Goal: Task Accomplishment & Management: Complete application form

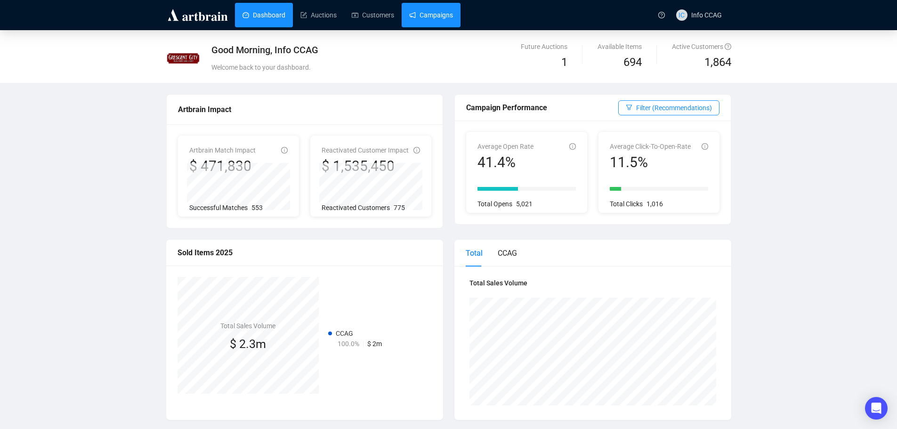
click at [447, 21] on link "Campaigns" at bounding box center [431, 15] width 44 height 24
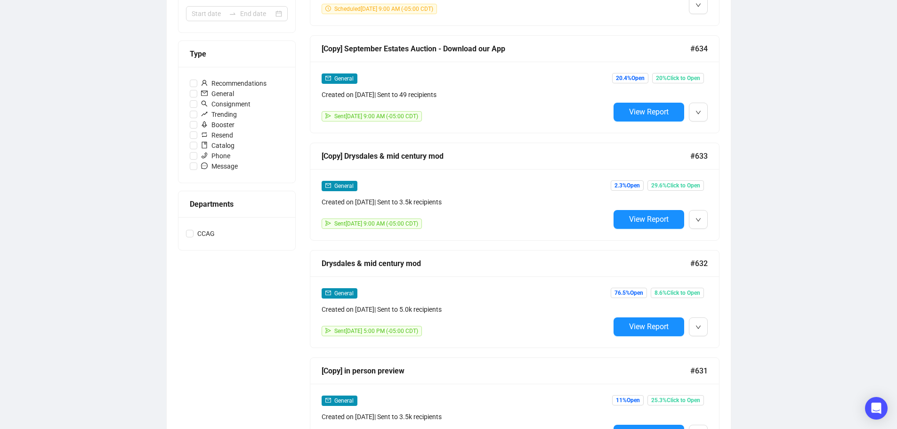
scroll to position [235, 0]
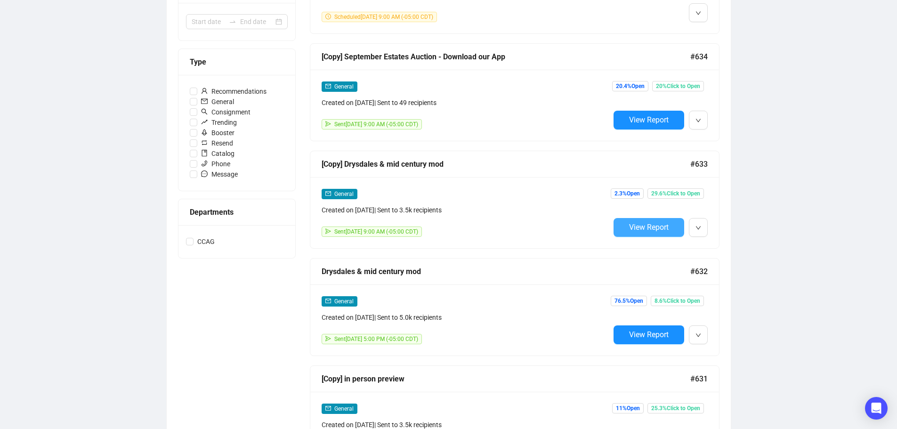
click at [661, 225] on span "View Report" at bounding box center [649, 227] width 40 height 9
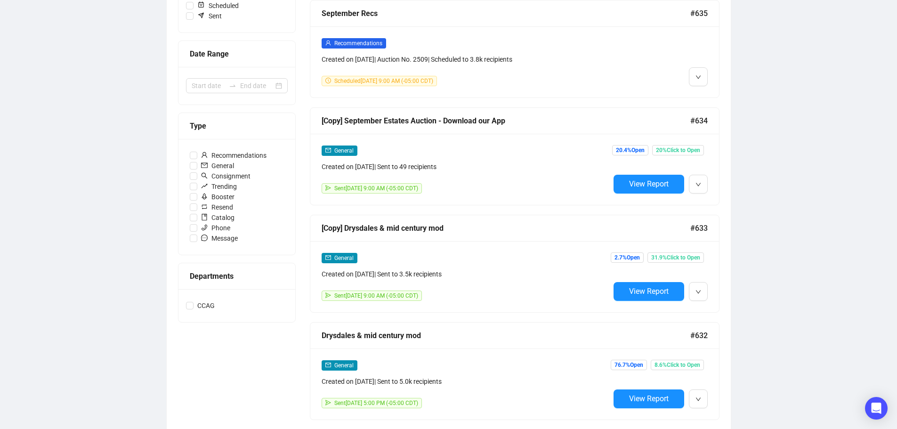
scroll to position [188, 0]
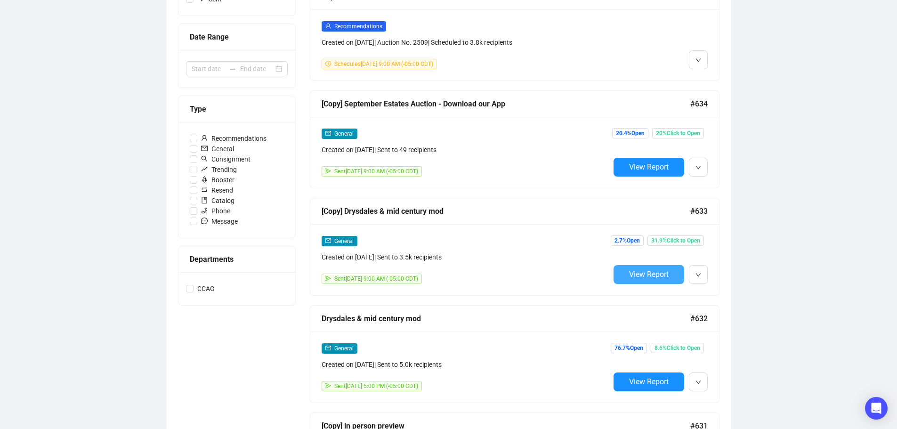
click at [668, 271] on span "View Report" at bounding box center [649, 274] width 40 height 9
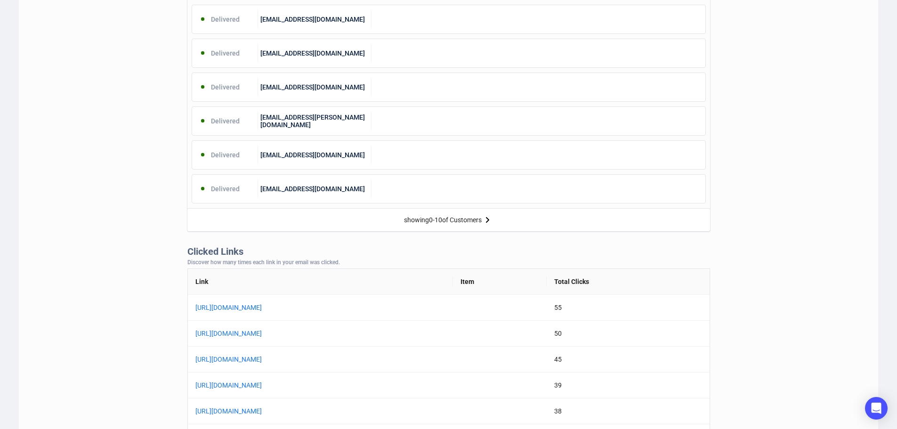
scroll to position [518, 0]
drag, startPoint x: 650, startPoint y: 308, endPoint x: 638, endPoint y: 308, distance: 12.2
click at [638, 308] on td "55" at bounding box center [627, 307] width 162 height 26
click at [453, 309] on td "[URL][DOMAIN_NAME]" at bounding box center [320, 307] width 265 height 26
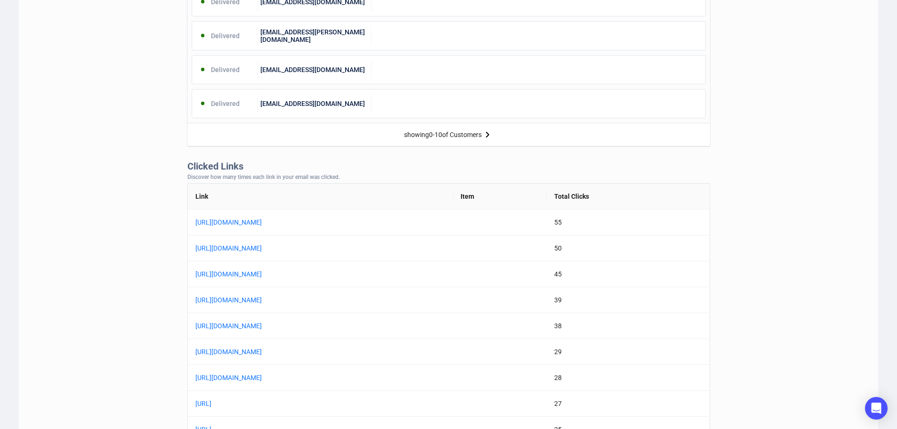
scroll to position [471, 0]
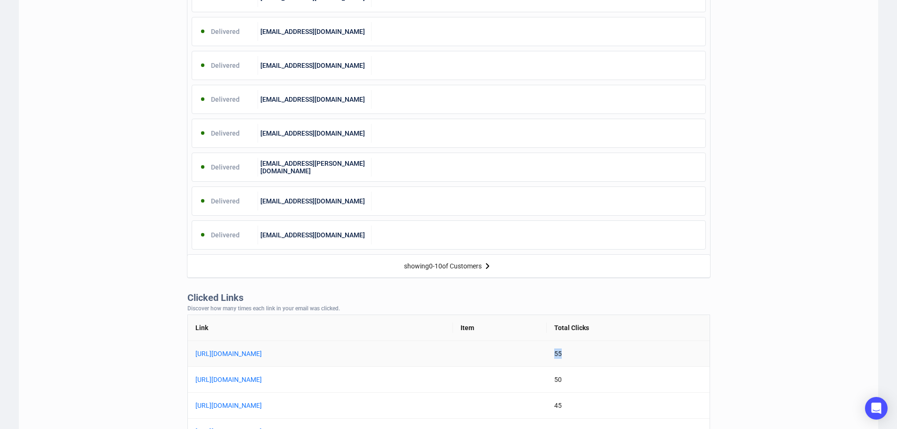
drag, startPoint x: 647, startPoint y: 351, endPoint x: 639, endPoint y: 351, distance: 8.0
click at [639, 351] on td "55" at bounding box center [627, 354] width 162 height 26
click at [664, 354] on td "55" at bounding box center [627, 354] width 162 height 26
drag, startPoint x: 644, startPoint y: 354, endPoint x: 638, endPoint y: 354, distance: 6.6
click at [638, 354] on td "55" at bounding box center [627, 354] width 162 height 26
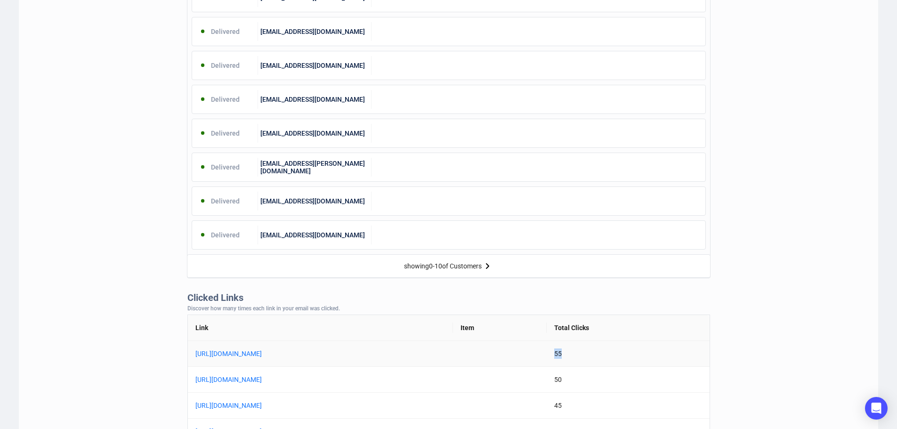
click at [665, 354] on td "55" at bounding box center [627, 354] width 162 height 26
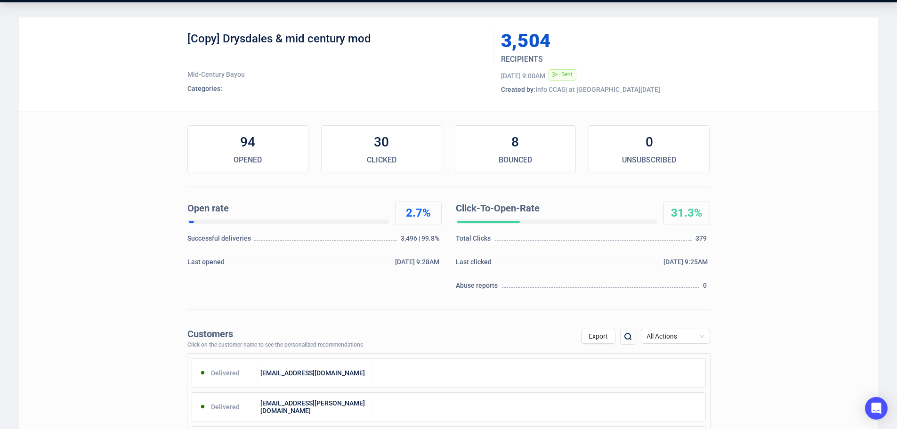
scroll to position [0, 0]
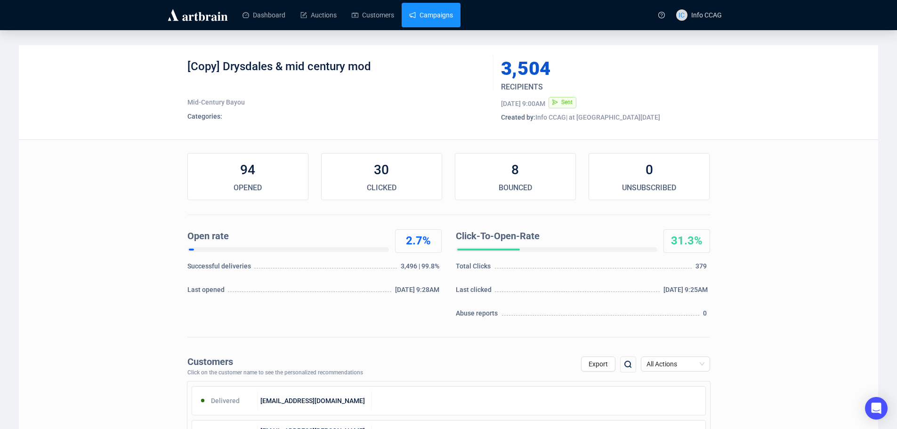
click at [413, 16] on link "Campaigns" at bounding box center [431, 15] width 44 height 24
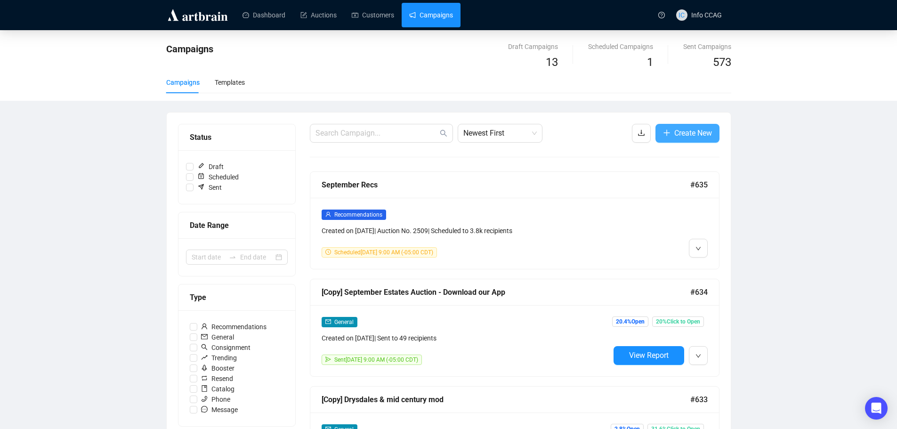
click at [686, 133] on span "Create New" at bounding box center [693, 133] width 38 height 12
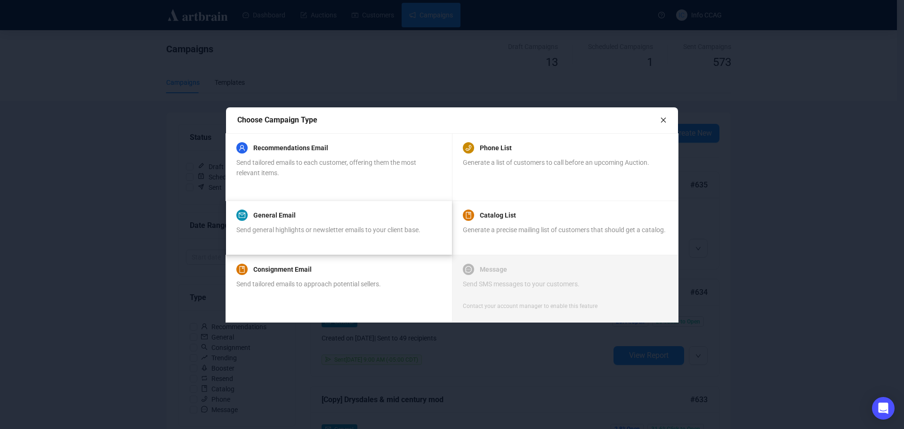
click at [339, 228] on span "Send general highlights or newsletter emails to your client base." at bounding box center [328, 230] width 184 height 8
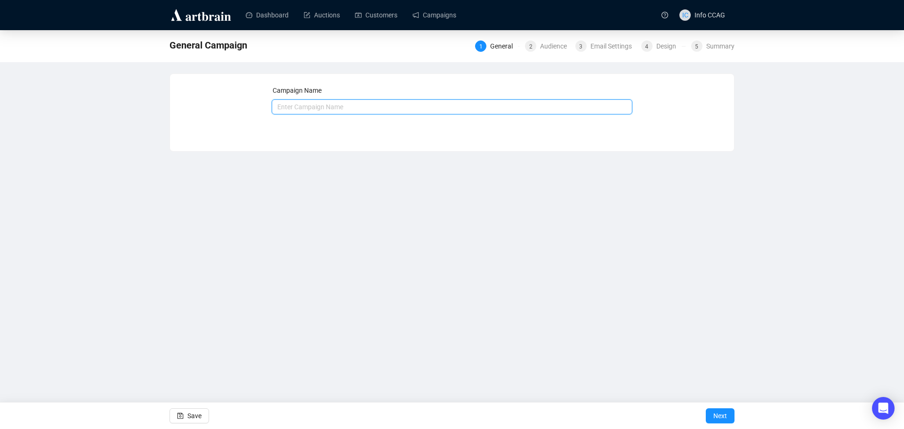
click at [344, 107] on input "text" at bounding box center [452, 106] width 361 height 15
click at [385, 105] on input "text" at bounding box center [452, 106] width 361 height 15
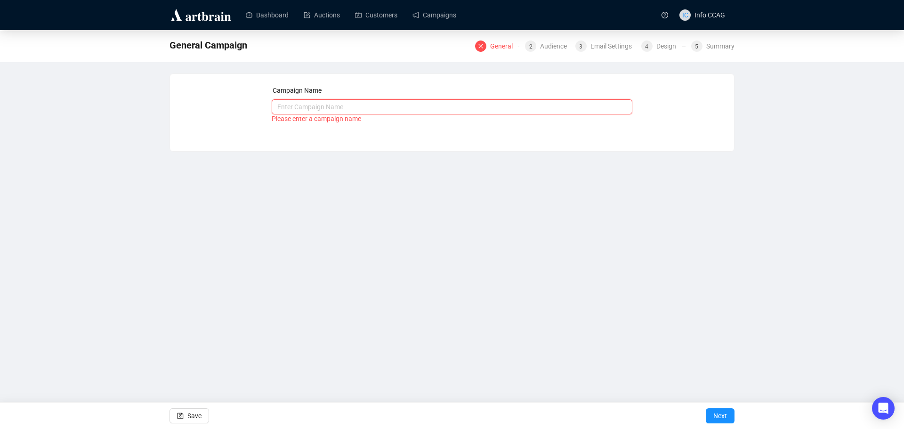
click at [312, 104] on input "text" at bounding box center [452, 106] width 361 height 15
click at [356, 106] on input "text" at bounding box center [452, 106] width 361 height 15
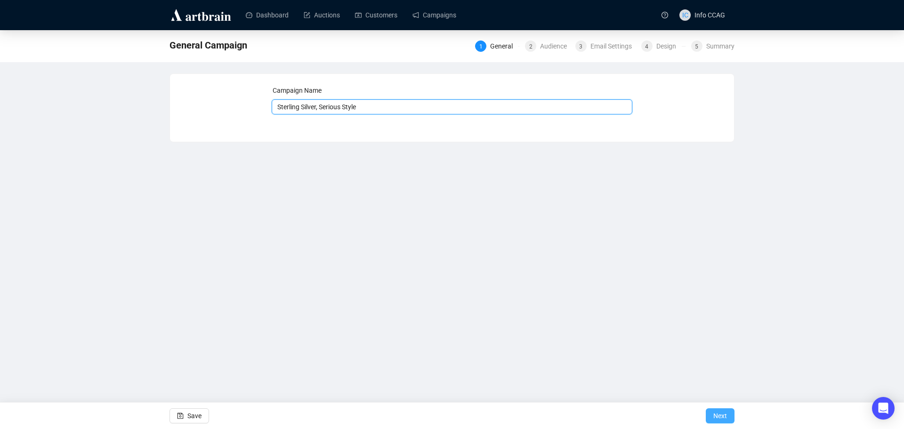
type input "Sterling Silver, Serious Style"
click at [721, 416] on span "Next" at bounding box center [720, 415] width 14 height 26
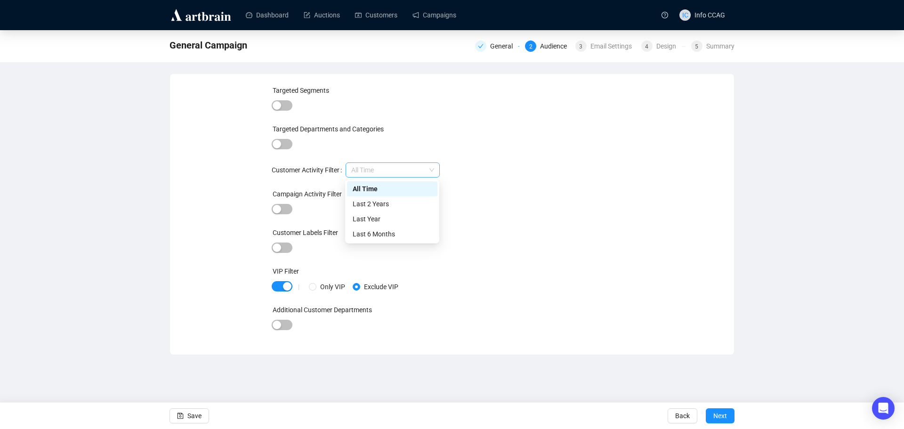
click at [376, 173] on span "All Time" at bounding box center [392, 170] width 83 height 14
click at [290, 209] on span "button" at bounding box center [282, 209] width 21 height 10
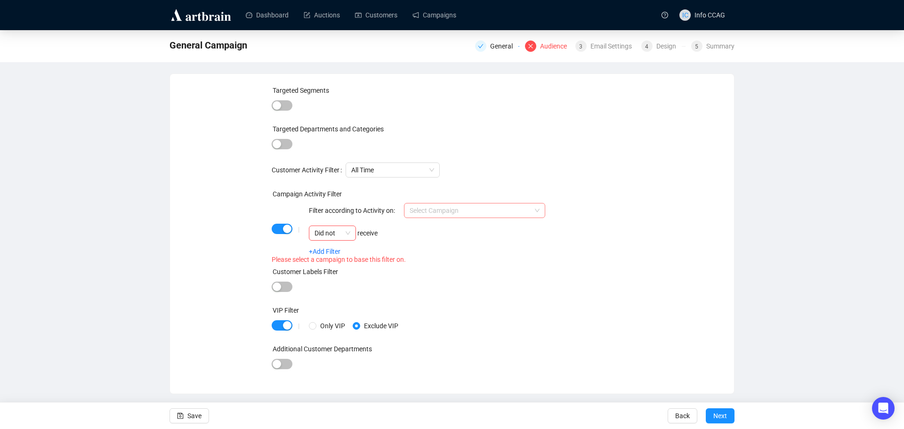
click at [439, 207] on input "search" at bounding box center [469, 210] width 121 height 14
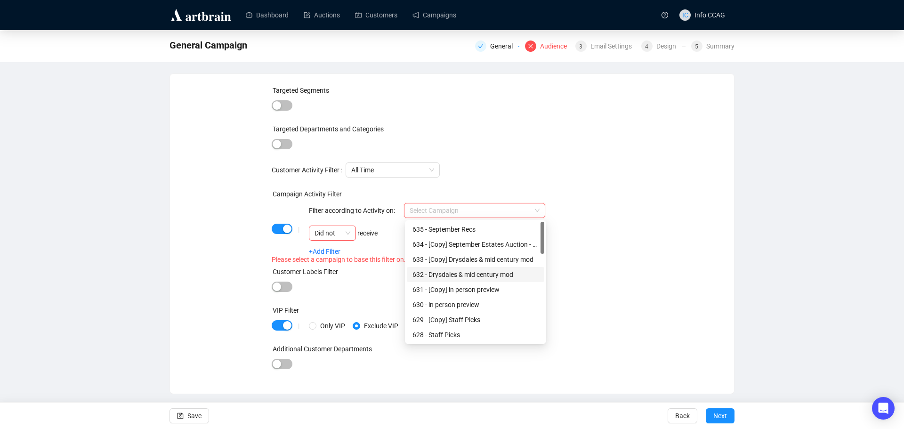
click at [468, 274] on div "632 - Drysdales & mid century mod" at bounding box center [475, 274] width 126 height 10
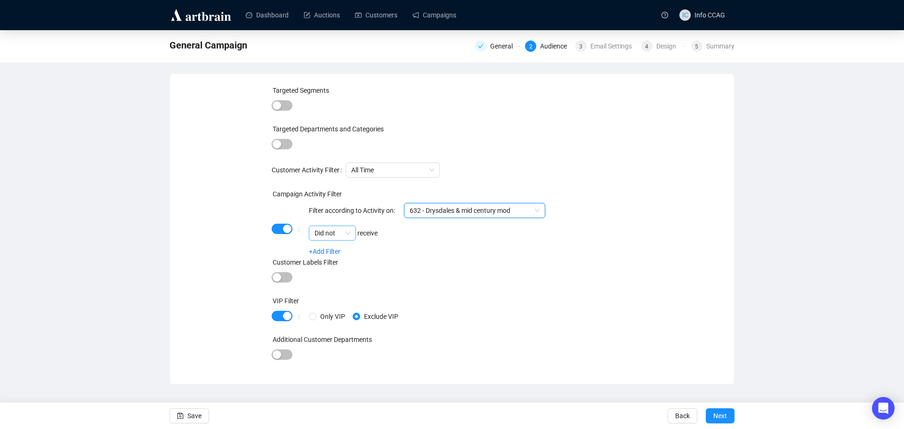
click at [353, 232] on div "Did not" at bounding box center [332, 232] width 47 height 15
click at [343, 253] on div "Did" at bounding box center [332, 252] width 32 height 10
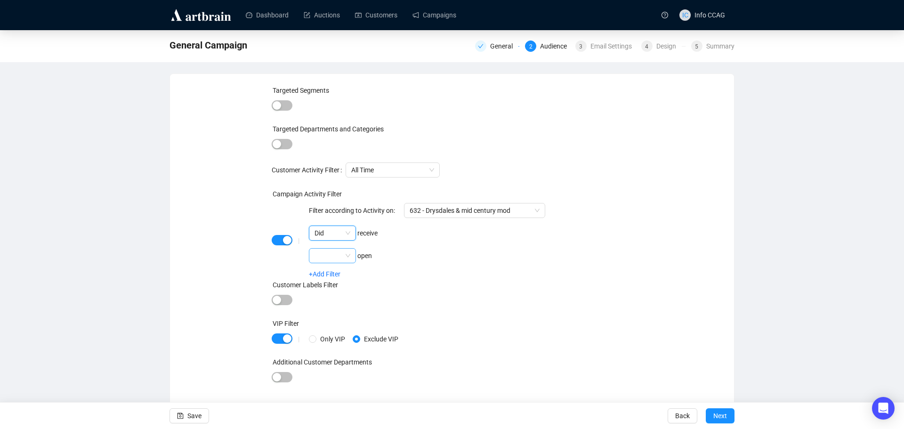
click at [345, 260] on span at bounding box center [332, 255] width 36 height 14
click at [340, 273] on div "Did" at bounding box center [332, 274] width 32 height 10
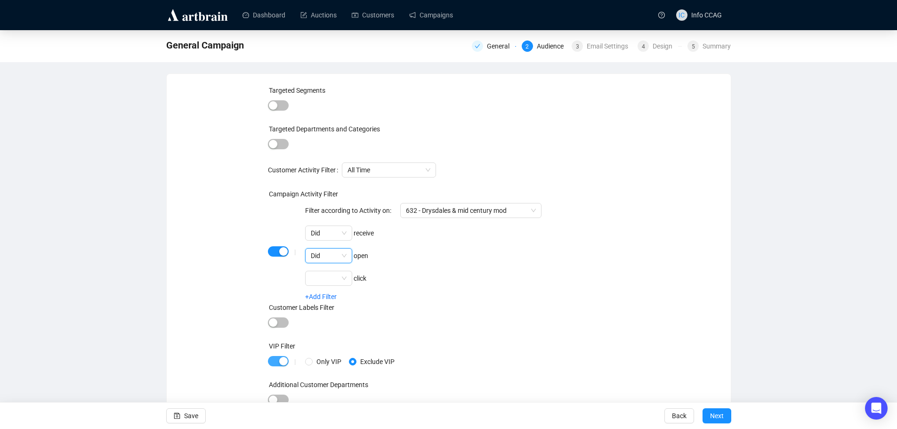
click at [273, 364] on span "button" at bounding box center [278, 361] width 21 height 10
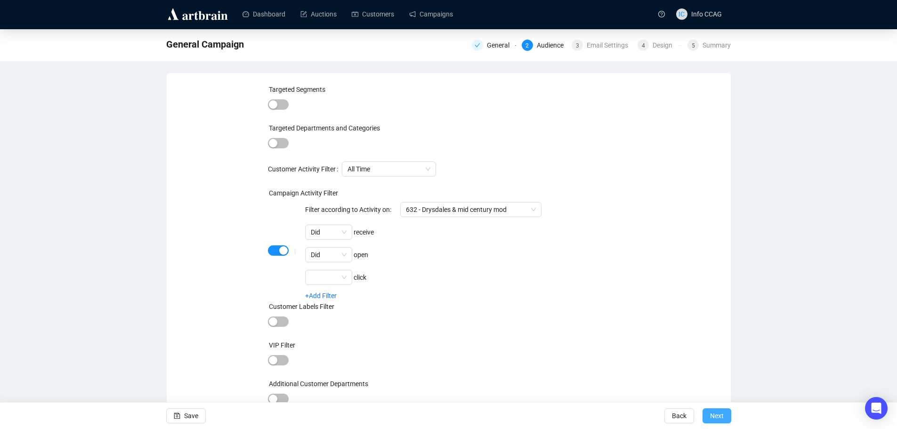
click at [722, 417] on span "Next" at bounding box center [717, 415] width 14 height 26
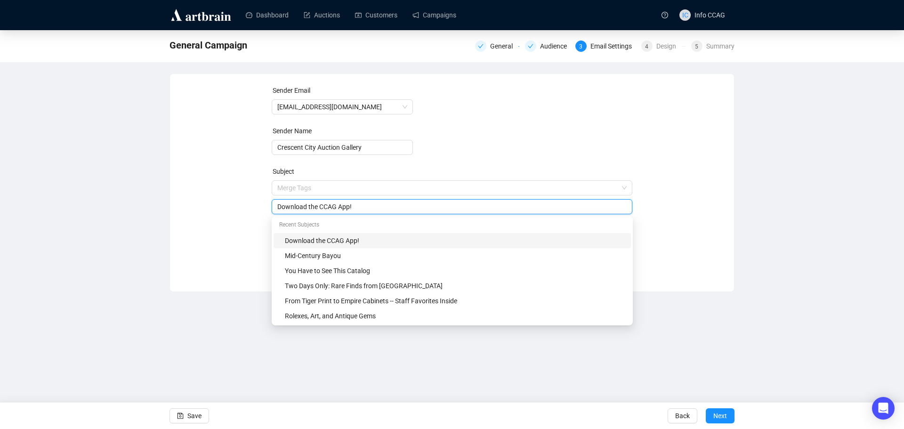
click at [362, 187] on span "Merge Tags Download the CCAG App!" at bounding box center [452, 197] width 361 height 26
drag, startPoint x: 363, startPoint y: 210, endPoint x: 270, endPoint y: 207, distance: 92.8
click at [270, 207] on div "Sender Email info@crescentcityauctiongallery.com Sender Name Crescent City Auct…" at bounding box center [451, 175] width 541 height 181
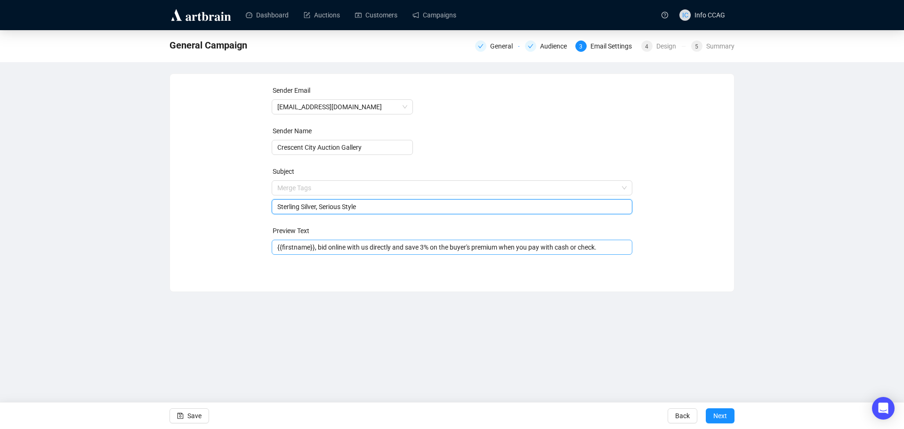
type input "Sterling Silver, Serious Style"
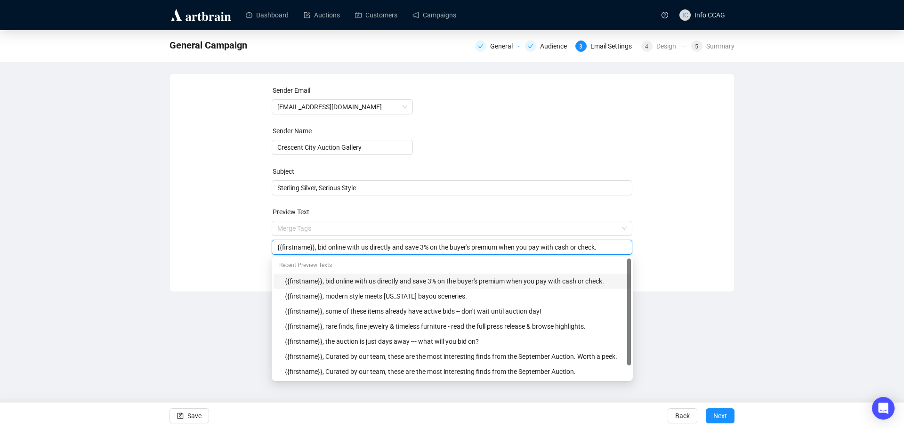
drag, startPoint x: 608, startPoint y: 244, endPoint x: 315, endPoint y: 253, distance: 292.9
click at [315, 253] on div "{{firstname}}, bid online with us directly and save 3% on the buyer's premium w…" at bounding box center [452, 247] width 361 height 15
click at [701, 226] on div "Sender Email info@crescentcityauctiongallery.com Sender Name Crescent City Auct…" at bounding box center [451, 175] width 541 height 181
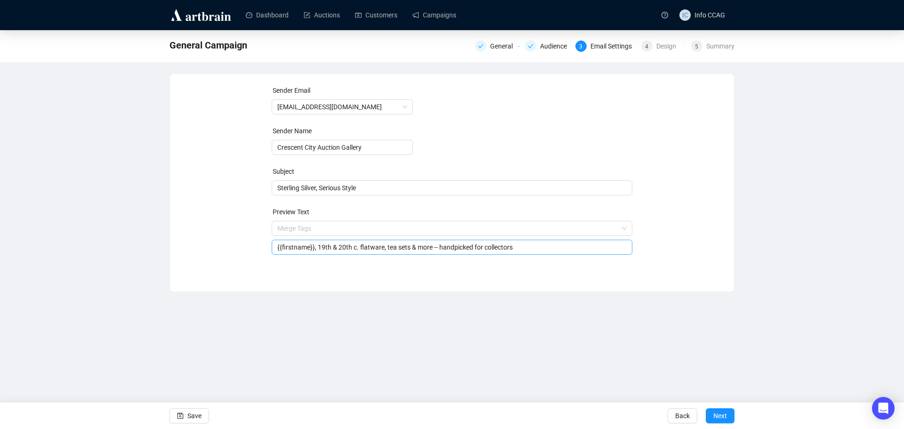
click at [531, 250] on input "{{firstname}}, 19th & 20th c. flatware, tea sets & more -- handpicked for colle…" at bounding box center [452, 247] width 350 height 10
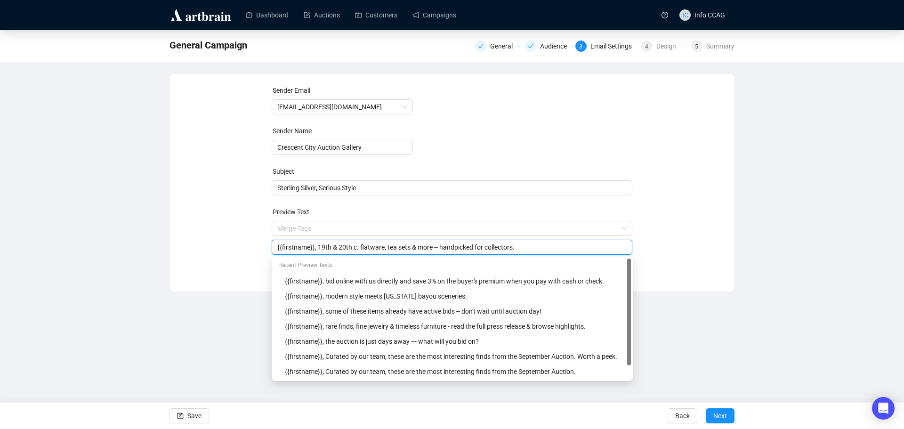
type input "{{firstname}}, 19th & 20th c. flatware, tea sets & more -- handpicked for colle…"
click at [661, 227] on div "Sender Email info@crescentcityauctiongallery.com Sender Name Crescent City Auct…" at bounding box center [451, 175] width 541 height 181
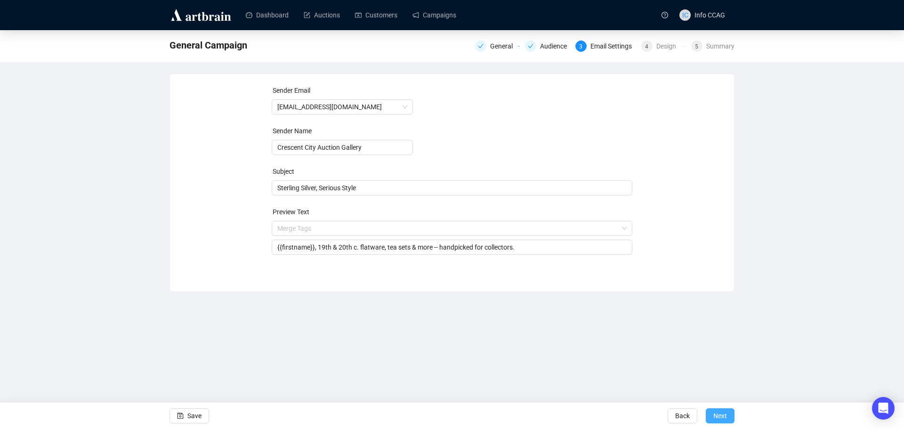
click at [717, 409] on span "Next" at bounding box center [720, 415] width 14 height 26
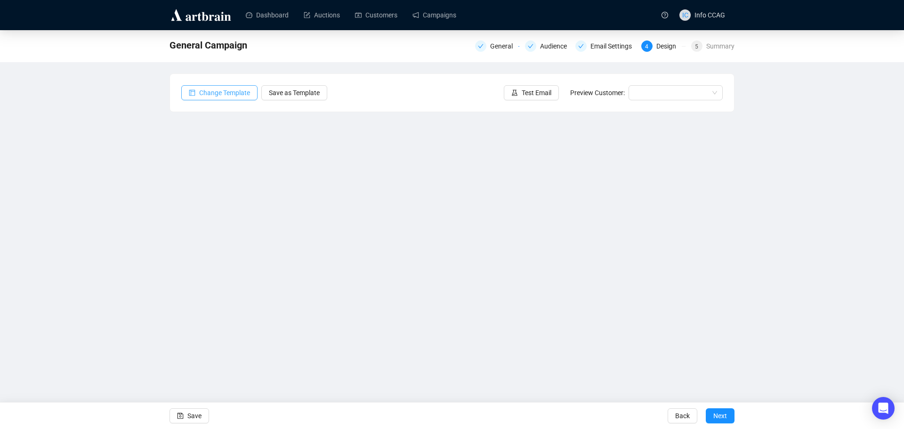
click at [231, 95] on span "Change Template" at bounding box center [224, 93] width 51 height 10
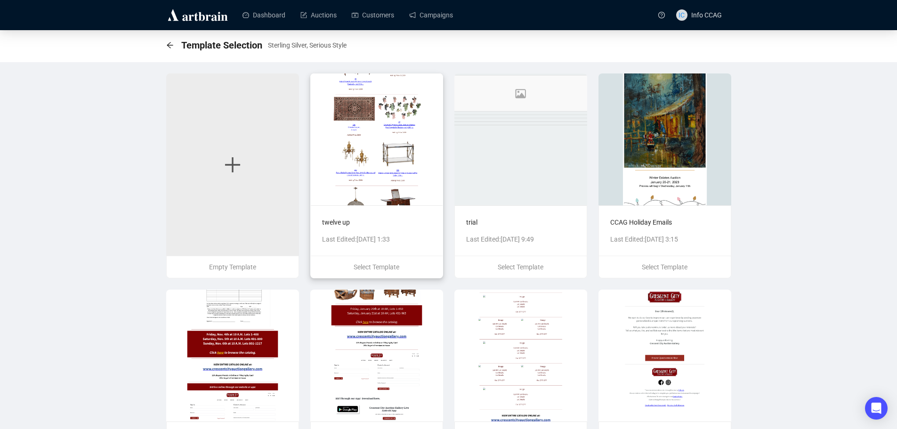
click at [413, 125] on img at bounding box center [376, 139] width 133 height 132
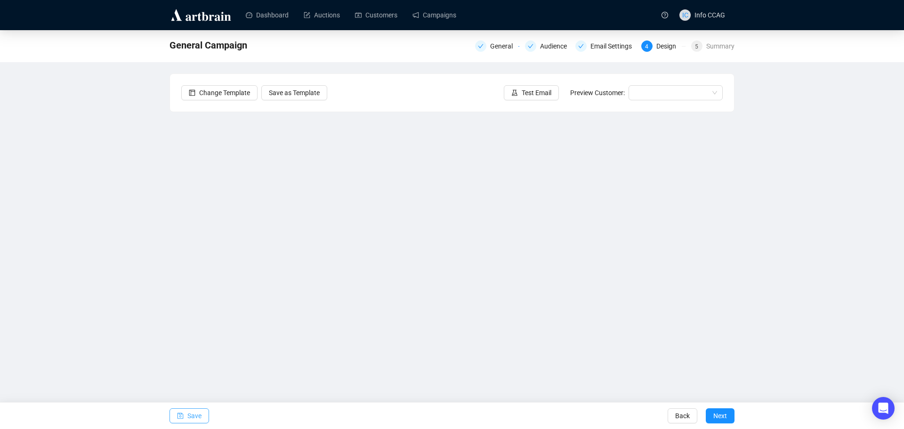
click at [191, 415] on span "Save" at bounding box center [194, 415] width 14 height 26
click at [186, 415] on button "Save" at bounding box center [189, 415] width 40 height 15
click at [288, 93] on span "Save as Template" at bounding box center [294, 93] width 51 height 10
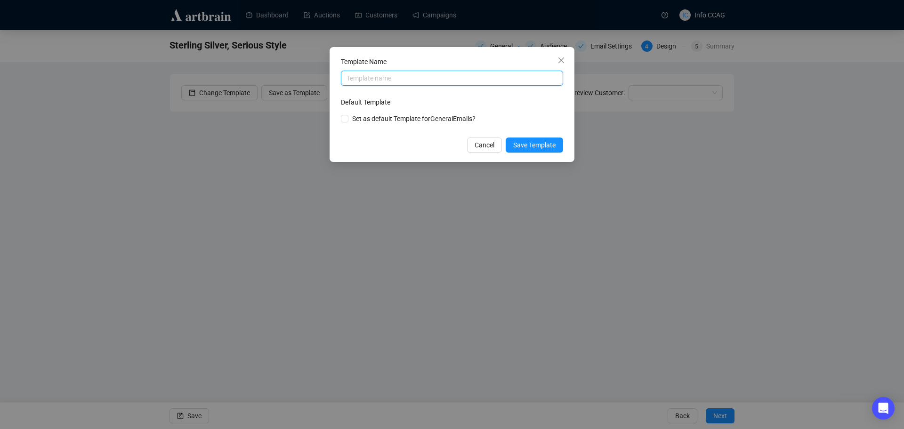
click at [374, 77] on input "text" at bounding box center [452, 78] width 222 height 15
type input "t"
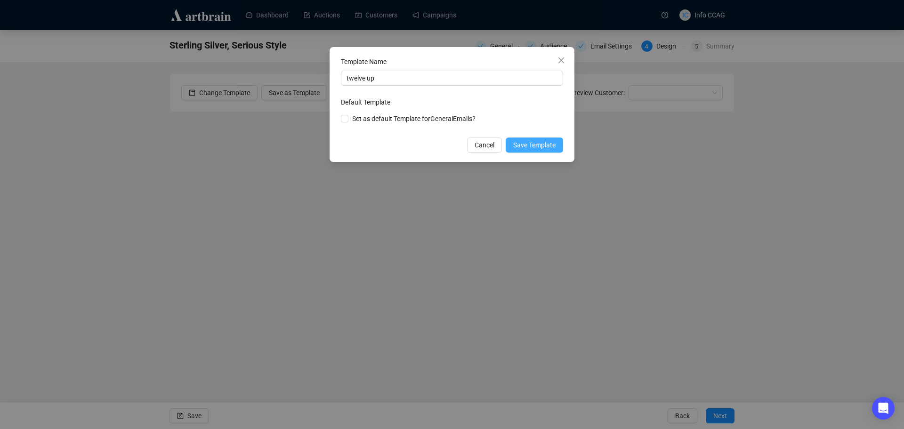
click at [529, 144] on span "Save Template" at bounding box center [534, 145] width 42 height 10
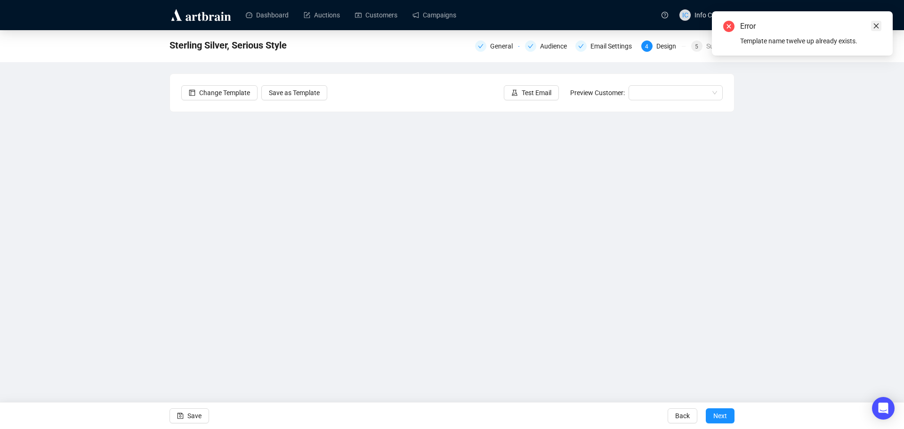
click at [877, 27] on icon "close" at bounding box center [876, 26] width 5 height 5
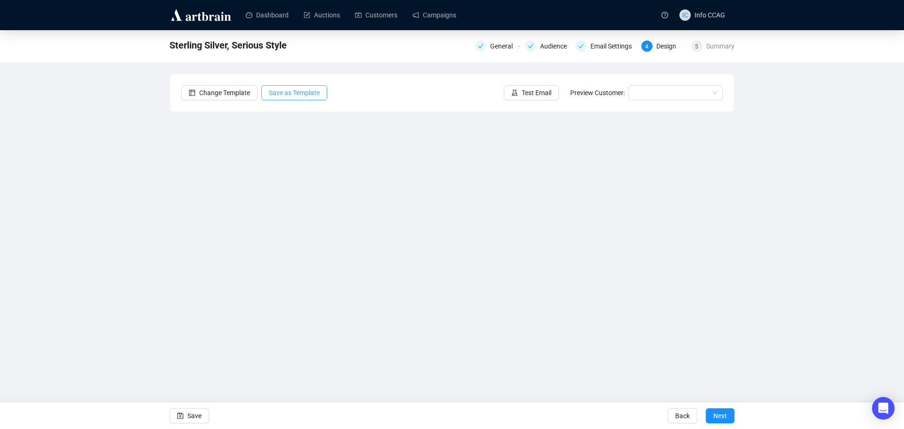
click at [284, 91] on span "Save as Template" at bounding box center [294, 93] width 51 height 10
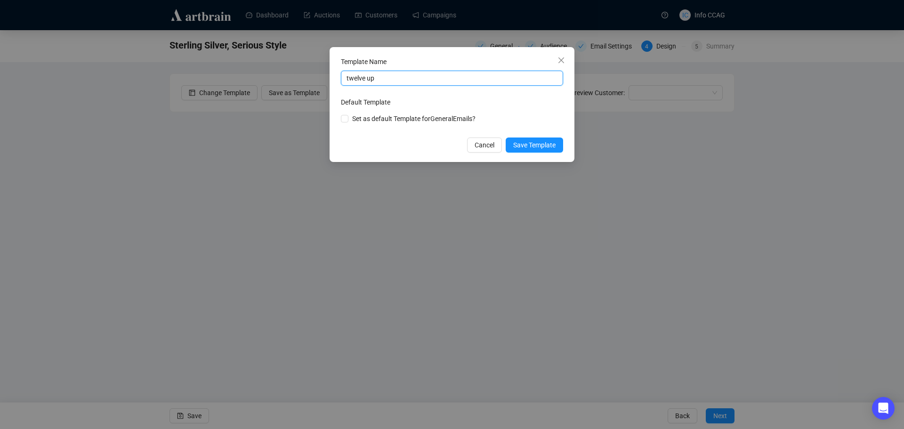
click at [386, 80] on input "twelve up" at bounding box center [452, 78] width 222 height 15
type input "twelve up -2"
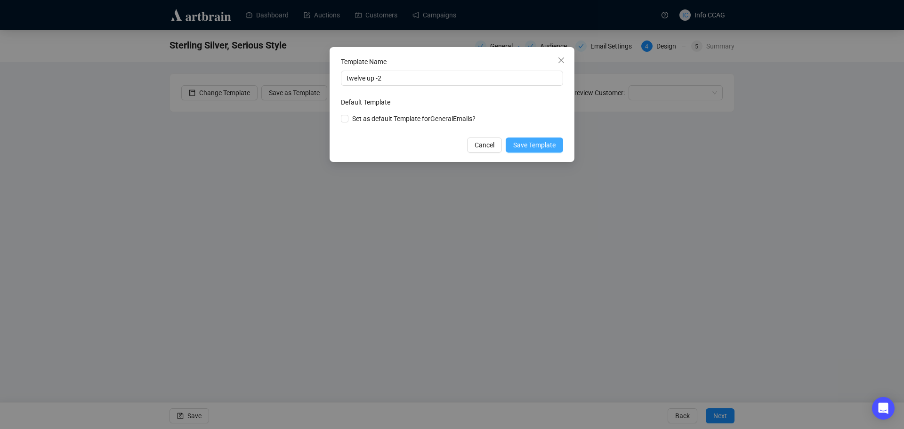
click at [545, 145] on span "Save Template" at bounding box center [534, 145] width 42 height 10
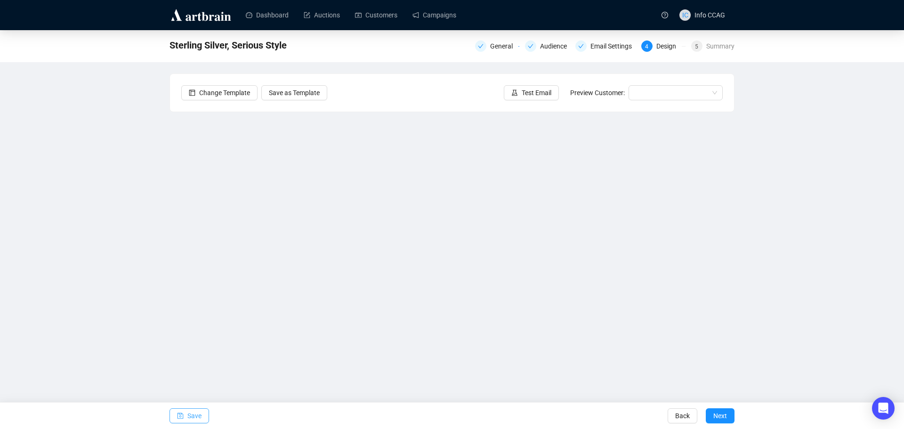
click at [190, 417] on span "Save" at bounding box center [194, 415] width 14 height 26
click at [186, 416] on button "Save" at bounding box center [189, 415] width 40 height 15
click at [193, 418] on span "Save" at bounding box center [194, 415] width 14 height 26
click at [197, 415] on span "Save" at bounding box center [194, 415] width 14 height 26
click at [196, 415] on span "Save" at bounding box center [194, 415] width 14 height 26
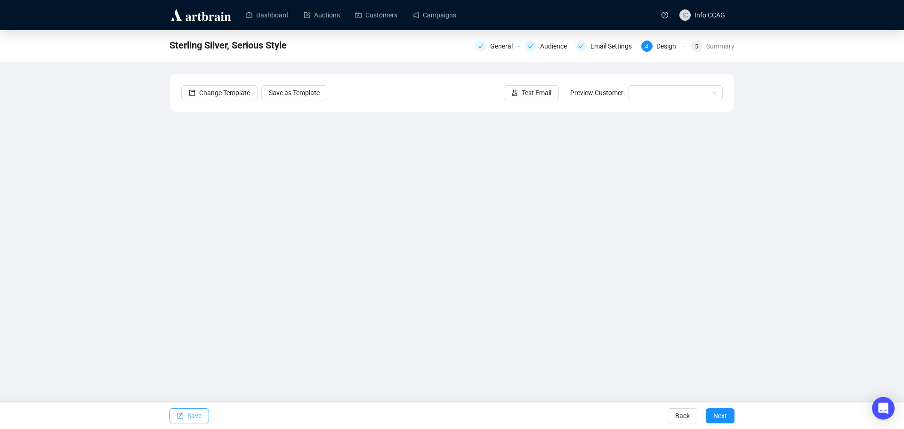
click at [183, 415] on icon "save" at bounding box center [180, 415] width 7 height 7
click at [177, 417] on icon "save" at bounding box center [180, 415] width 7 height 7
click at [194, 416] on span "Save" at bounding box center [194, 415] width 14 height 26
click at [189, 416] on span "Save" at bounding box center [194, 415] width 14 height 26
click at [192, 416] on span "Save" at bounding box center [194, 415] width 14 height 26
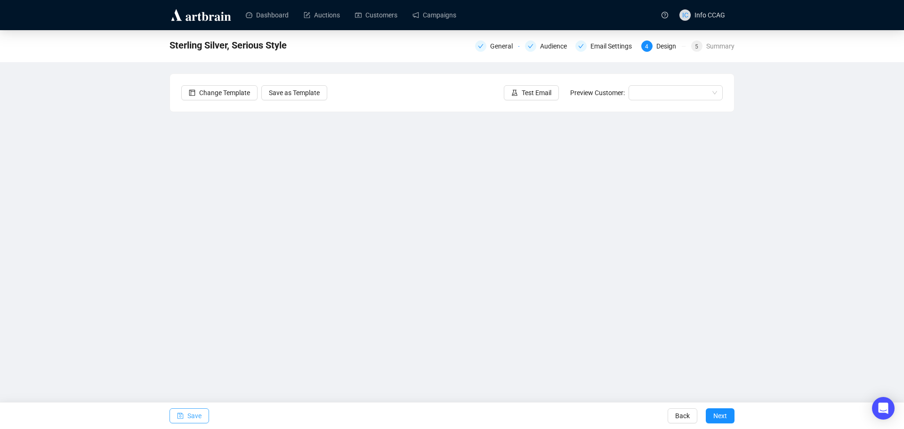
click at [190, 411] on span "Save" at bounding box center [194, 415] width 14 height 26
click at [192, 416] on span "Save" at bounding box center [194, 415] width 14 height 26
click at [708, 44] on div "Summary" at bounding box center [720, 45] width 28 height 11
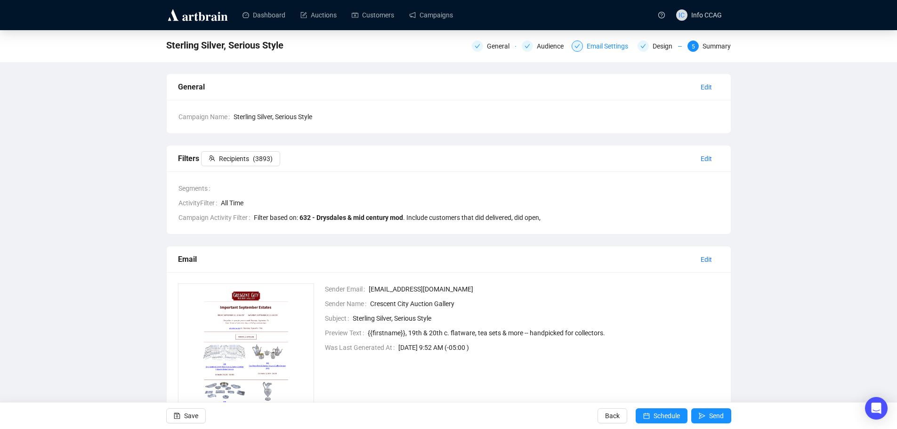
click at [588, 47] on div "Email Settings" at bounding box center [609, 45] width 47 height 11
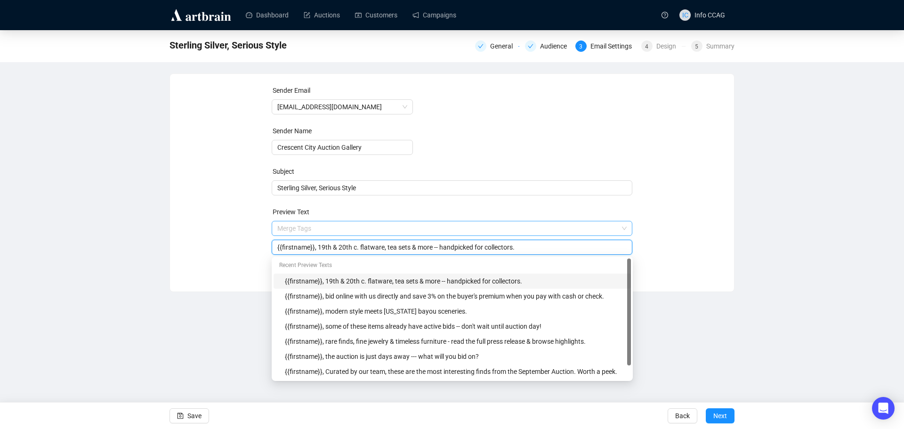
drag, startPoint x: 357, startPoint y: 229, endPoint x: 348, endPoint y: 229, distance: 8.5
click at [348, 229] on span "Merge Tags {{firstname}}, 19th & 20th c. flatware, tea sets & more -- handpicke…" at bounding box center [452, 237] width 361 height 26
click at [356, 250] on input "{{firstname}}, 19th & 20th c. flatware, tea sets & more -- handpicked for colle…" at bounding box center [452, 247] width 350 height 10
drag, startPoint x: 356, startPoint y: 249, endPoint x: 317, endPoint y: 248, distance: 39.1
click at [317, 248] on input "{{firstname}}, 19th & 20th c. flatware, tea sets & more -- handpicked for colle…" at bounding box center [452, 247] width 350 height 10
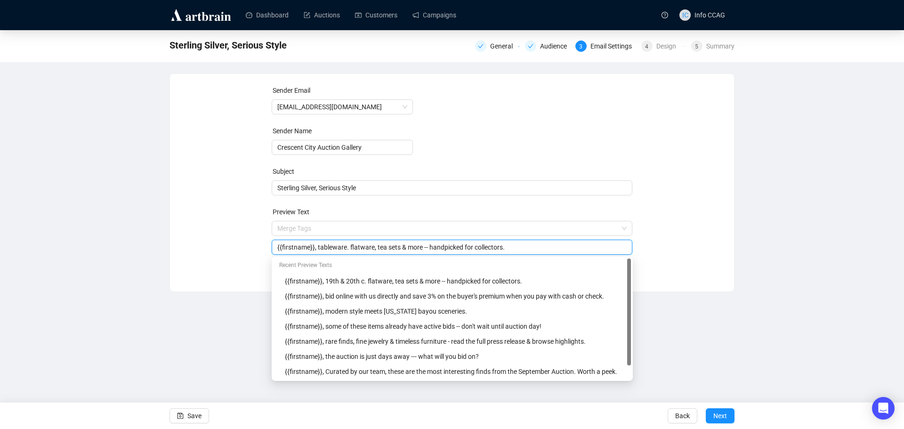
click at [346, 249] on input "{{firstname}}, tableware. flatware, tea sets & more -- handpicked for collector…" at bounding box center [452, 247] width 350 height 10
click at [592, 249] on input "{{firstname}}, tableware, flatware, tea sets & more -- handpicked for collector…" at bounding box center [452, 247] width 350 height 10
type input "{{firstname}}, tableware, flatware, tea sets & more -- handpicked for collector…"
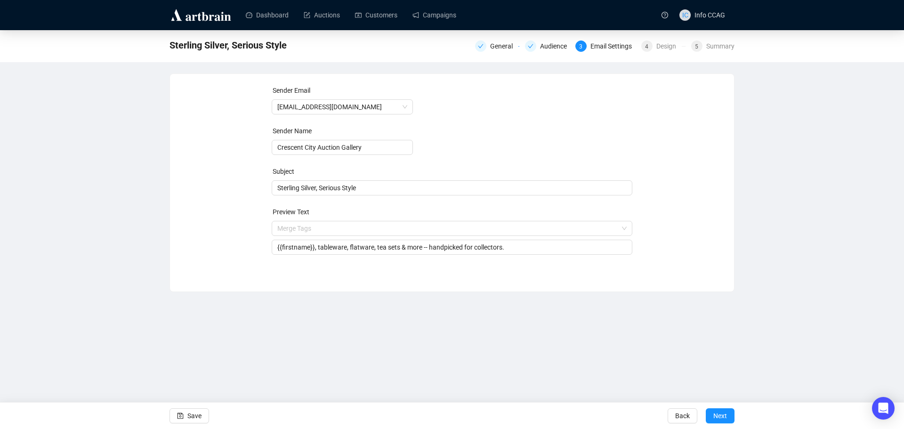
click at [690, 239] on div "Sender Email info@crescentcityauctiongallery.com Sender Name Crescent City Auct…" at bounding box center [451, 175] width 541 height 181
click at [721, 417] on span "Next" at bounding box center [720, 415] width 14 height 26
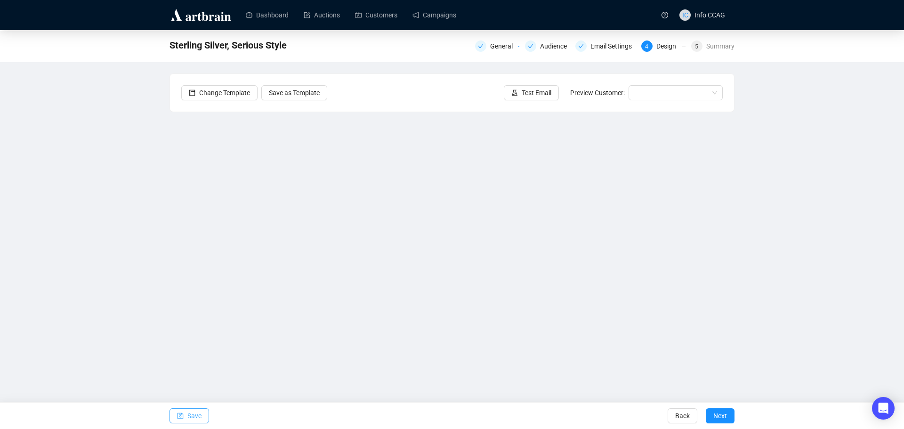
click at [193, 415] on span "Save" at bounding box center [194, 415] width 14 height 26
click at [545, 48] on div "Audience" at bounding box center [556, 45] width 32 height 11
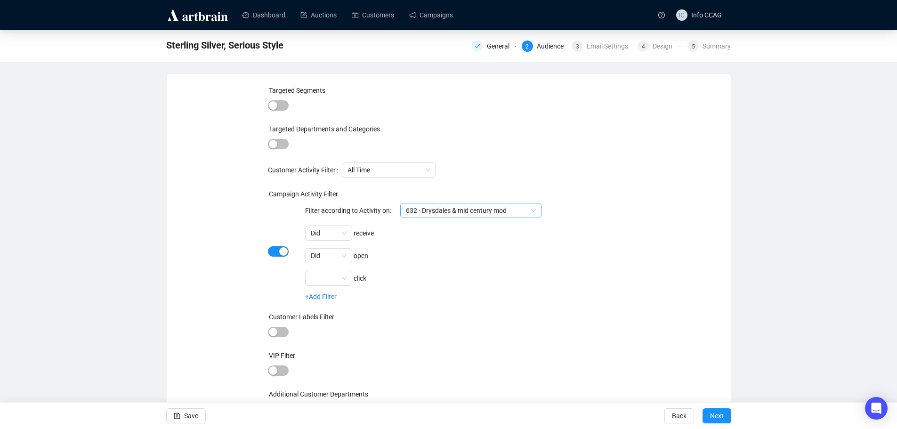
click at [492, 210] on span "632 - Drysdales & mid century mod" at bounding box center [471, 210] width 130 height 14
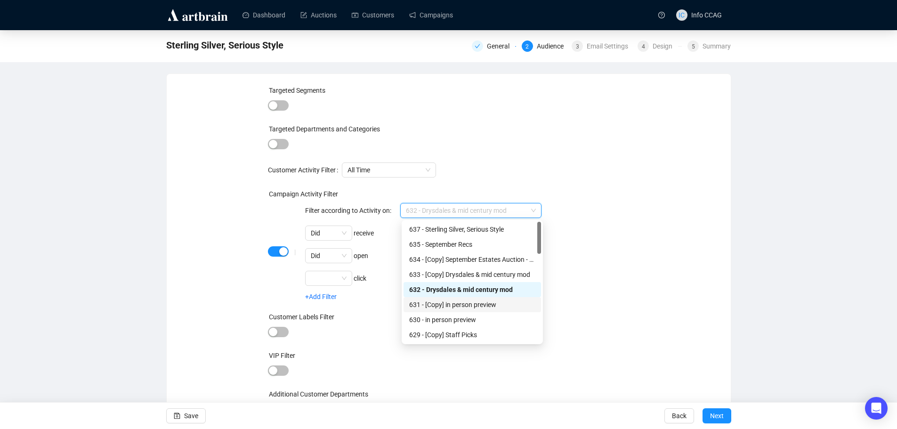
scroll to position [47, 0]
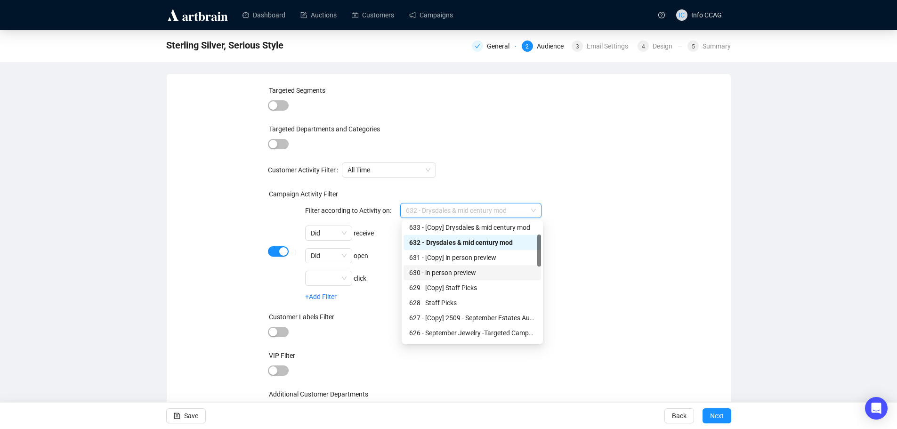
click at [489, 271] on div "630 - in person preview" at bounding box center [472, 272] width 126 height 10
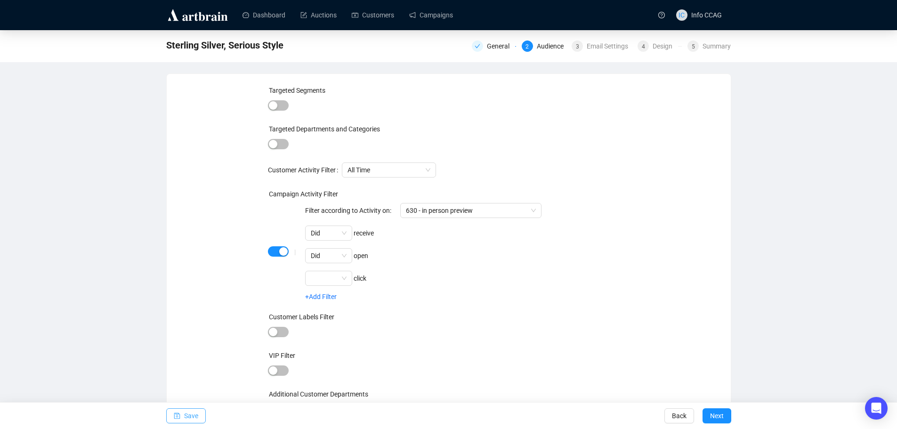
click at [191, 417] on span "Save" at bounding box center [191, 415] width 14 height 26
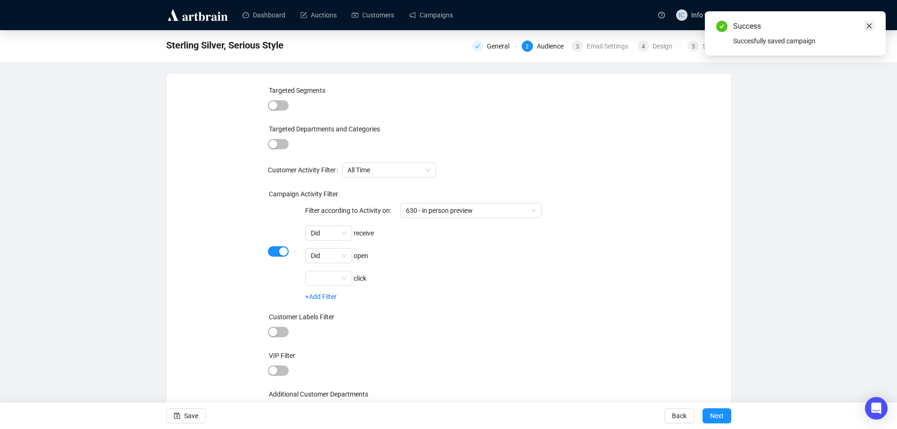
click at [866, 27] on icon "close" at bounding box center [869, 26] width 7 height 7
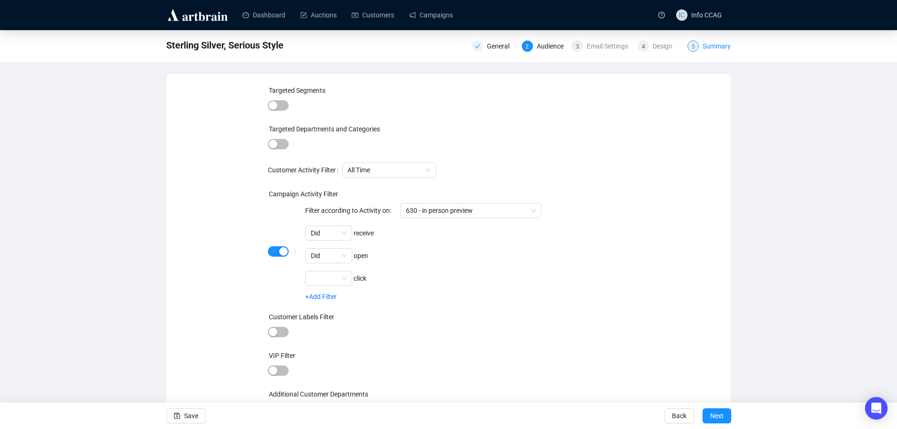
click at [704, 42] on div "Summary" at bounding box center [716, 45] width 28 height 11
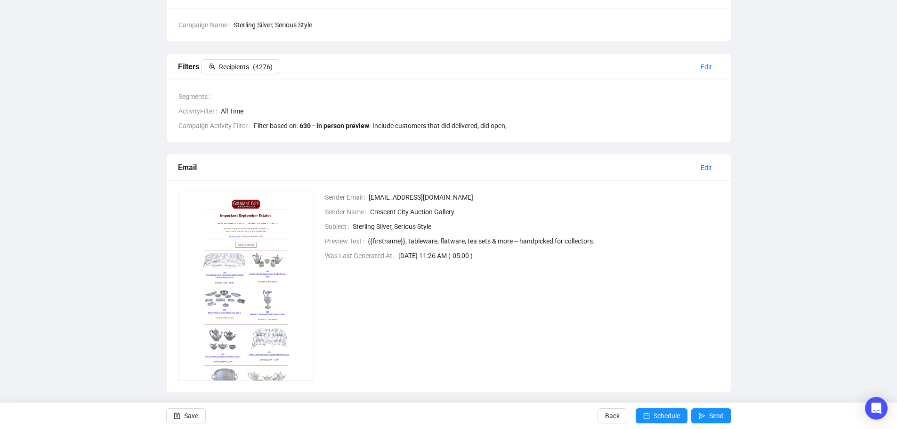
scroll to position [103, 0]
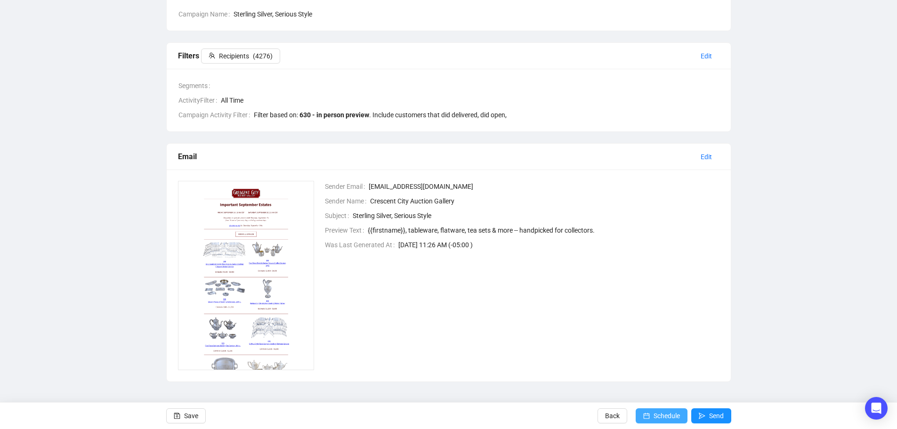
click at [654, 422] on span "Schedule" at bounding box center [666, 415] width 26 height 26
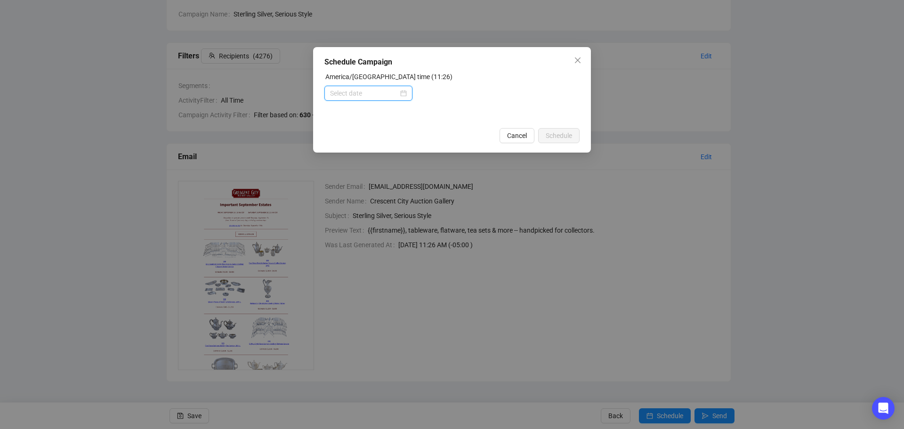
click at [346, 96] on input at bounding box center [364, 93] width 68 height 10
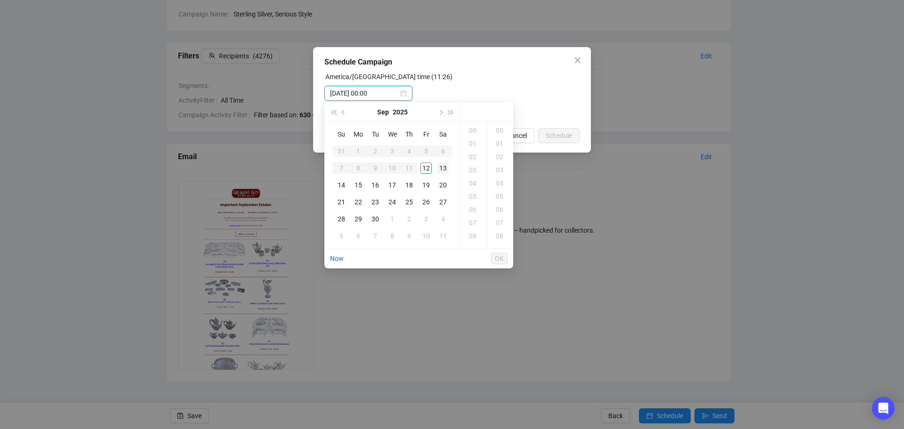
type input "2025-09-13 00:00"
click at [342, 183] on div "14" at bounding box center [341, 184] width 11 height 11
type input "2025-09-14 00:00"
click at [498, 258] on span "OK" at bounding box center [499, 258] width 9 height 18
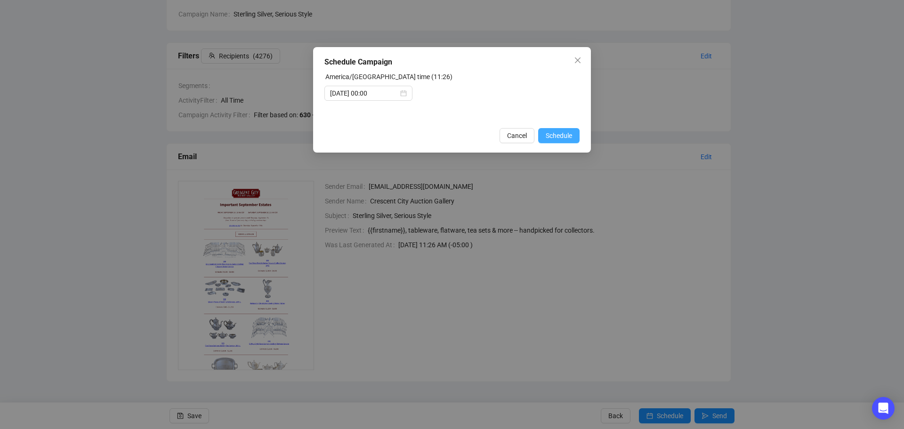
click at [564, 135] on span "Schedule" at bounding box center [558, 135] width 26 height 10
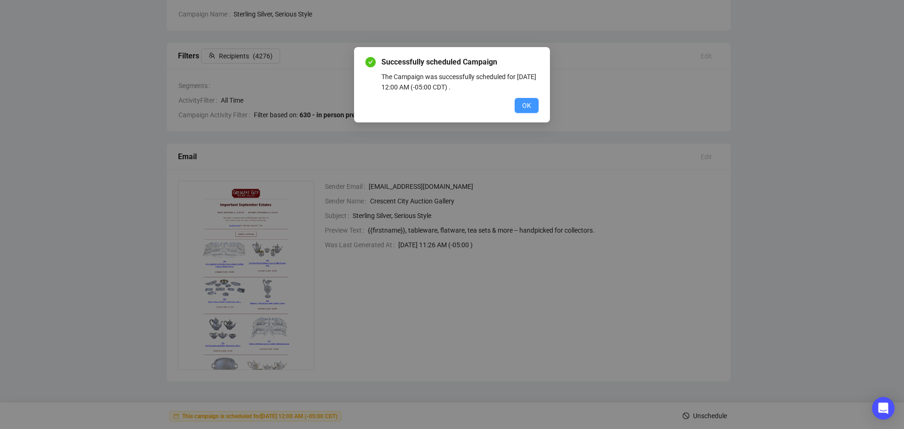
click at [529, 106] on span "OK" at bounding box center [526, 105] width 9 height 10
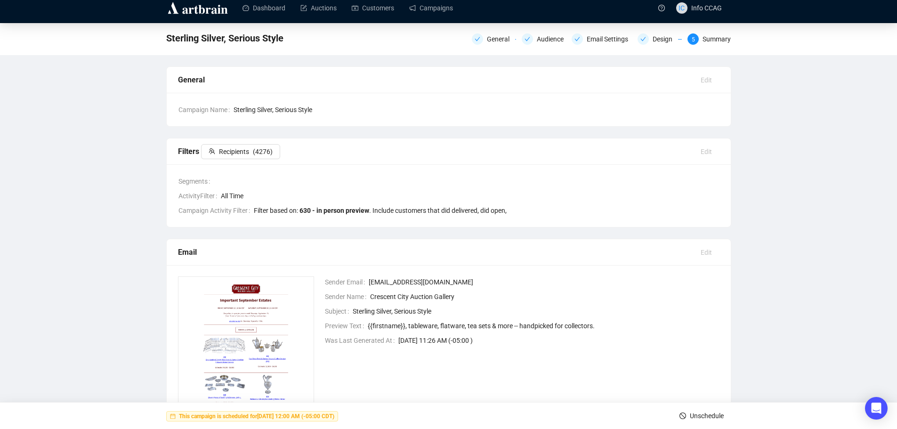
scroll to position [0, 0]
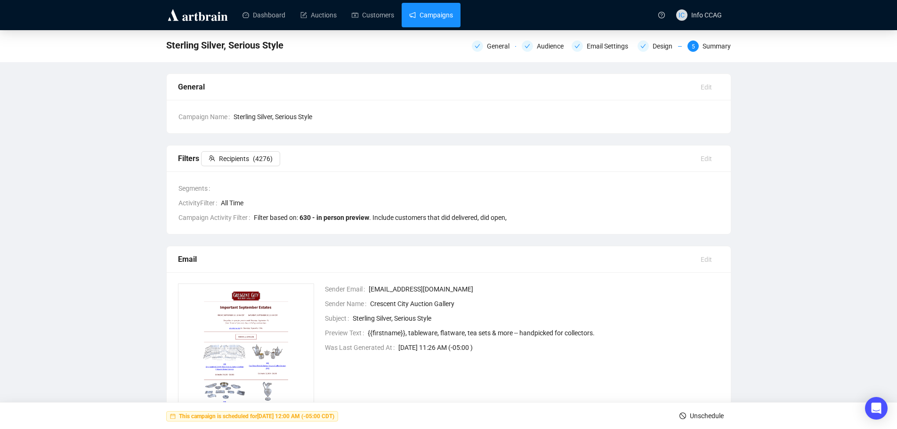
click at [440, 20] on link "Campaigns" at bounding box center [431, 15] width 44 height 24
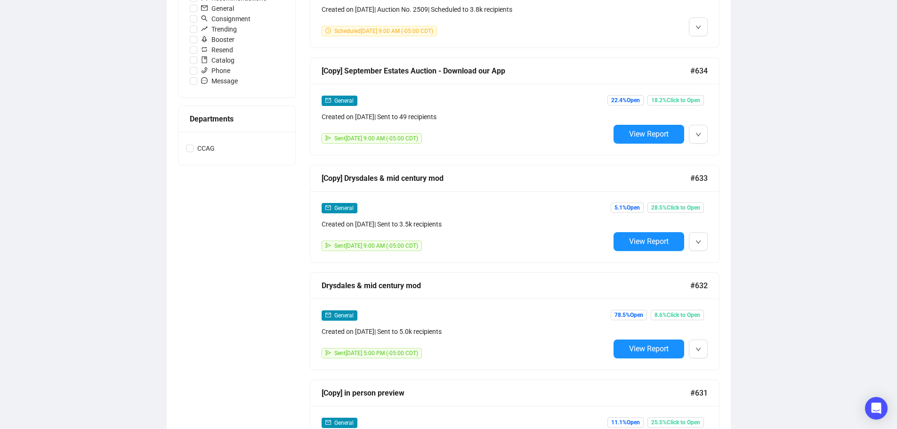
scroll to position [282, 0]
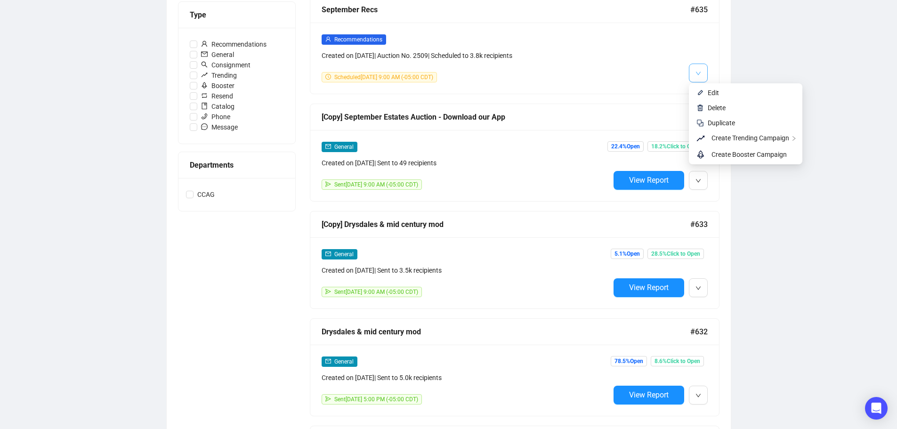
click at [704, 77] on button "button" at bounding box center [698, 73] width 19 height 19
click at [721, 124] on span "Duplicate" at bounding box center [720, 123] width 27 height 8
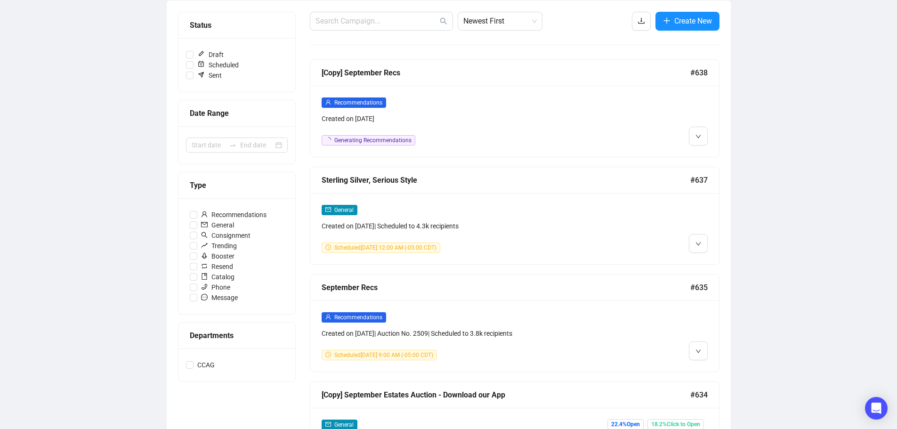
scroll to position [94, 0]
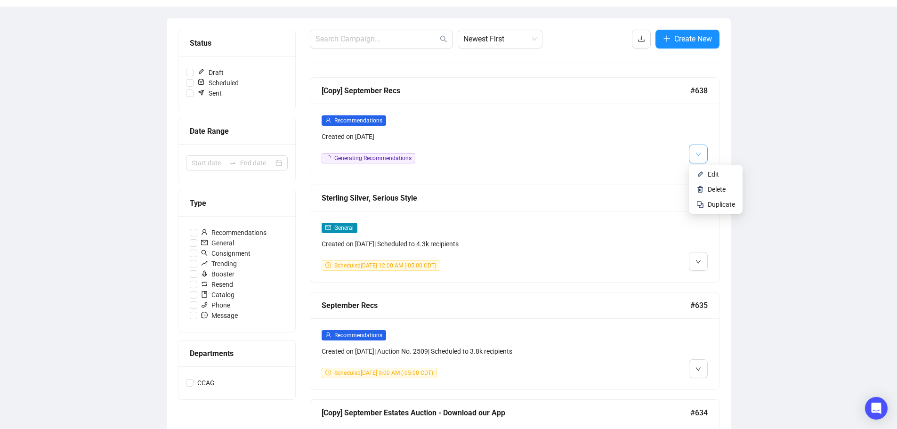
click at [703, 152] on button "button" at bounding box center [698, 153] width 19 height 19
click at [713, 186] on span "Delete" at bounding box center [716, 189] width 18 height 8
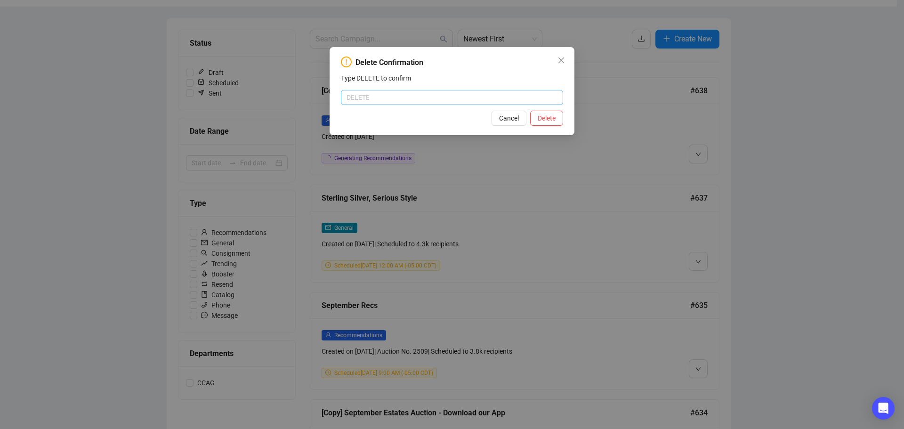
click at [402, 91] on input "text" at bounding box center [452, 97] width 222 height 15
type input "DELETE"
click at [550, 113] on span "Delete" at bounding box center [546, 118] width 18 height 10
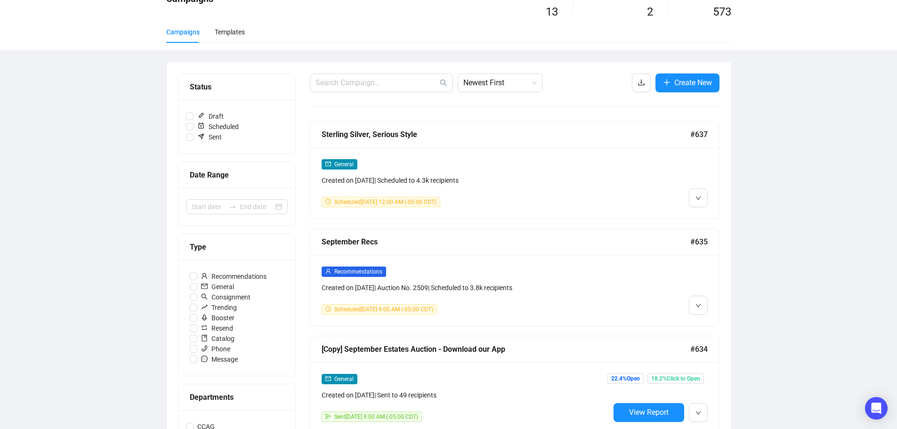
scroll to position [47, 0]
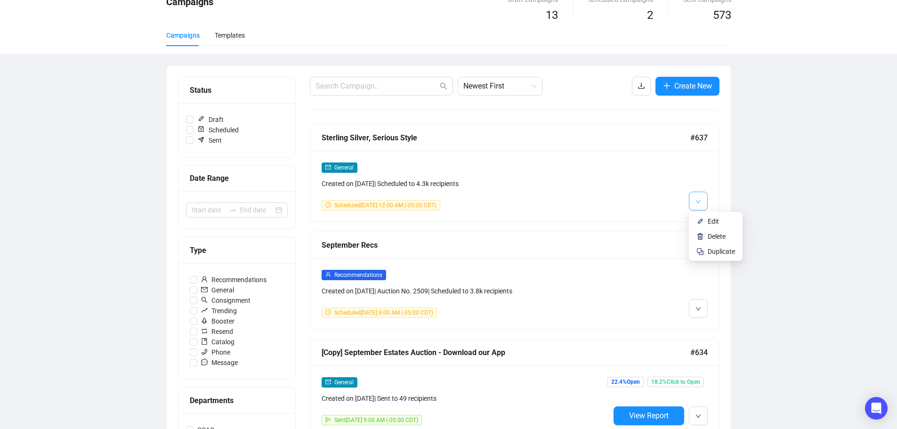
click at [697, 197] on span "button" at bounding box center [698, 201] width 6 height 12
click at [713, 253] on span "Duplicate" at bounding box center [720, 252] width 27 height 8
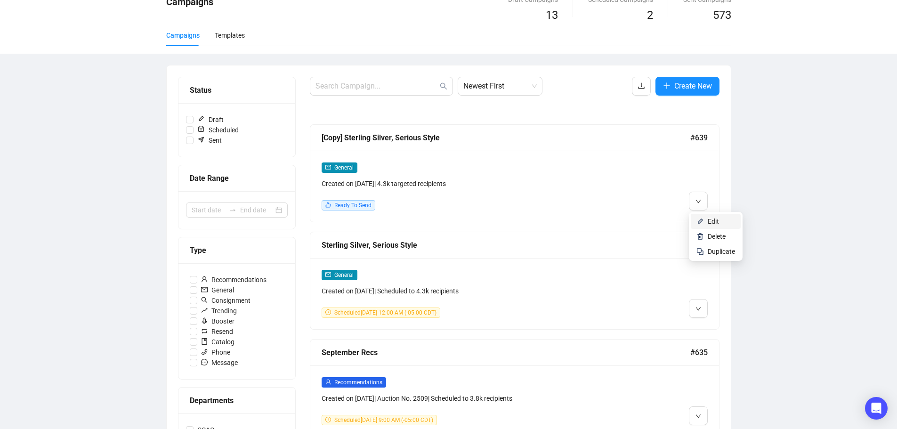
click at [714, 223] on span "Edit" at bounding box center [712, 221] width 11 height 8
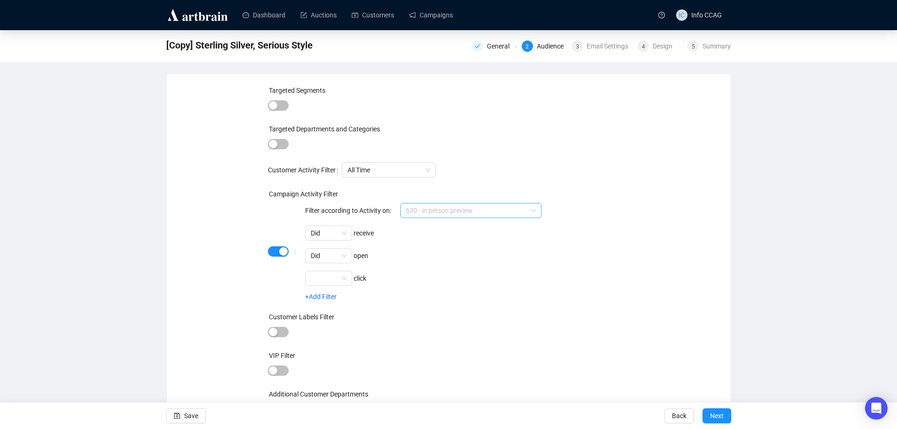
click at [475, 208] on span "630 - in person preview" at bounding box center [471, 210] width 130 height 14
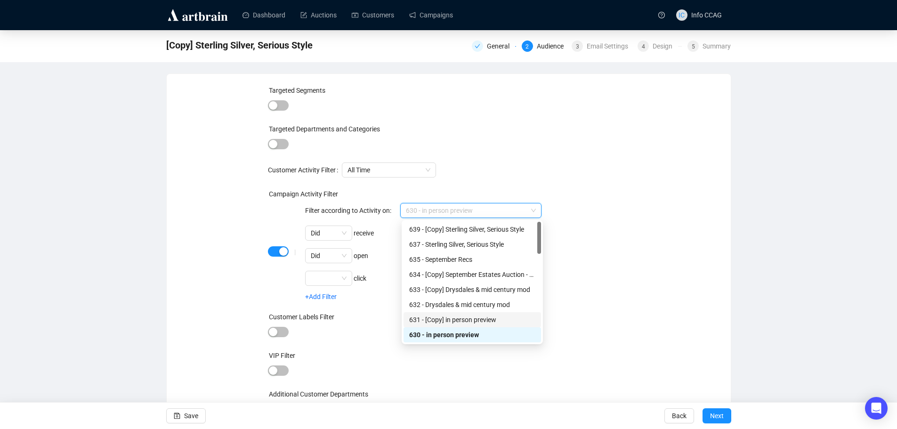
click at [469, 316] on div "631 - [Copy] in person preview" at bounding box center [472, 319] width 126 height 10
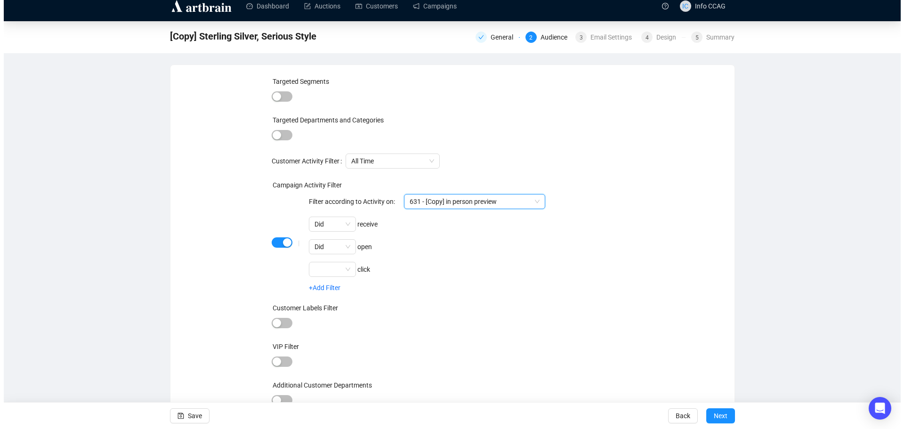
scroll to position [12, 0]
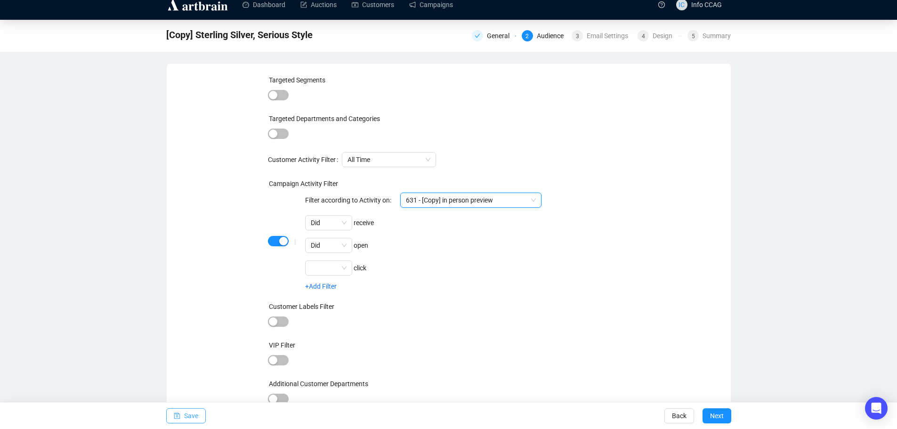
click at [188, 420] on span "Save" at bounding box center [191, 415] width 14 height 26
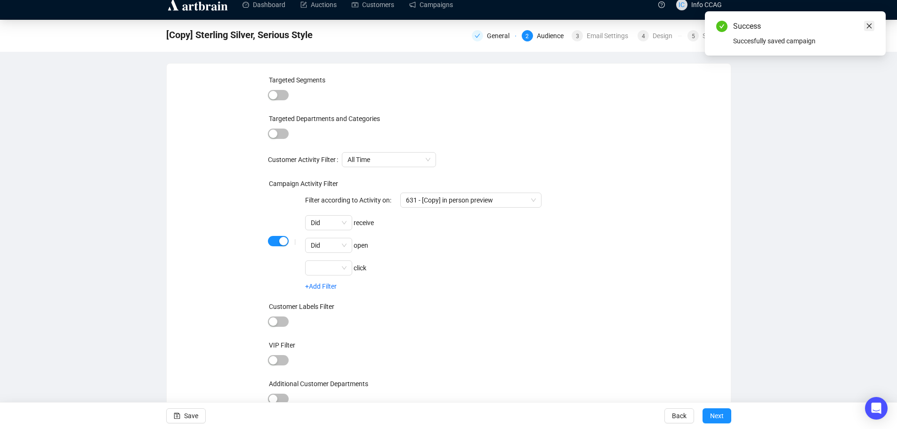
click at [870, 26] on icon "close" at bounding box center [869, 26] width 7 height 7
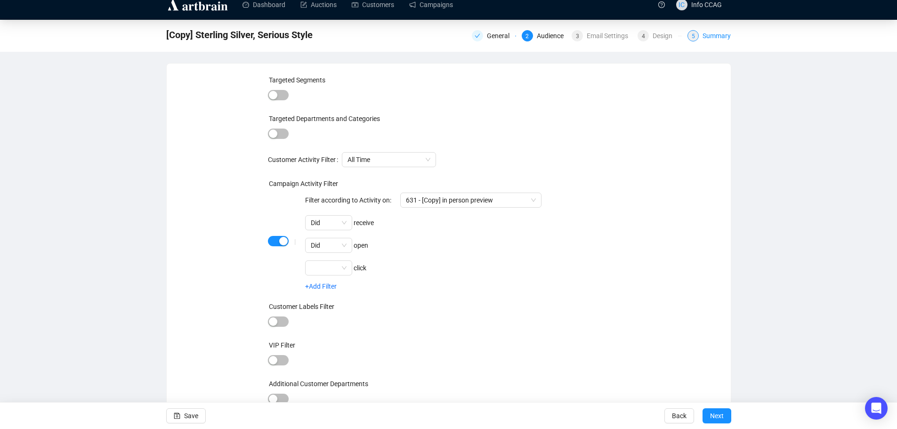
click at [720, 35] on div "Summary" at bounding box center [716, 35] width 28 height 11
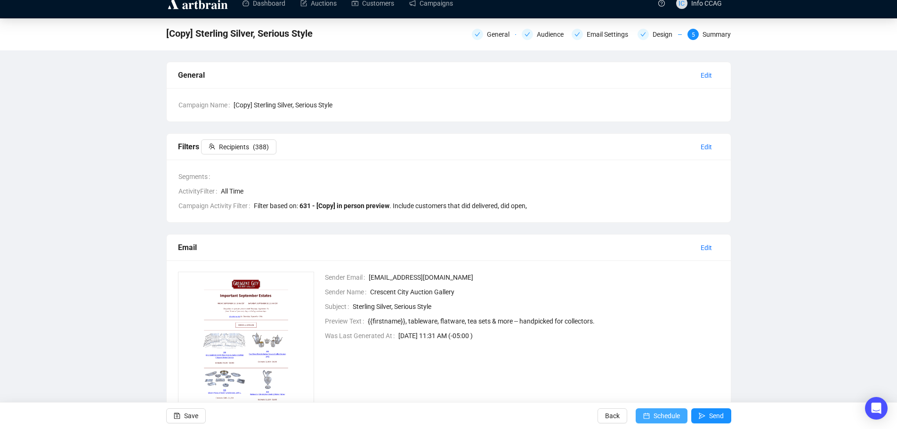
click at [659, 417] on span "Schedule" at bounding box center [666, 415] width 26 height 26
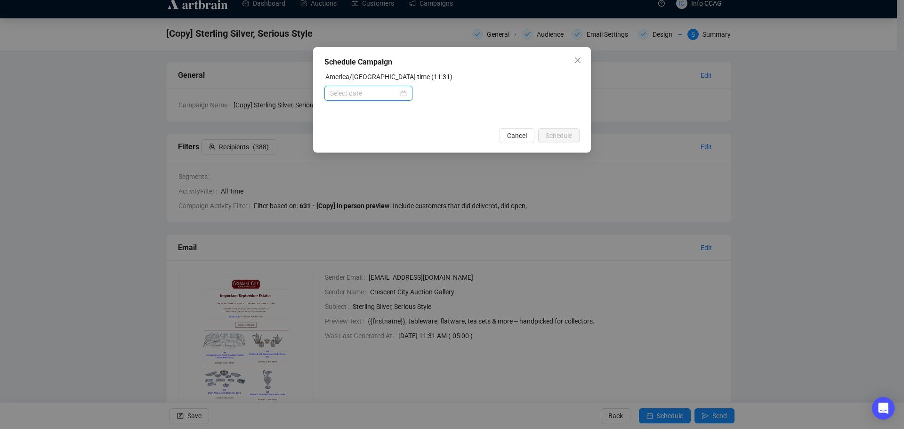
click at [367, 98] on input at bounding box center [364, 93] width 68 height 10
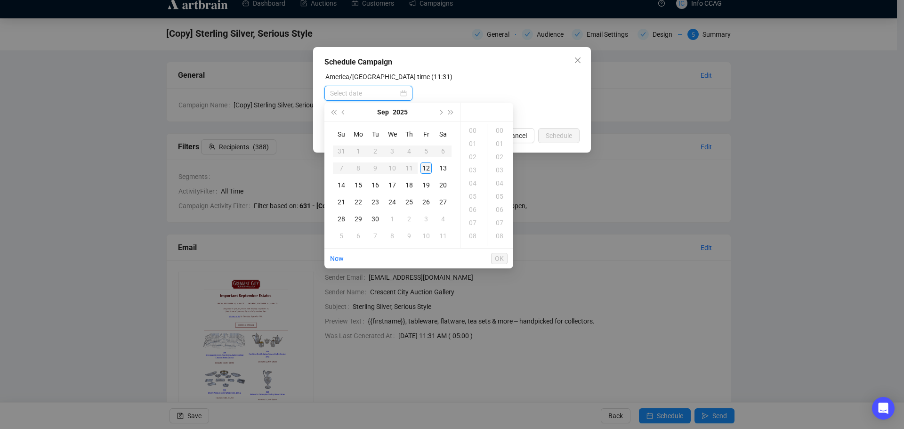
type input "2025-09-12 00:00"
click at [345, 184] on div "14" at bounding box center [341, 184] width 11 height 11
click at [473, 156] on div "09" at bounding box center [473, 154] width 23 height 13
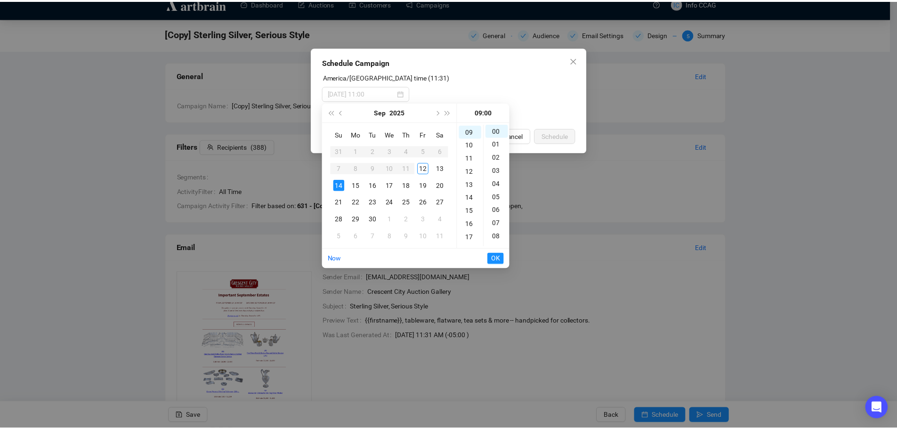
scroll to position [119, 0]
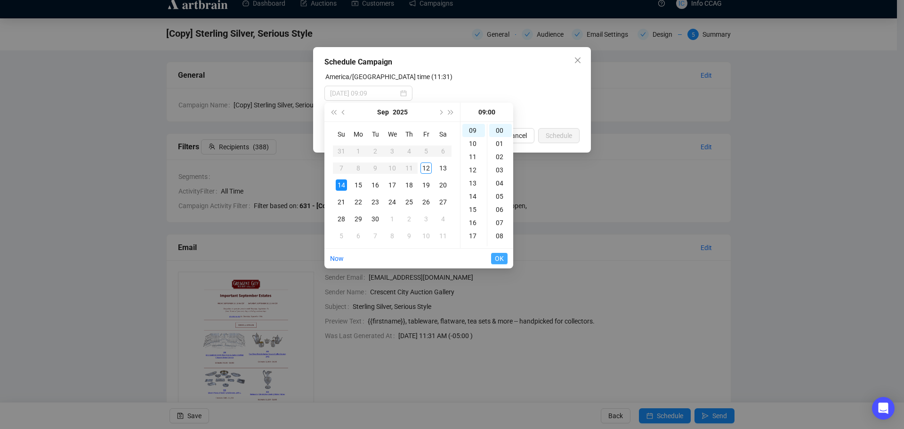
type input "2025-09-14 09:00"
click at [499, 255] on span "OK" at bounding box center [499, 258] width 9 height 18
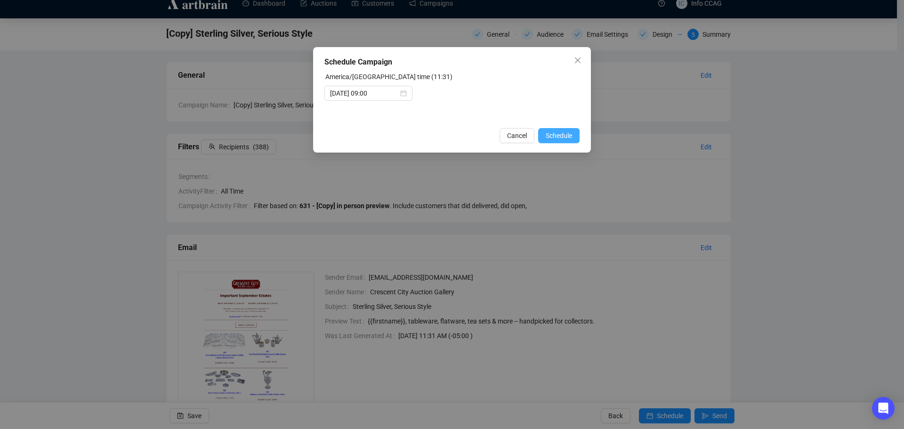
click at [559, 137] on span "Schedule" at bounding box center [558, 135] width 26 height 10
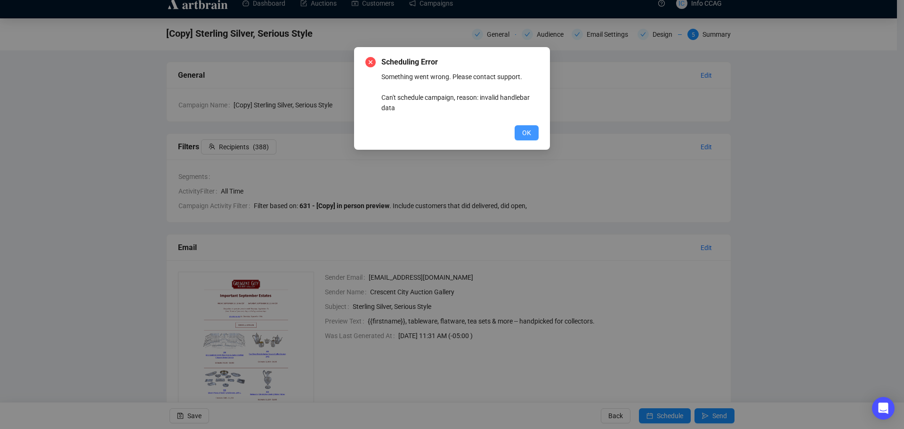
click at [522, 131] on span "OK" at bounding box center [526, 133] width 9 height 10
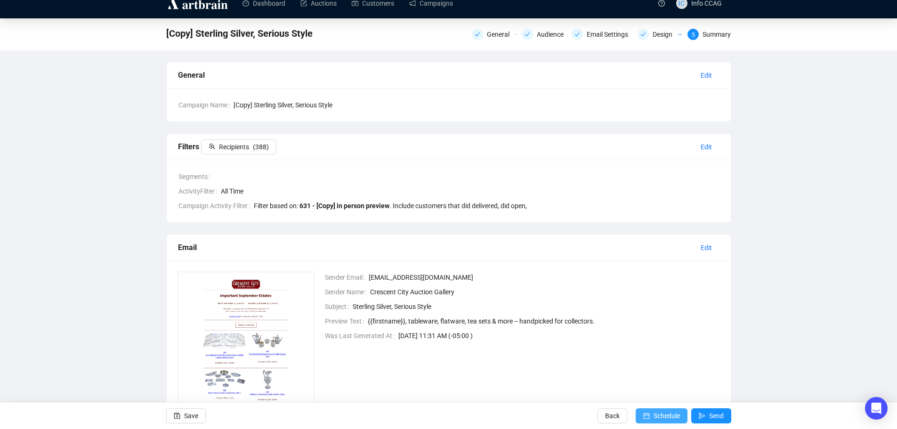
click at [668, 417] on span "Schedule" at bounding box center [666, 415] width 26 height 26
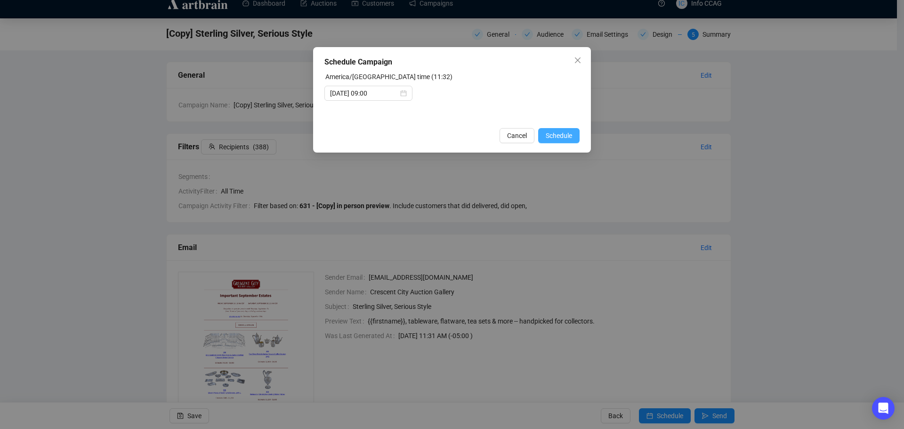
click at [551, 131] on span "Schedule" at bounding box center [558, 135] width 26 height 10
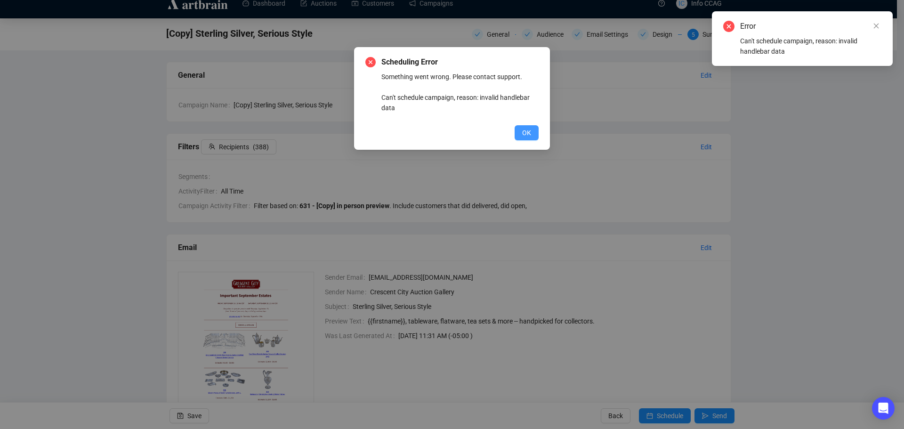
click at [527, 130] on span "OK" at bounding box center [526, 133] width 9 height 10
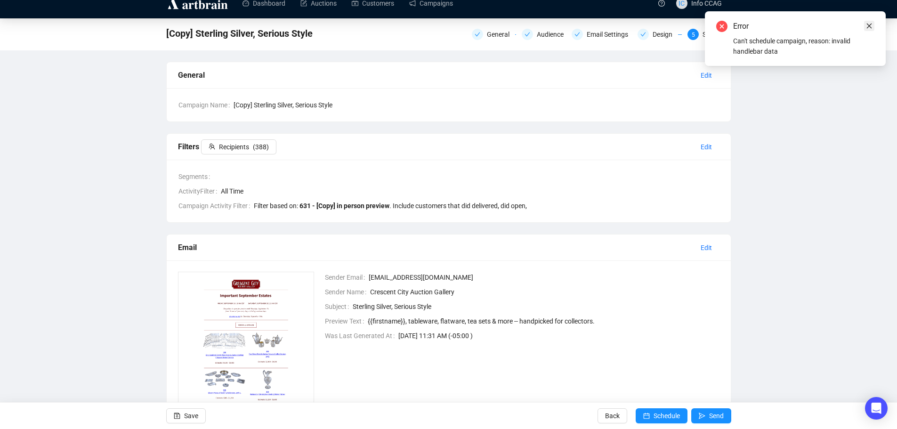
click at [869, 25] on icon "close" at bounding box center [868, 26] width 5 height 5
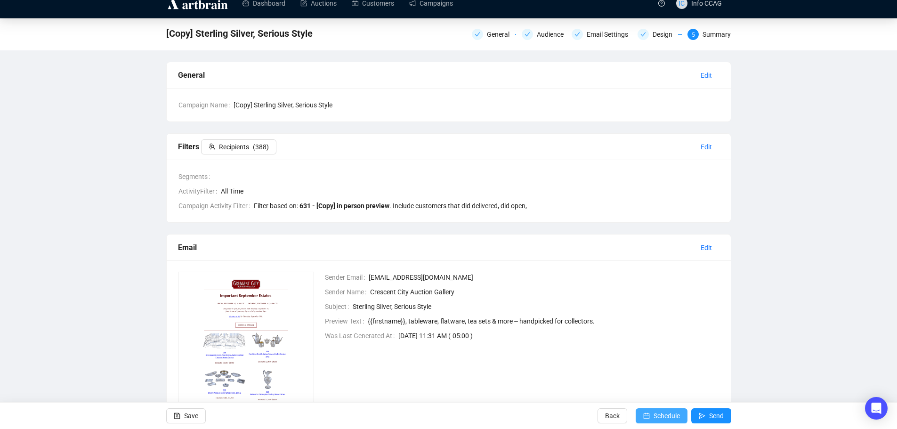
click at [674, 417] on span "Schedule" at bounding box center [666, 415] width 26 height 26
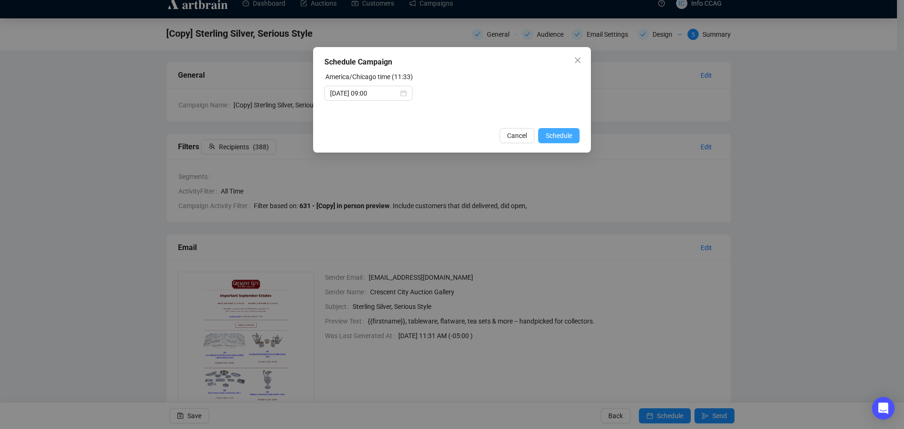
click at [563, 133] on span "Schedule" at bounding box center [558, 135] width 26 height 10
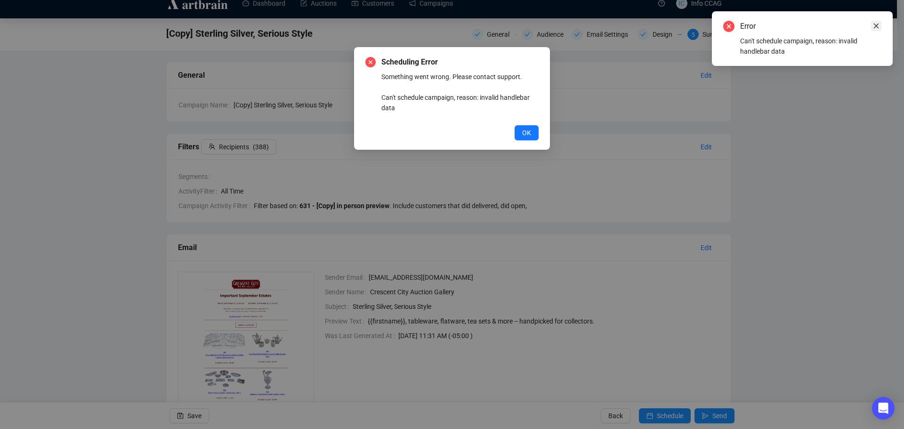
click at [876, 24] on icon "close" at bounding box center [876, 26] width 7 height 7
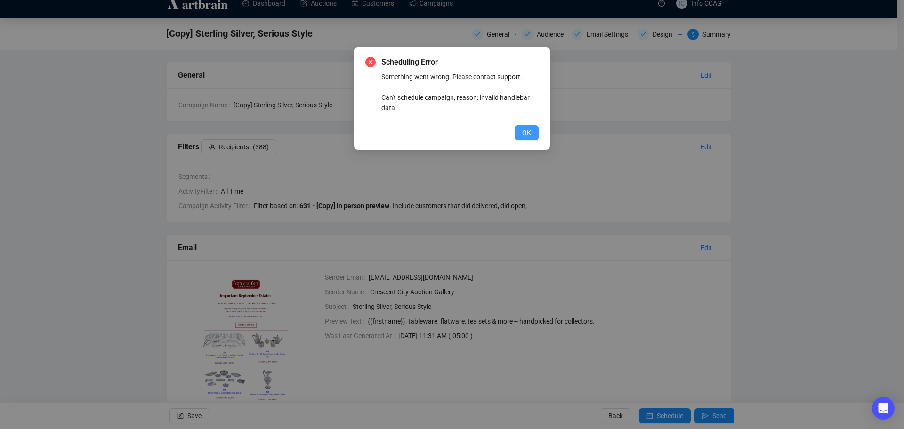
click at [528, 134] on span "OK" at bounding box center [526, 133] width 9 height 10
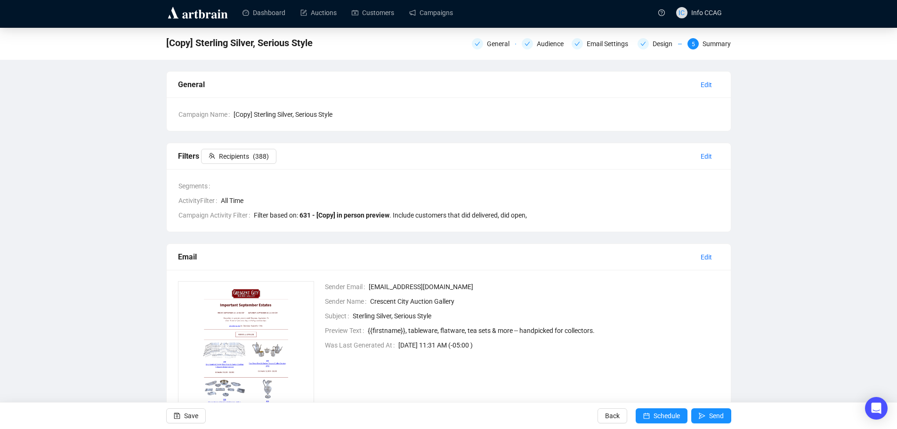
scroll to position [0, 0]
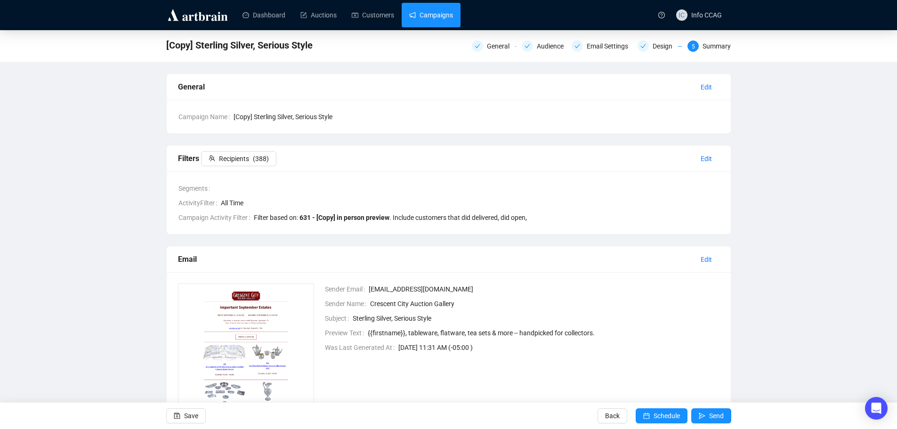
click at [422, 16] on link "Campaigns" at bounding box center [431, 15] width 44 height 24
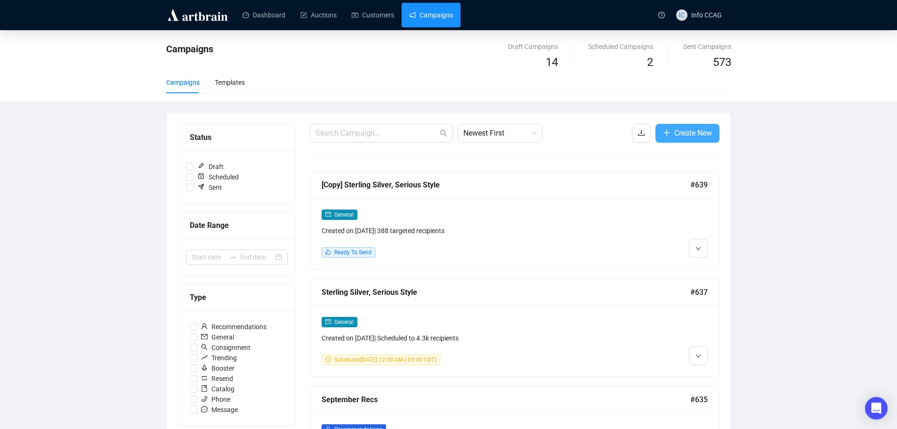
click at [678, 140] on button "Create New" at bounding box center [687, 133] width 64 height 19
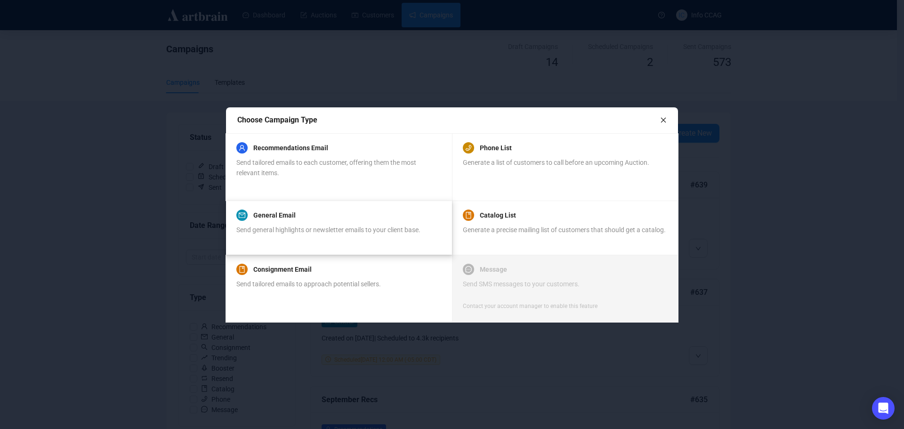
click at [347, 236] on div "Send general highlights or newsletter emails to your client base." at bounding box center [328, 234] width 184 height 21
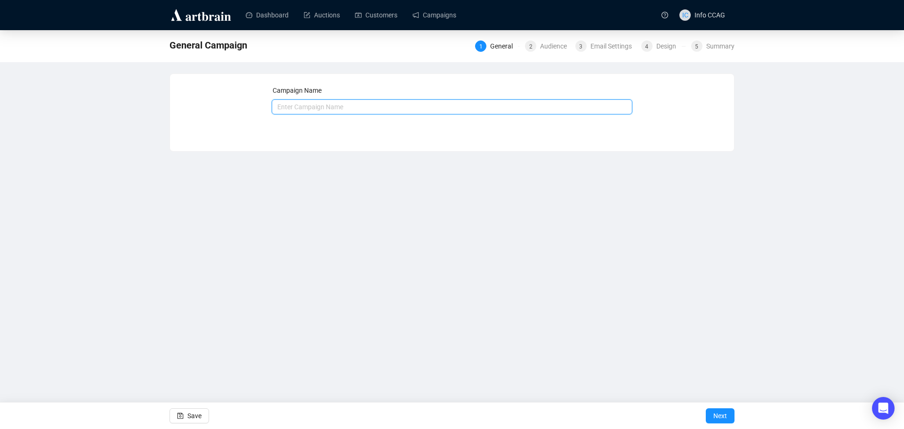
click at [410, 109] on input "text" at bounding box center [452, 106] width 361 height 15
type input "non openers"
click at [721, 414] on span "Next" at bounding box center [720, 415] width 14 height 26
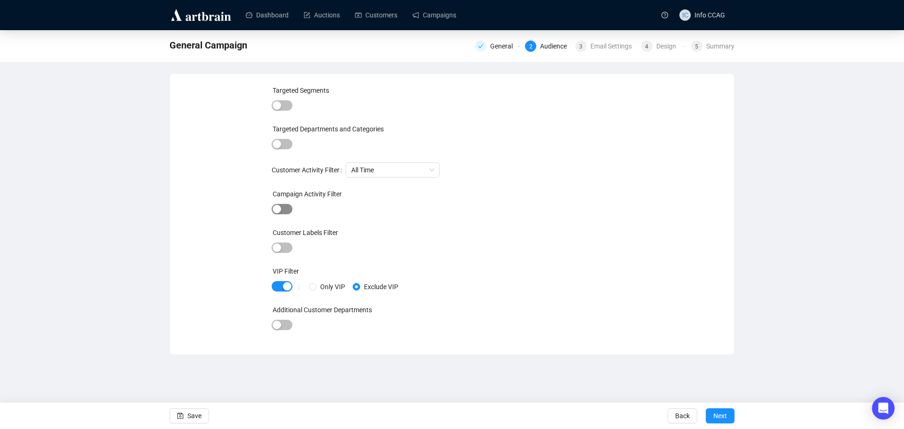
click at [286, 208] on span "button" at bounding box center [282, 209] width 21 height 10
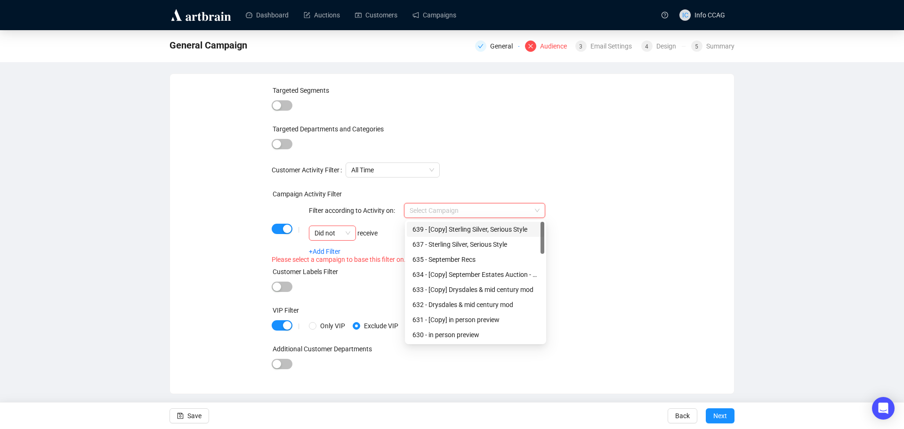
click at [486, 210] on input "search" at bounding box center [469, 210] width 121 height 14
click at [486, 332] on div "630 - in person preview" at bounding box center [475, 334] width 126 height 10
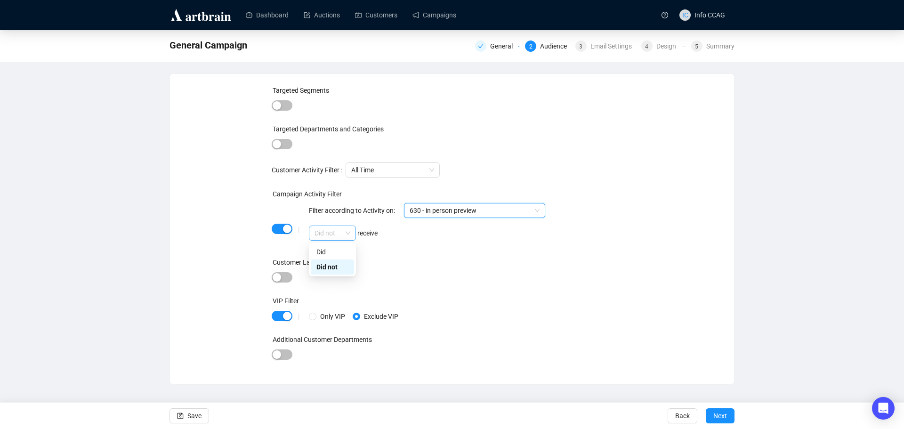
click at [347, 233] on span "Did not" at bounding box center [332, 233] width 36 height 14
click at [344, 255] on div "Did" at bounding box center [332, 252] width 32 height 10
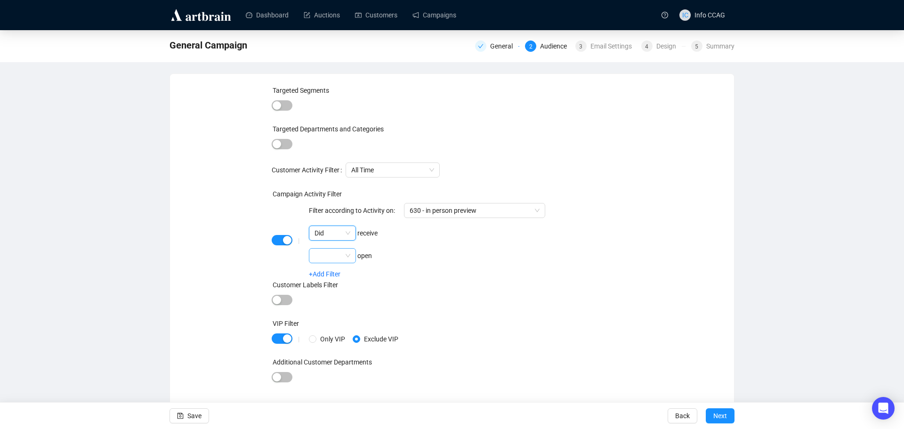
click at [345, 256] on span at bounding box center [332, 255] width 36 height 14
click at [335, 291] on div "Did not" at bounding box center [332, 289] width 32 height 10
click at [431, 274] on div "+Add Filter" at bounding box center [427, 274] width 236 height 8
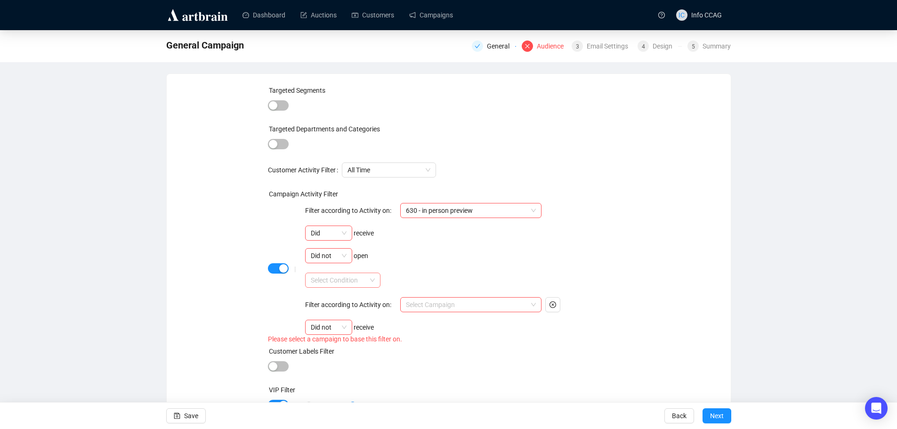
click at [358, 281] on input "search" at bounding box center [339, 280] width 56 height 14
click at [353, 294] on div "AND" at bounding box center [343, 299] width 60 height 10
click at [532, 306] on span at bounding box center [471, 304] width 130 height 14
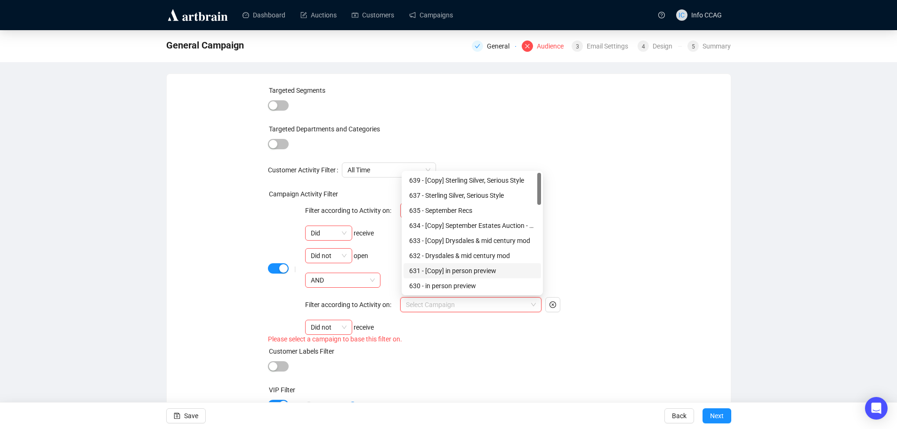
click at [514, 272] on div "631 - [Copy] in person preview" at bounding box center [472, 270] width 126 height 10
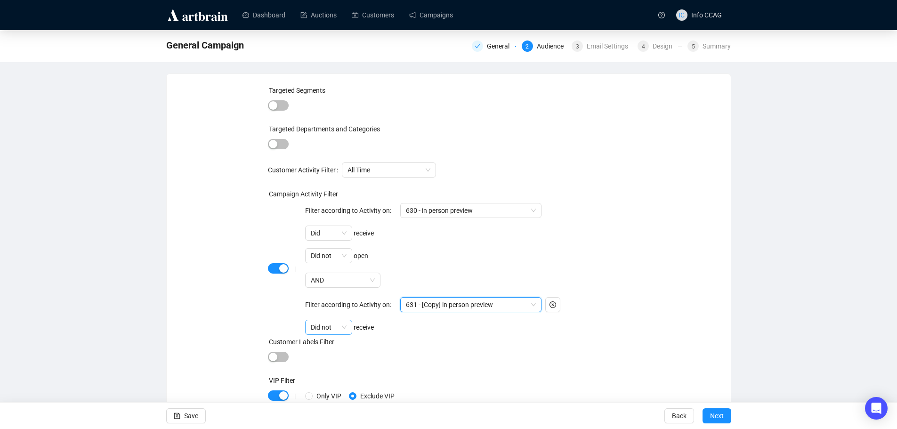
click at [349, 326] on div "Did not" at bounding box center [328, 327] width 47 height 15
click at [336, 346] on div "Did" at bounding box center [329, 346] width 32 height 10
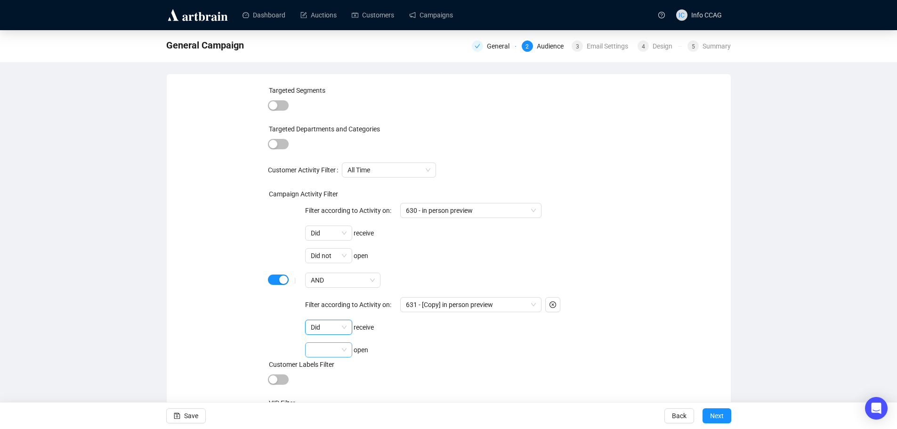
click at [346, 349] on span at bounding box center [329, 350] width 36 height 14
click at [337, 380] on div "Did not" at bounding box center [329, 383] width 32 height 10
click at [481, 355] on div "Did not open" at bounding box center [423, 349] width 236 height 15
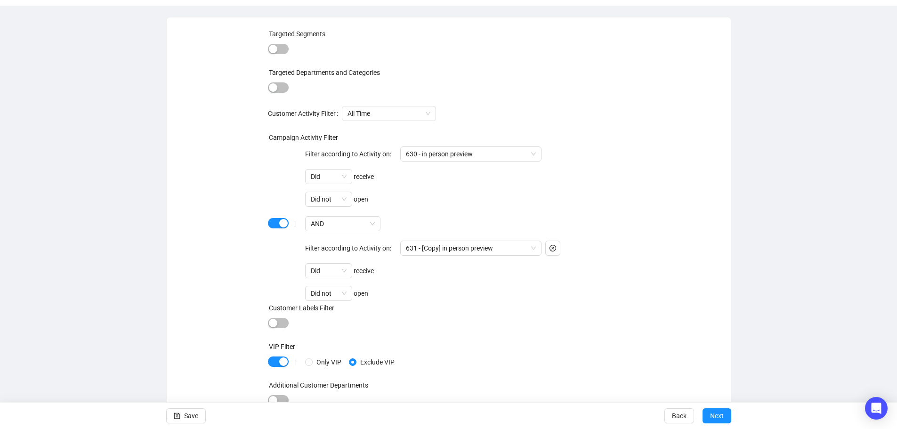
scroll to position [58, 0]
click at [190, 417] on span "Save" at bounding box center [191, 415] width 14 height 26
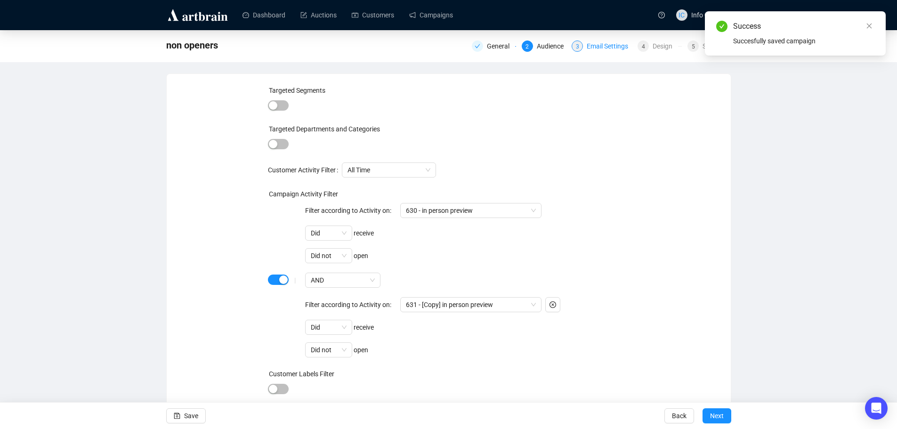
click at [607, 45] on div "Email Settings" at bounding box center [609, 45] width 47 height 11
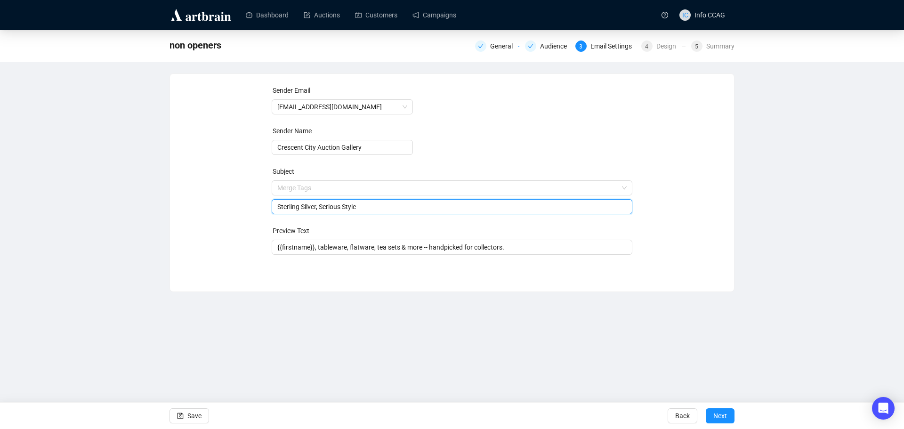
click at [361, 186] on span "Merge Tags Sterling Silver, Serious Style" at bounding box center [452, 197] width 361 height 26
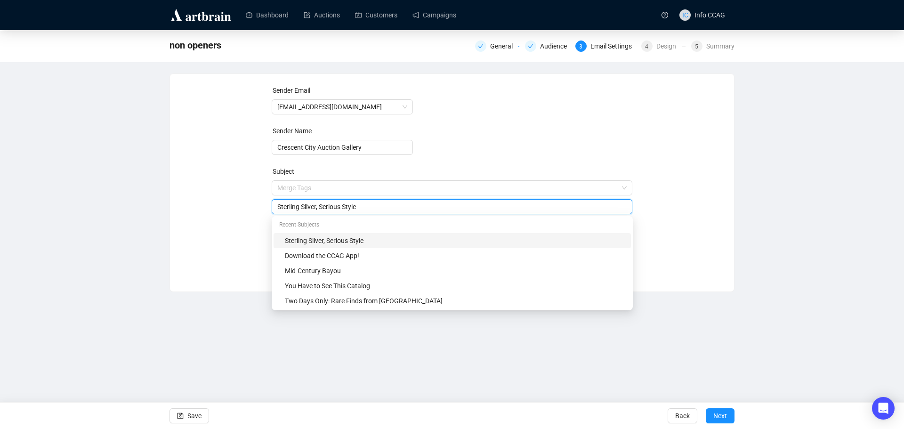
drag, startPoint x: 367, startPoint y: 205, endPoint x: 270, endPoint y: 204, distance: 97.0
click at [270, 204] on div "Sender Email info@crescentcityauctiongallery.com Sender Name Crescent City Auct…" at bounding box center [451, 175] width 541 height 181
type input "I"
type input "Our Gambit Ad!"
click at [709, 180] on div "Sender Email info@crescentcityauctiongallery.com Sender Name Crescent City Auct…" at bounding box center [451, 175] width 541 height 181
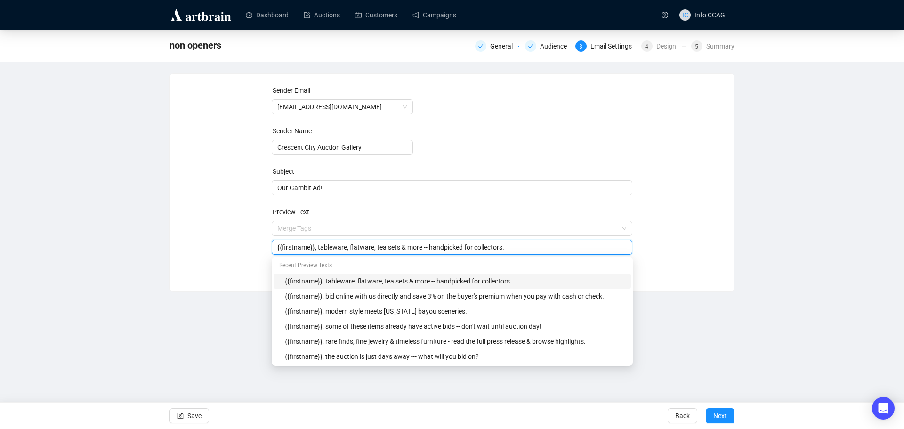
drag, startPoint x: 525, startPoint y: 248, endPoint x: 315, endPoint y: 244, distance: 209.5
click at [315, 244] on input "{{firstname}}, tableware, flatware, tea sets & more -- handpicked for collector…" at bounding box center [452, 247] width 350 height 10
type input "{{firstname}},"
click at [669, 249] on div "Sender Email info@crescentcityauctiongallery.com Sender Name Crescent City Auct…" at bounding box center [451, 175] width 541 height 181
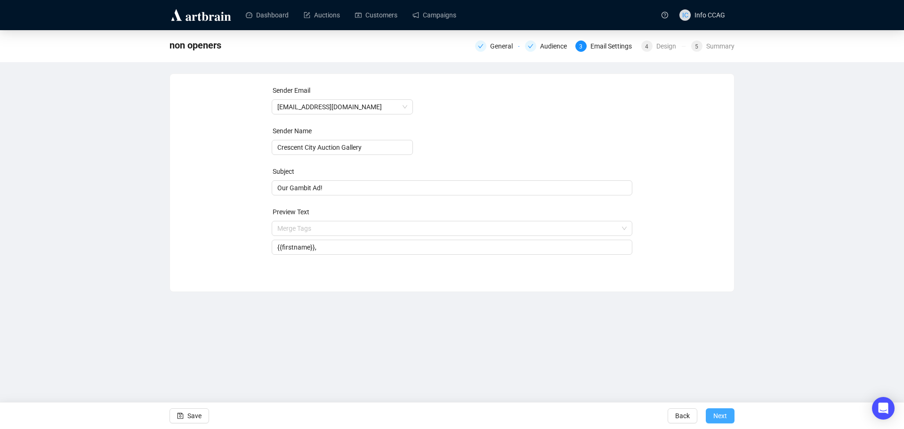
click at [712, 416] on button "Next" at bounding box center [719, 415] width 29 height 15
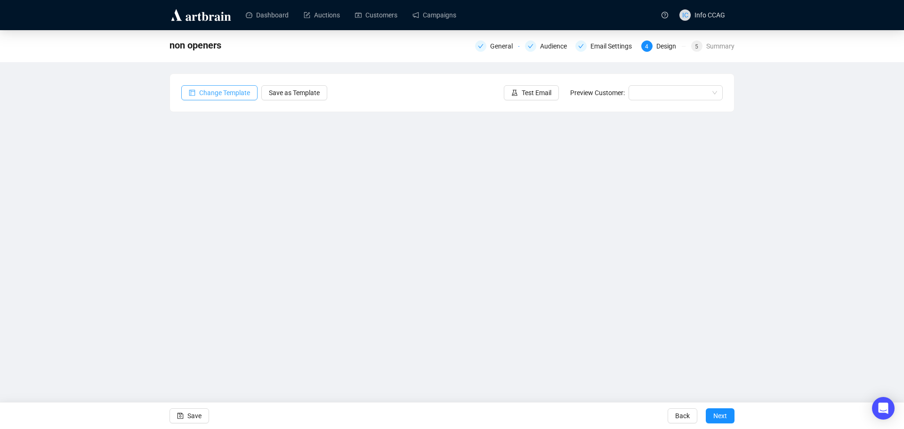
click at [224, 92] on span "Change Template" at bounding box center [224, 93] width 51 height 10
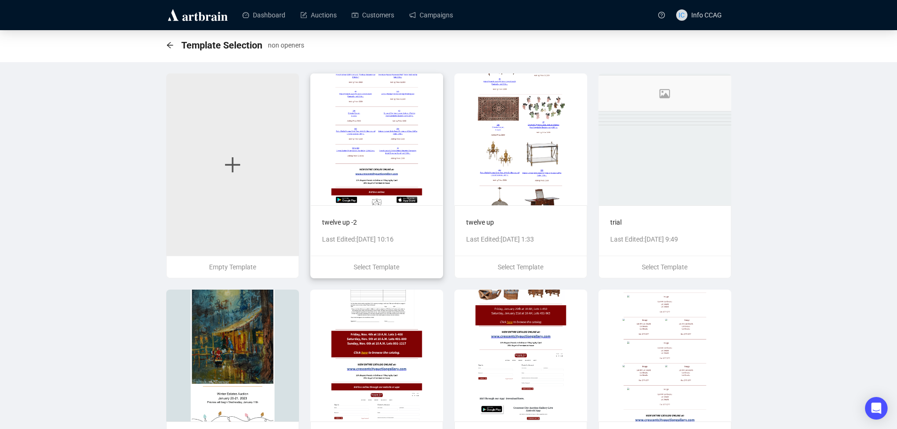
click at [401, 177] on img at bounding box center [376, 139] width 133 height 132
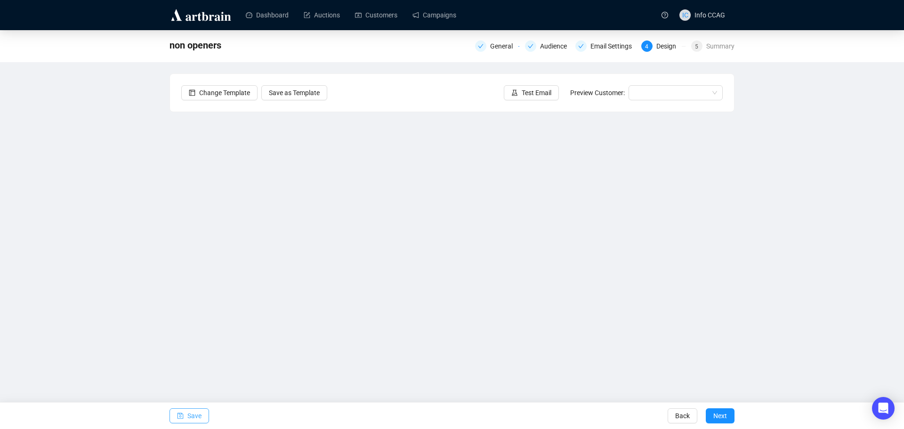
click at [186, 413] on button "Save" at bounding box center [189, 415] width 40 height 15
click at [188, 416] on span "Save" at bounding box center [194, 415] width 14 height 26
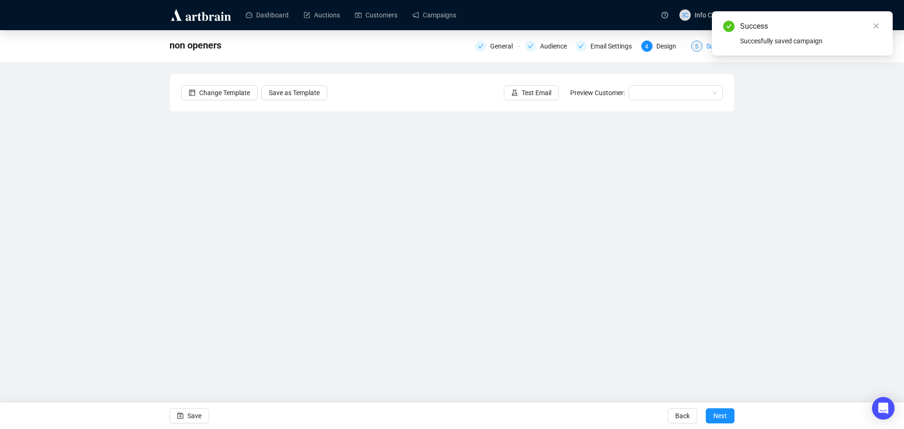
click at [701, 48] on div "5" at bounding box center [696, 45] width 11 height 11
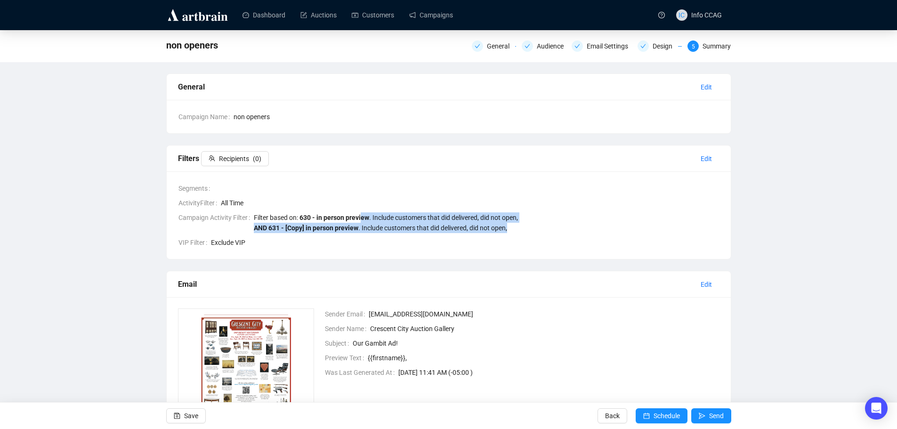
drag, startPoint x: 363, startPoint y: 216, endPoint x: 615, endPoint y: 233, distance: 252.4
click at [615, 233] on td "Campaign Activity Filter Filter based on: 630 - in person preview . Include cus…" at bounding box center [448, 224] width 541 height 25
click at [612, 232] on span "Filter based on: 630 - in person preview . Include customers that did delivered…" at bounding box center [486, 222] width 465 height 21
drag, startPoint x: 537, startPoint y: 232, endPoint x: 266, endPoint y: 219, distance: 270.9
click at [266, 219] on span "Filter based on: 630 - in person preview . Include customers that did delivered…" at bounding box center [486, 222] width 465 height 21
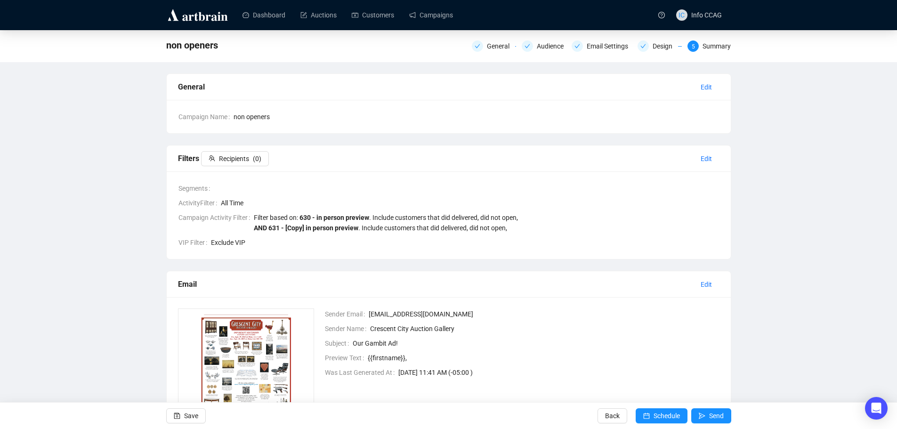
click at [508, 205] on span "All Time" at bounding box center [470, 203] width 498 height 10
click at [593, 47] on div "Email Settings" at bounding box center [609, 45] width 47 height 11
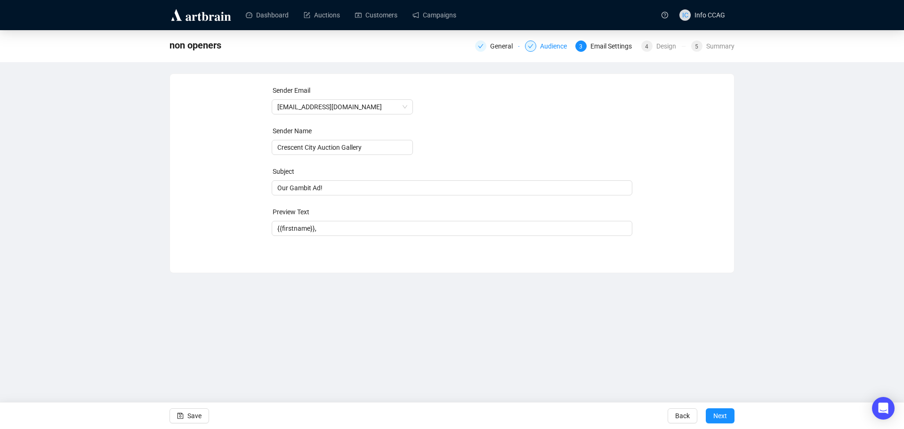
click at [553, 46] on div "Audience" at bounding box center [556, 45] width 32 height 11
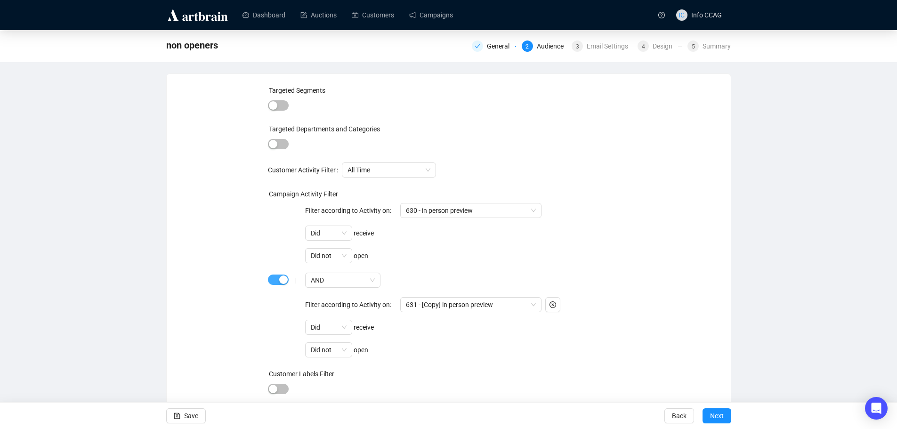
click at [278, 280] on button "button" at bounding box center [278, 279] width 21 height 10
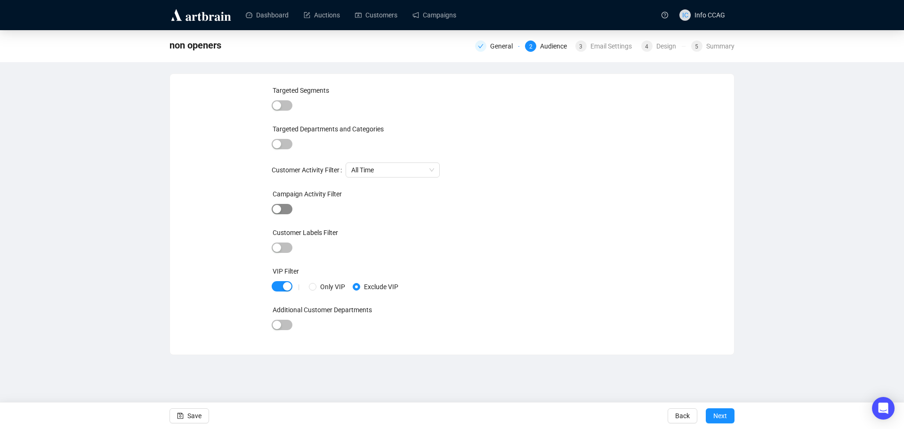
click at [286, 208] on span "button" at bounding box center [282, 209] width 21 height 10
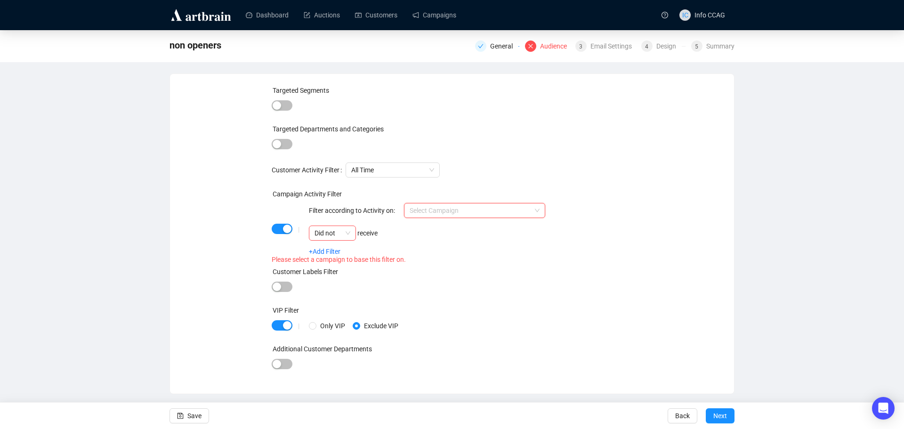
click at [440, 210] on input "search" at bounding box center [469, 210] width 121 height 14
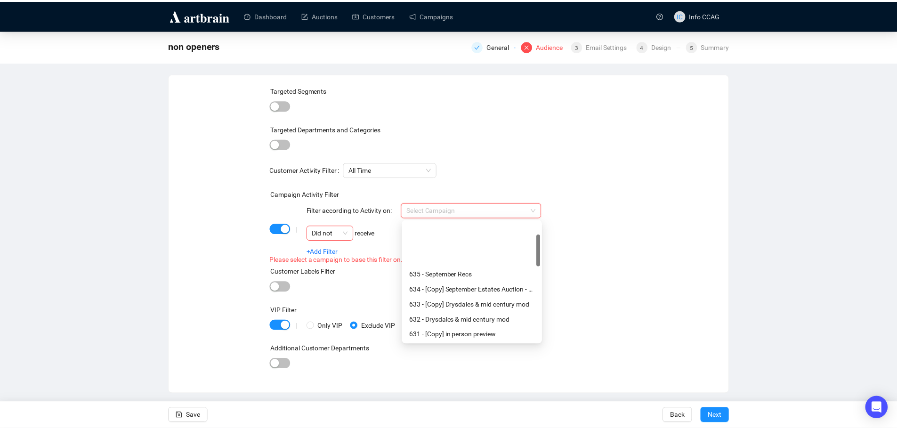
scroll to position [47, 0]
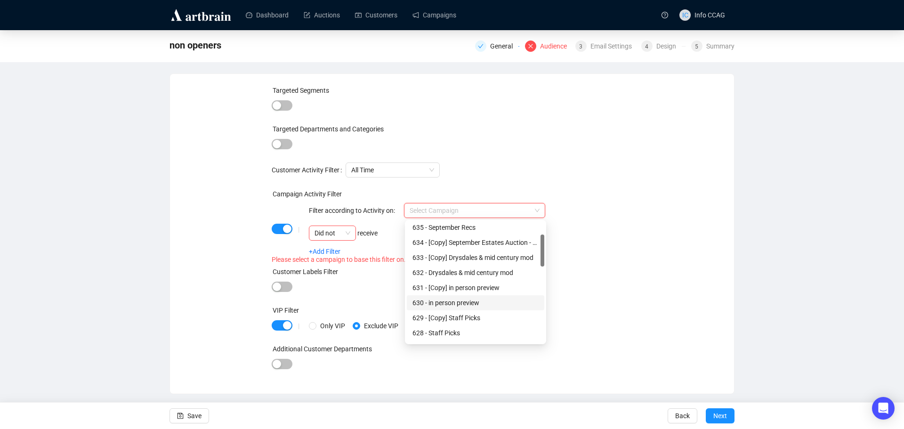
click at [478, 303] on div "630 - in person preview" at bounding box center [475, 302] width 126 height 10
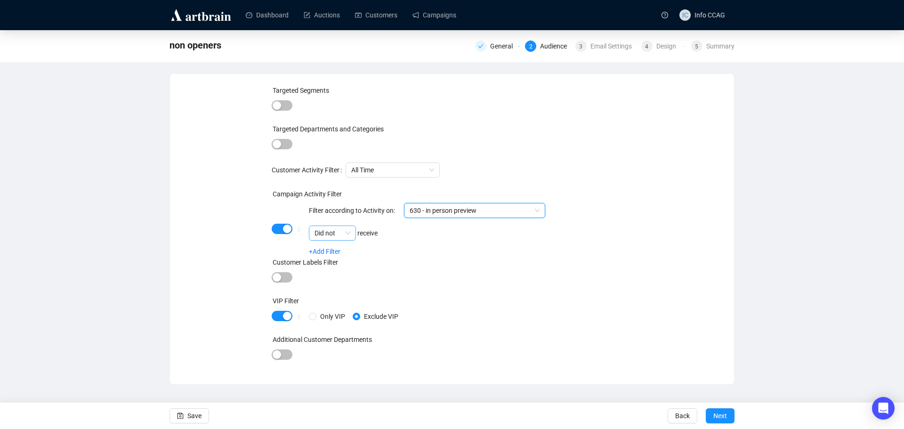
click at [348, 234] on span "Did not" at bounding box center [332, 233] width 36 height 14
click at [336, 253] on div "Did" at bounding box center [332, 252] width 32 height 10
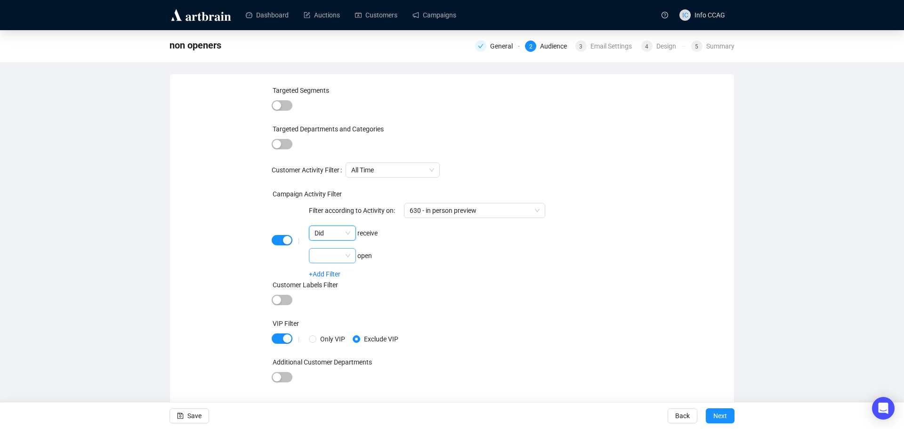
click at [342, 256] on span at bounding box center [332, 255] width 36 height 14
click at [337, 289] on div "Did not" at bounding box center [332, 289] width 32 height 10
click at [550, 284] on div "Customer Labels Filter" at bounding box center [452, 287] width 361 height 14
click at [190, 413] on span "Save" at bounding box center [194, 415] width 14 height 26
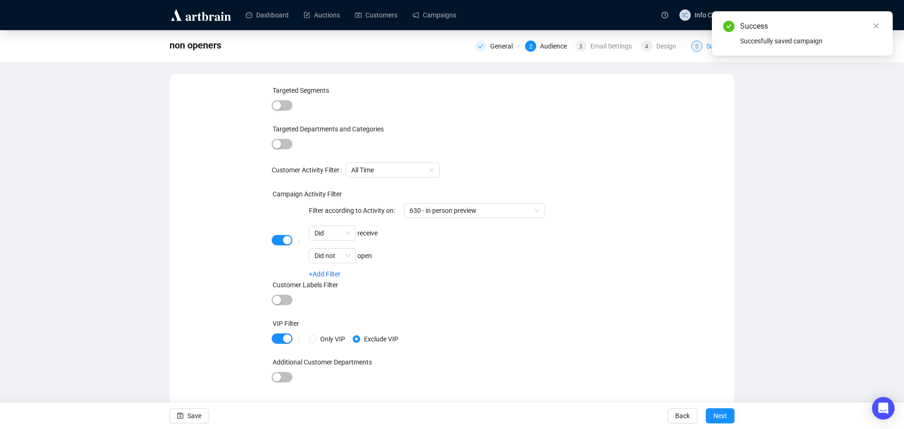
click at [697, 46] on span "5" at bounding box center [696, 46] width 3 height 7
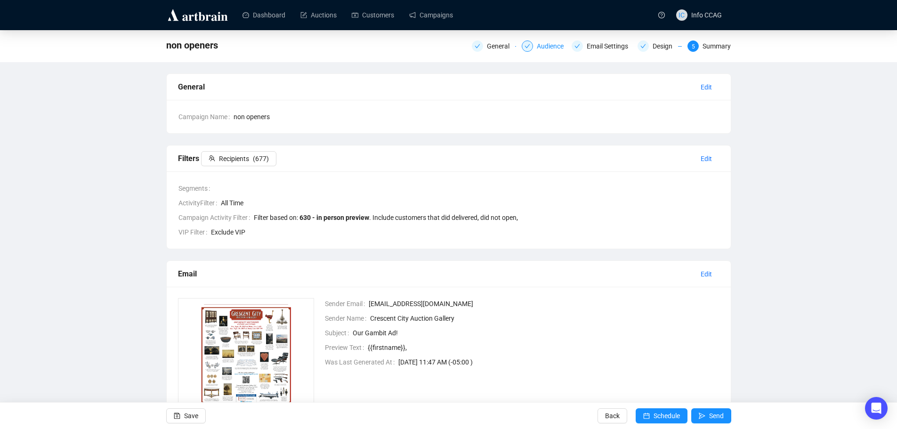
click at [562, 45] on div "Audience" at bounding box center [553, 45] width 32 height 11
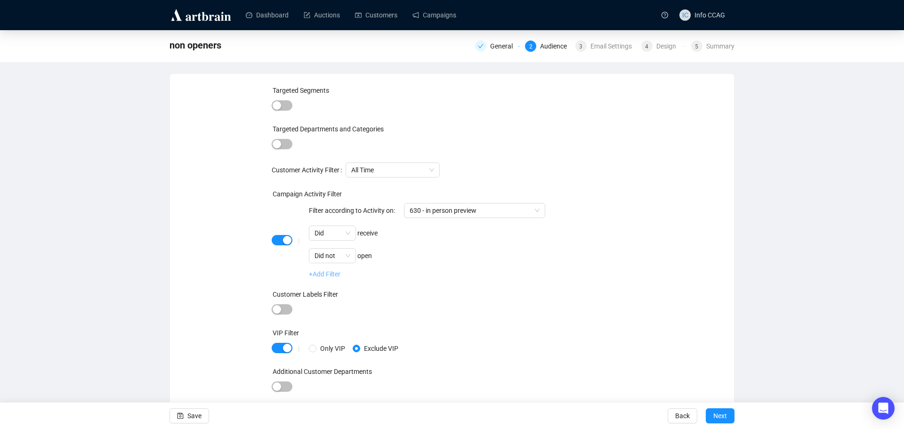
click at [330, 274] on link "+Add Filter" at bounding box center [325, 274] width 32 height 8
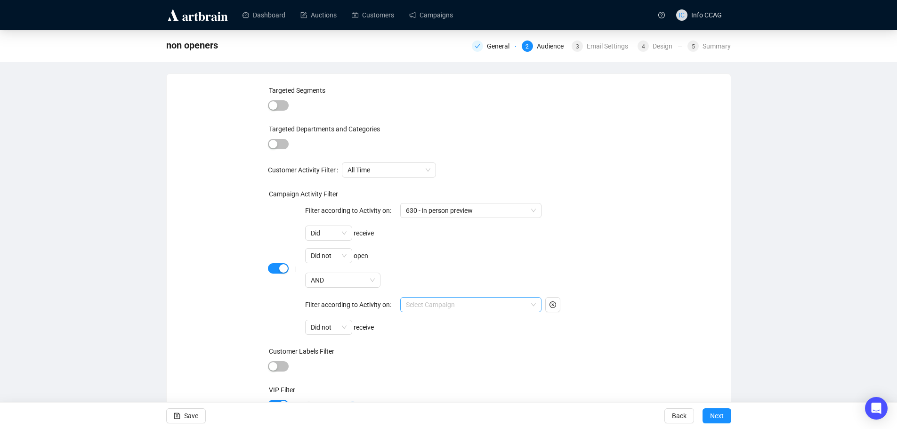
click at [431, 305] on input "search" at bounding box center [466, 304] width 121 height 14
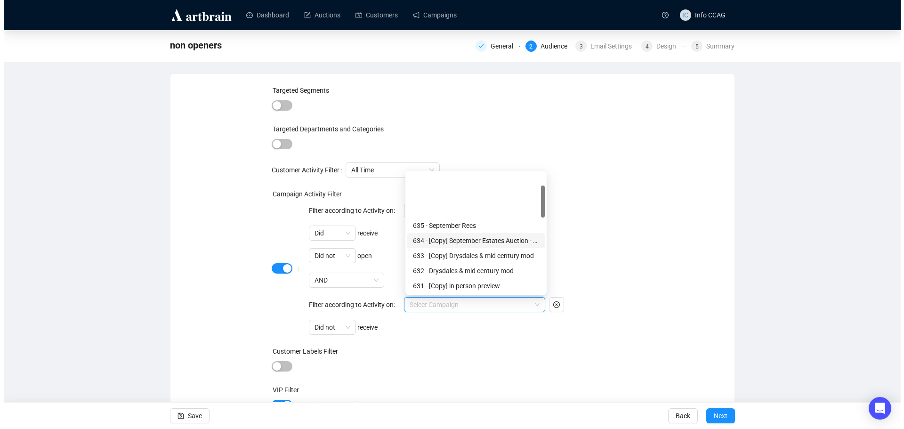
scroll to position [47, 0]
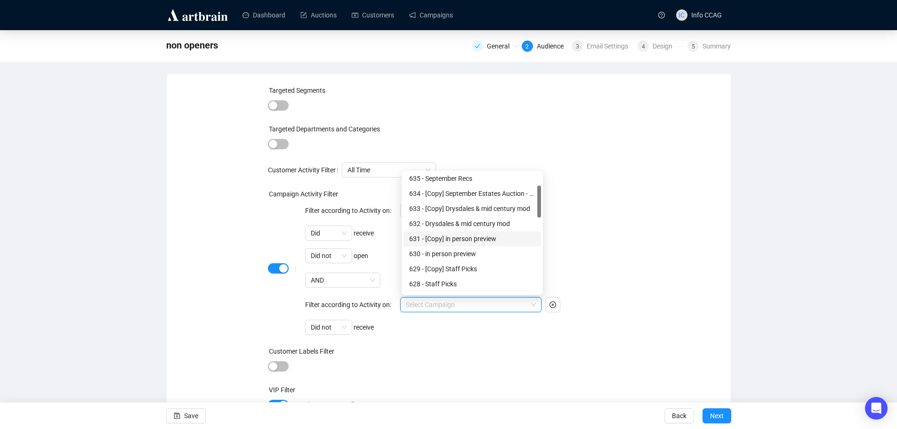
click at [471, 238] on div "631 - [Copy] in person preview" at bounding box center [472, 238] width 126 height 10
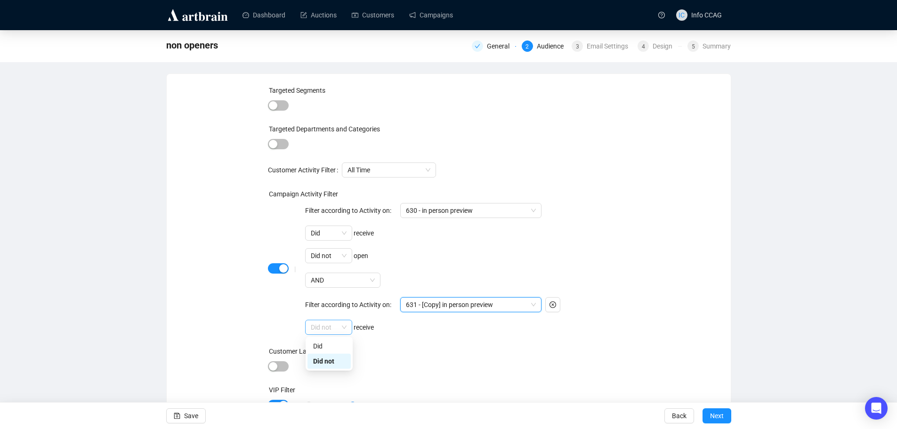
click at [342, 324] on span "Did not" at bounding box center [329, 327] width 36 height 14
click at [338, 345] on div "Did" at bounding box center [329, 346] width 32 height 10
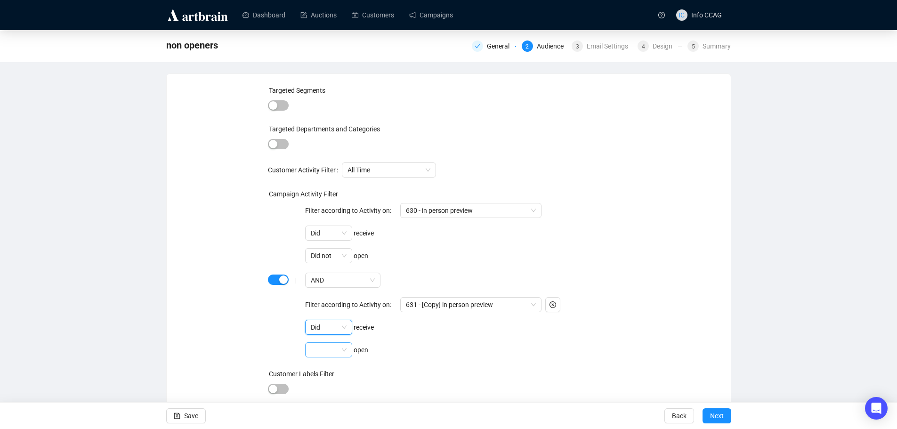
click at [341, 347] on span at bounding box center [329, 350] width 36 height 14
click at [333, 384] on div "Did not" at bounding box center [329, 383] width 32 height 10
click at [464, 356] on div "Did not open" at bounding box center [423, 349] width 236 height 15
click at [190, 415] on span "Save" at bounding box center [191, 415] width 14 height 26
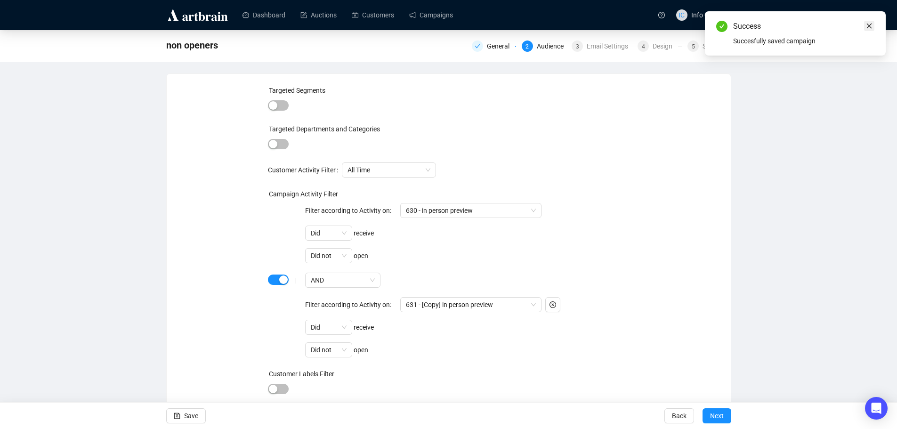
click at [870, 25] on icon "close" at bounding box center [869, 26] width 7 height 7
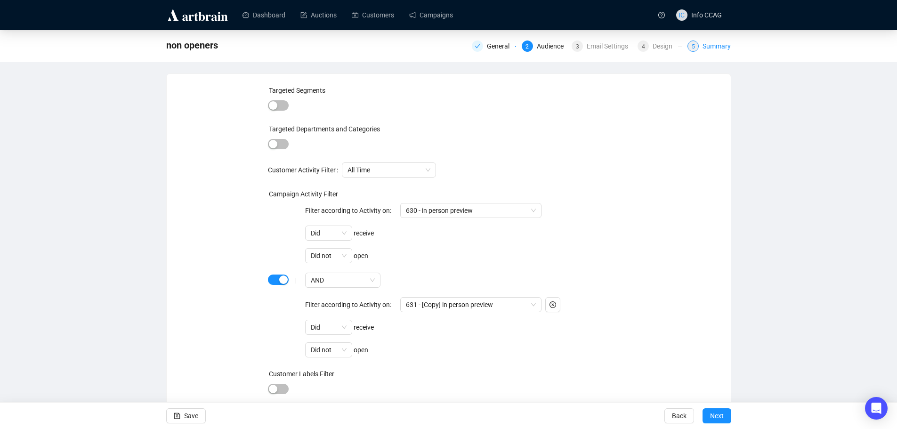
click at [702, 45] on div "5 Summary" at bounding box center [708, 45] width 43 height 11
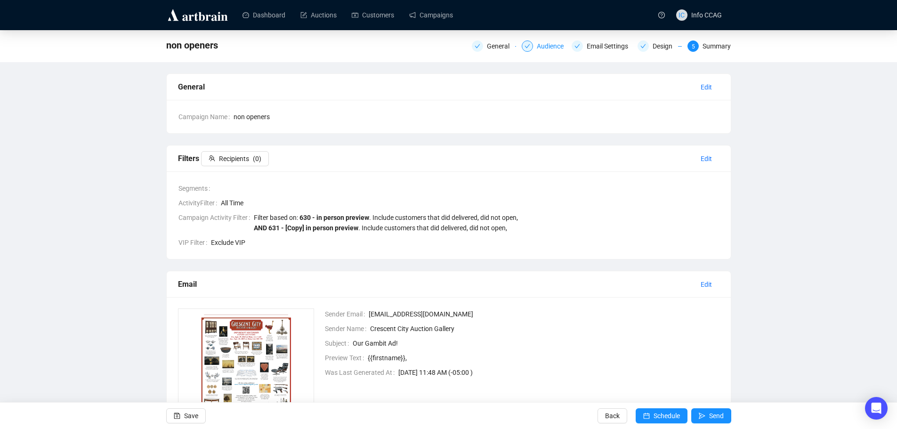
click at [551, 47] on div "Audience" at bounding box center [553, 45] width 32 height 11
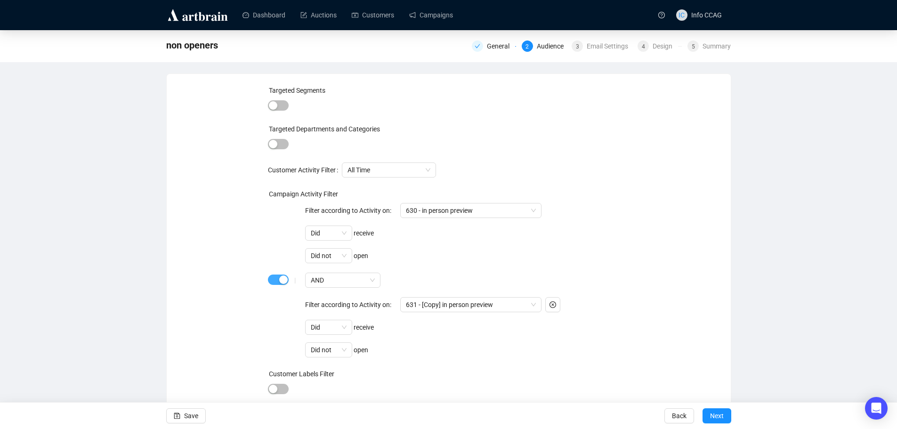
click at [275, 279] on span "button" at bounding box center [278, 279] width 21 height 10
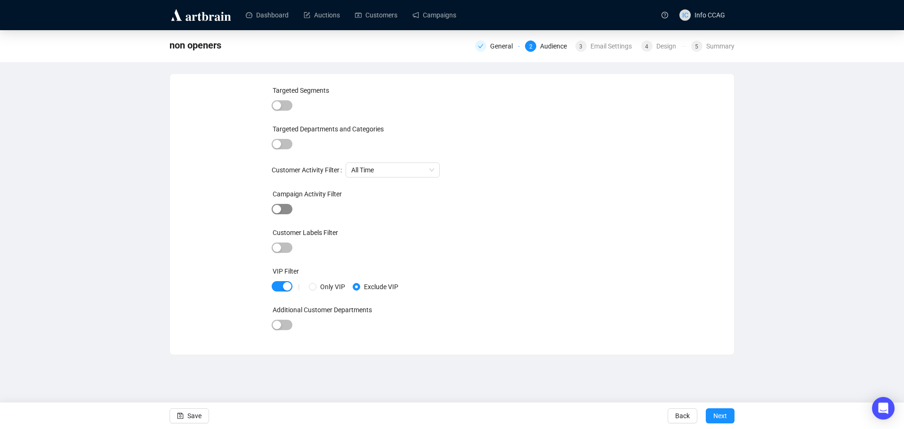
click at [286, 207] on span "button" at bounding box center [282, 209] width 21 height 10
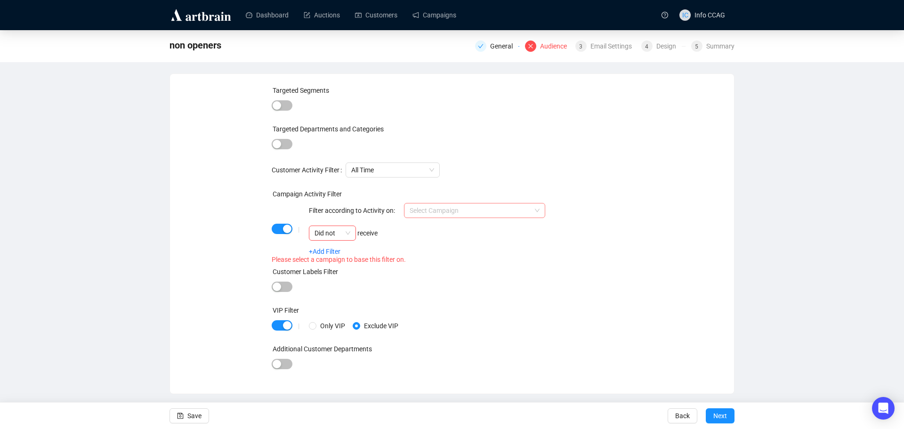
click at [495, 210] on input "search" at bounding box center [469, 210] width 121 height 14
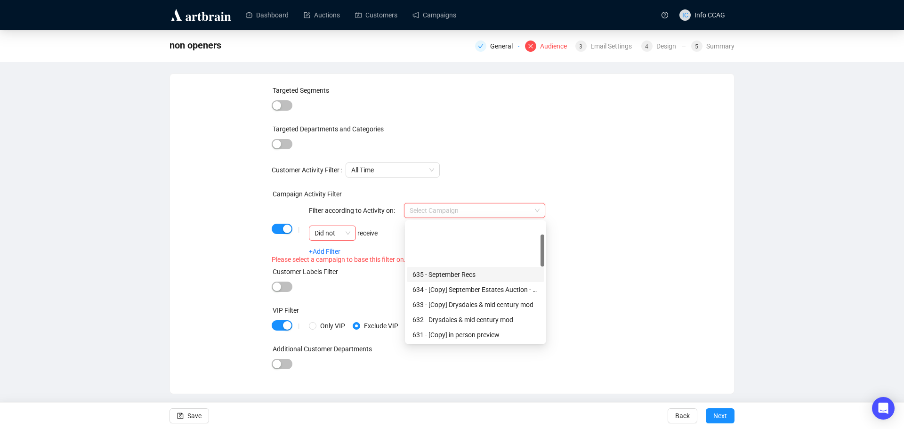
scroll to position [47, 0]
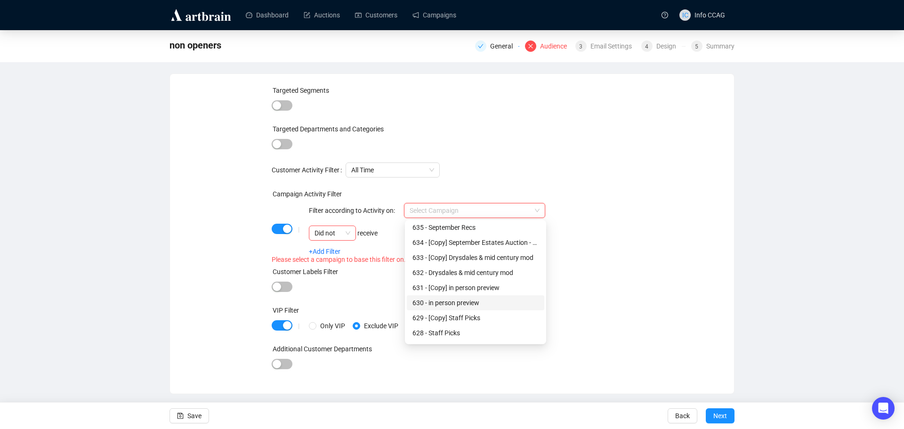
click at [482, 299] on div "630 - in person preview" at bounding box center [475, 302] width 126 height 10
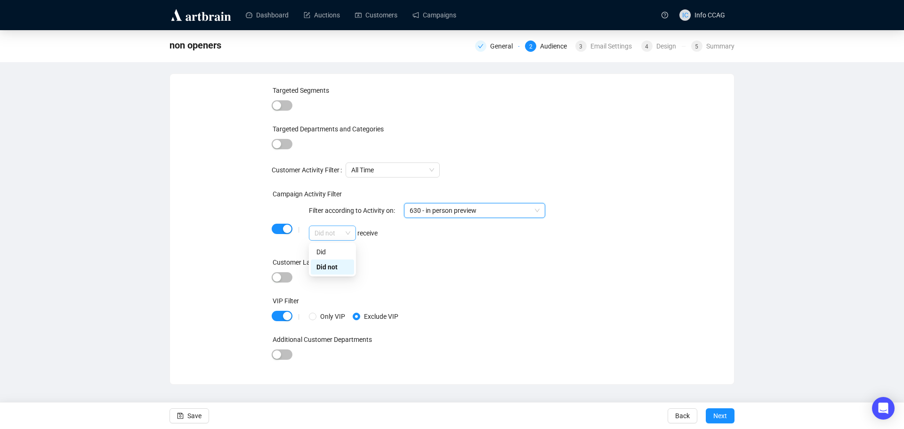
click at [344, 233] on span "Did not" at bounding box center [332, 233] width 36 height 14
click at [337, 254] on div "Did" at bounding box center [332, 252] width 32 height 10
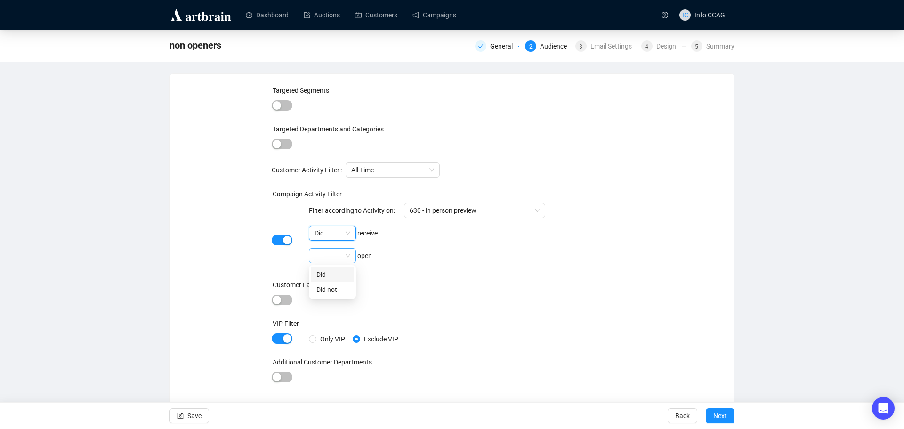
click at [344, 254] on span at bounding box center [332, 255] width 36 height 14
click at [339, 270] on div "Did" at bounding box center [332, 274] width 32 height 10
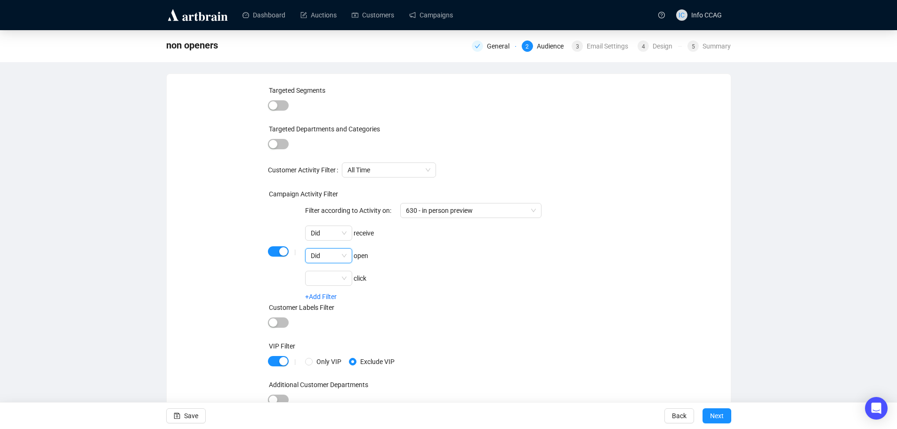
click at [345, 257] on span "Did" at bounding box center [329, 255] width 36 height 14
click at [330, 289] on div "Did not" at bounding box center [329, 289] width 32 height 10
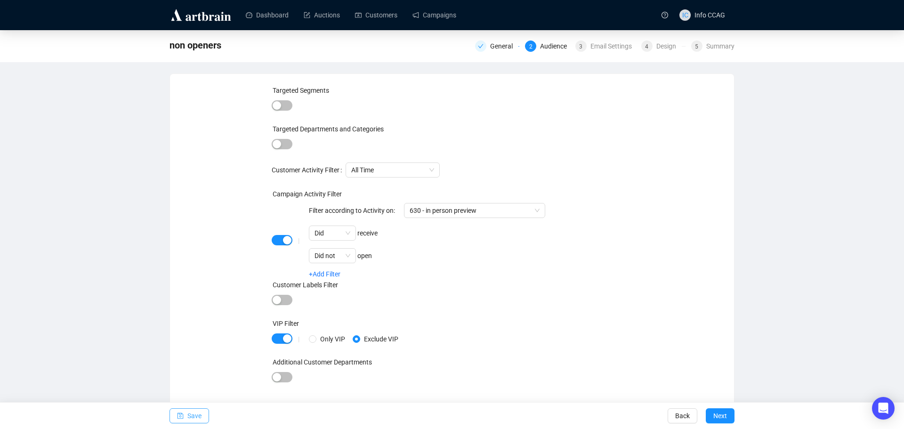
click at [189, 416] on span "Save" at bounding box center [194, 415] width 14 height 26
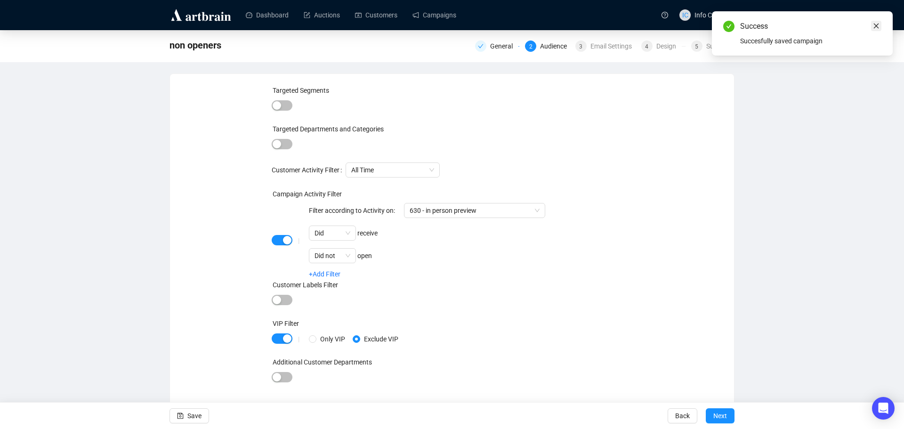
click at [875, 25] on icon "close" at bounding box center [876, 26] width 5 height 5
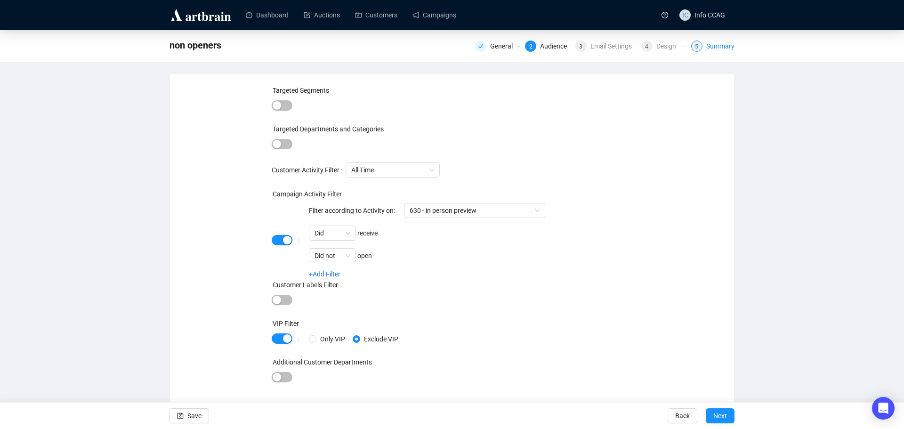
click at [721, 46] on div "Summary" at bounding box center [720, 45] width 28 height 11
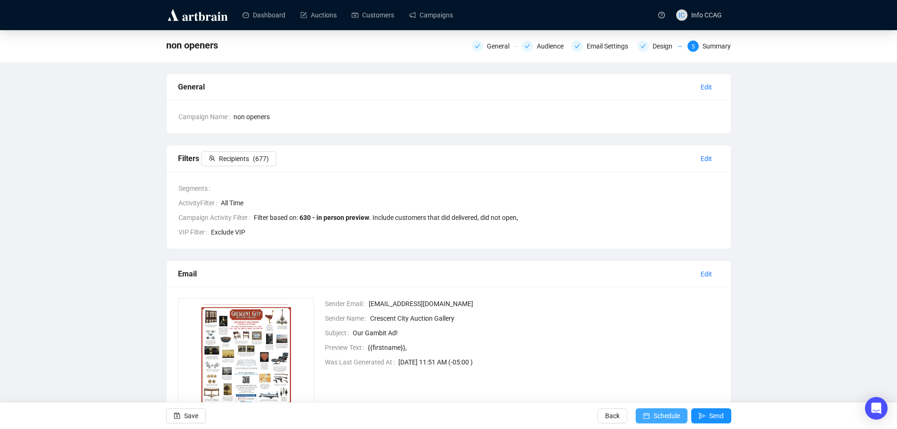
click at [649, 411] on span "submit" at bounding box center [646, 415] width 7 height 26
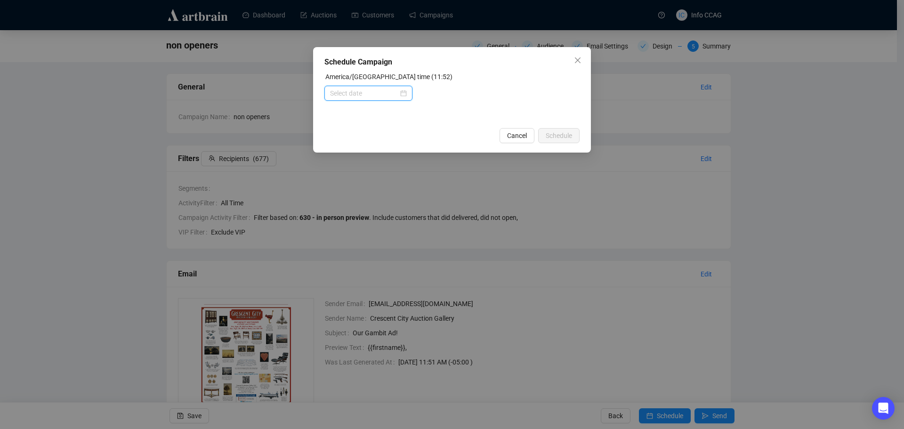
click at [343, 94] on input at bounding box center [364, 93] width 68 height 10
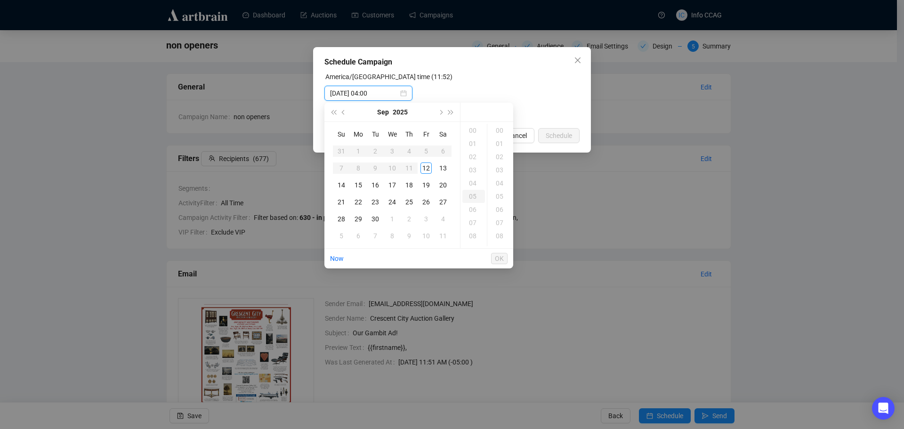
type input "2025-09-12 05:00"
click at [359, 186] on div "15" at bounding box center [358, 184] width 11 height 11
click at [474, 199] on div "09" at bounding box center [473, 201] width 23 height 13
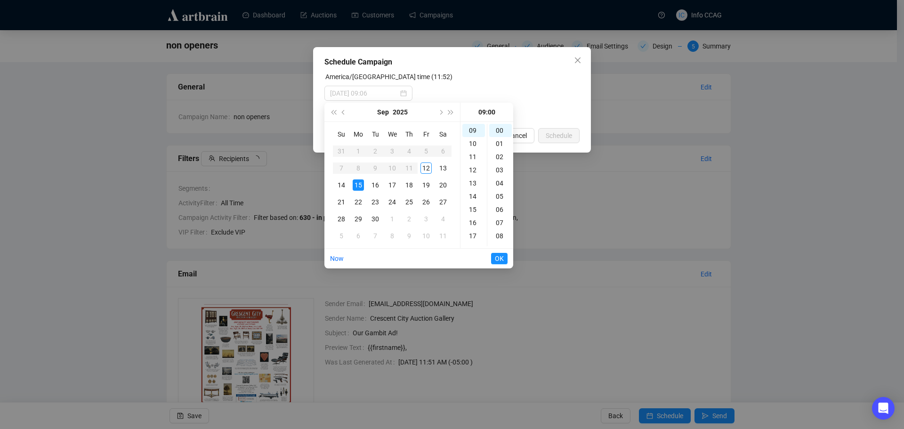
type input "2025-09-15 09:00"
click at [500, 260] on span "OK" at bounding box center [499, 258] width 9 height 18
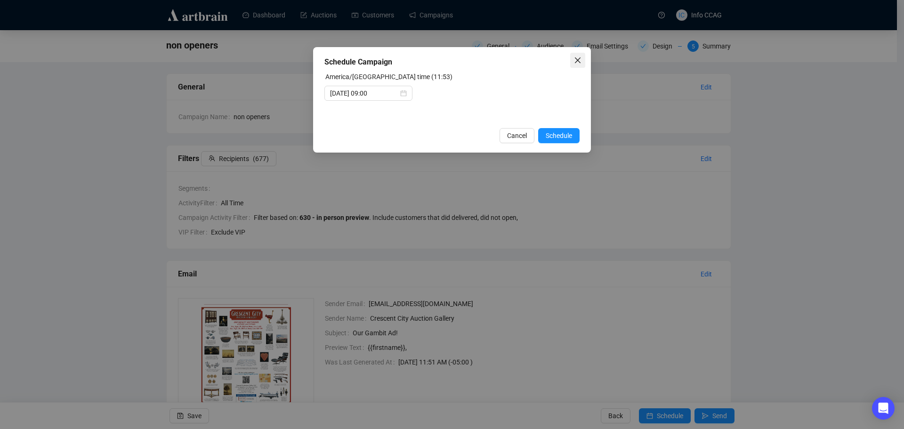
click at [576, 61] on icon "close" at bounding box center [578, 60] width 8 height 8
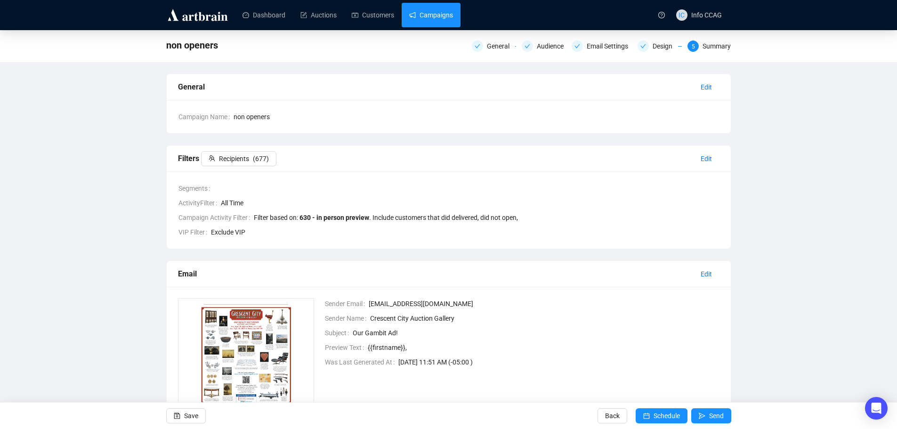
click at [428, 12] on link "Campaigns" at bounding box center [431, 15] width 44 height 24
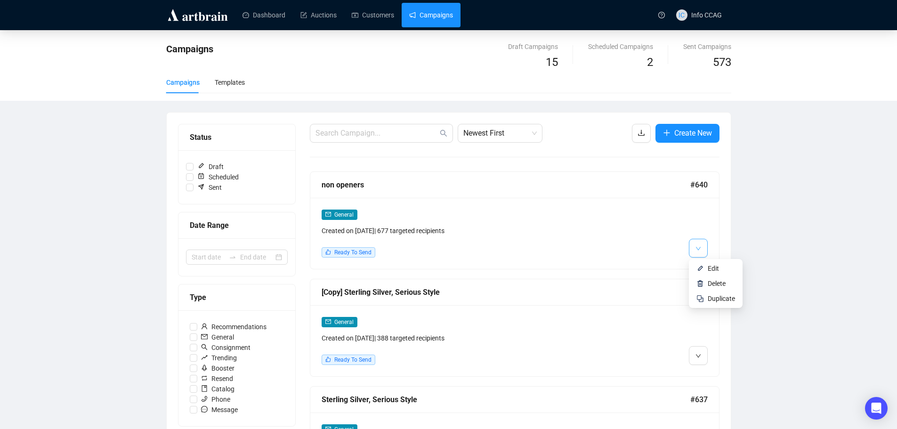
click at [697, 248] on icon "down" at bounding box center [698, 249] width 6 height 6
click at [705, 297] on li "Duplicate" at bounding box center [715, 298] width 50 height 15
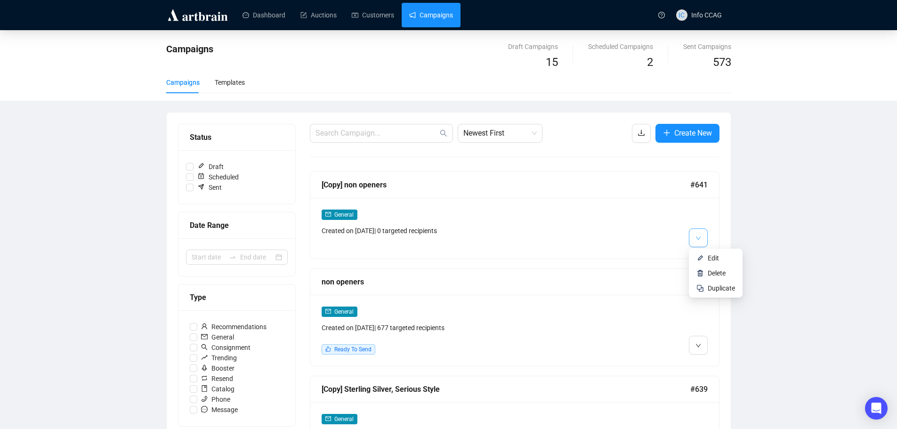
click at [697, 239] on icon "down" at bounding box center [698, 238] width 6 height 6
click at [700, 253] on li "Edit" at bounding box center [715, 257] width 50 height 15
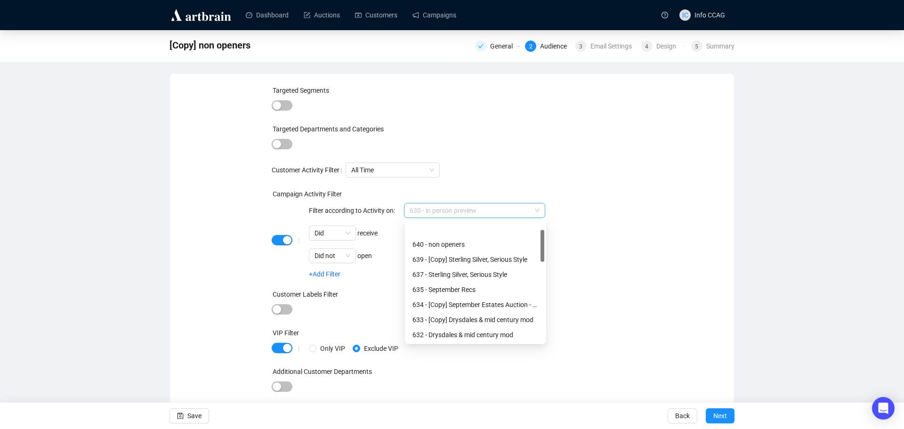
click at [465, 210] on span "630 - in person preview" at bounding box center [474, 210] width 130 height 14
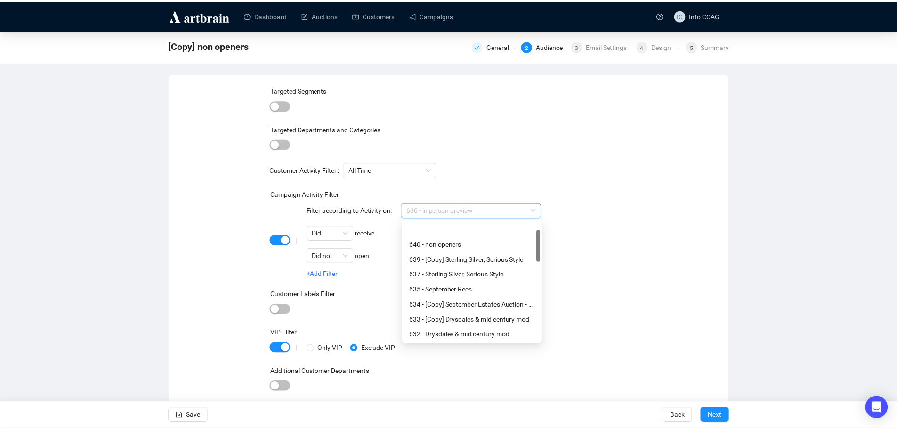
scroll to position [30, 0]
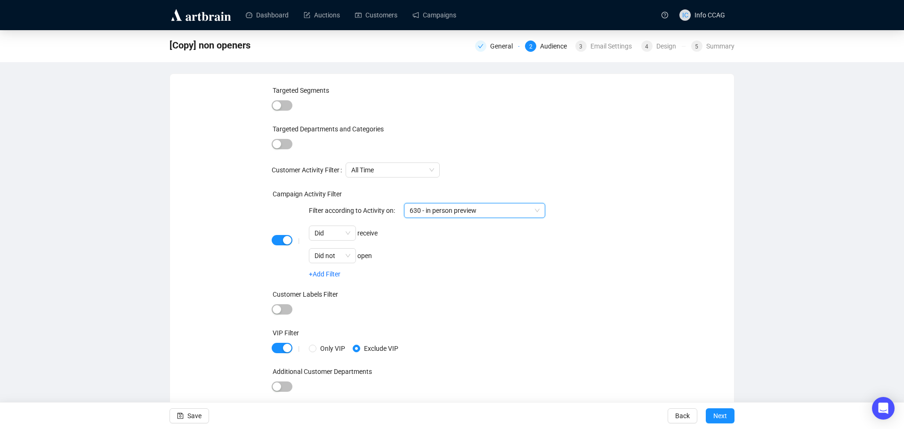
click at [465, 210] on span "630 - in person preview" at bounding box center [474, 210] width 130 height 14
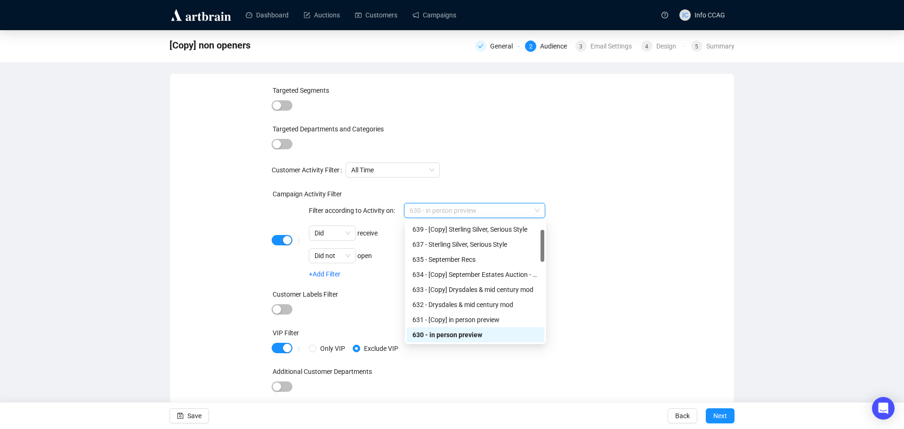
click at [465, 210] on span "630 - in person preview" at bounding box center [474, 210] width 130 height 14
click at [457, 317] on div "631 - [Copy] in person preview" at bounding box center [475, 319] width 126 height 10
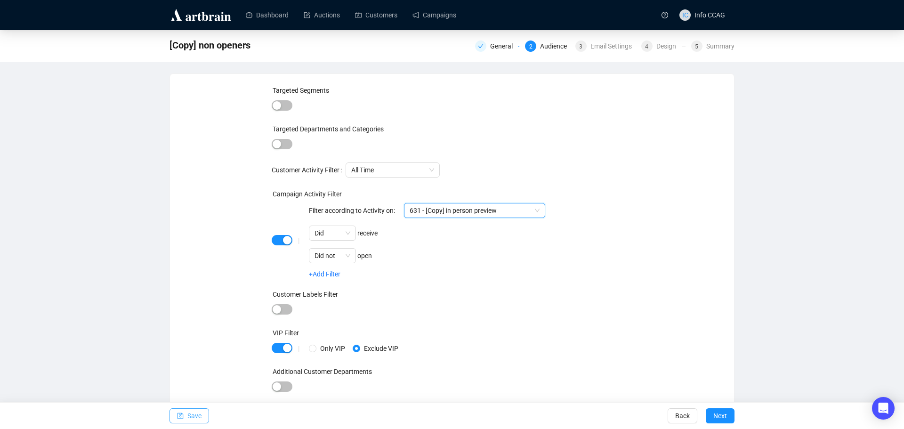
click at [197, 412] on span "Save" at bounding box center [194, 415] width 14 height 26
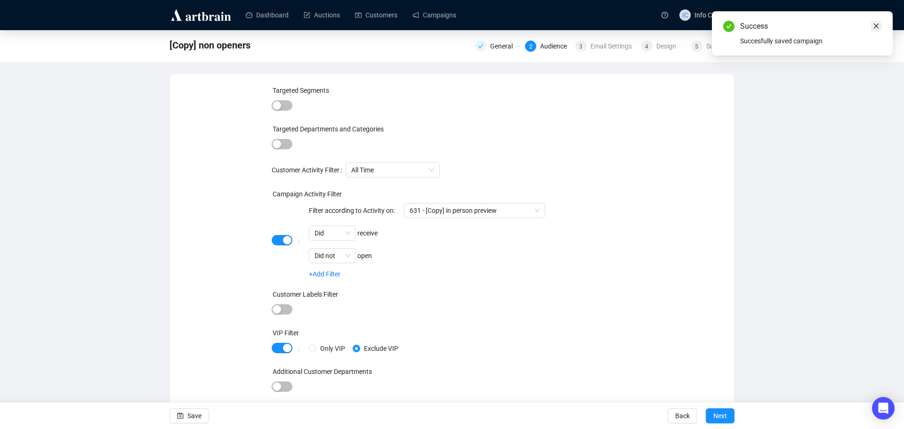
click at [879, 25] on link "Close" at bounding box center [876, 26] width 10 height 10
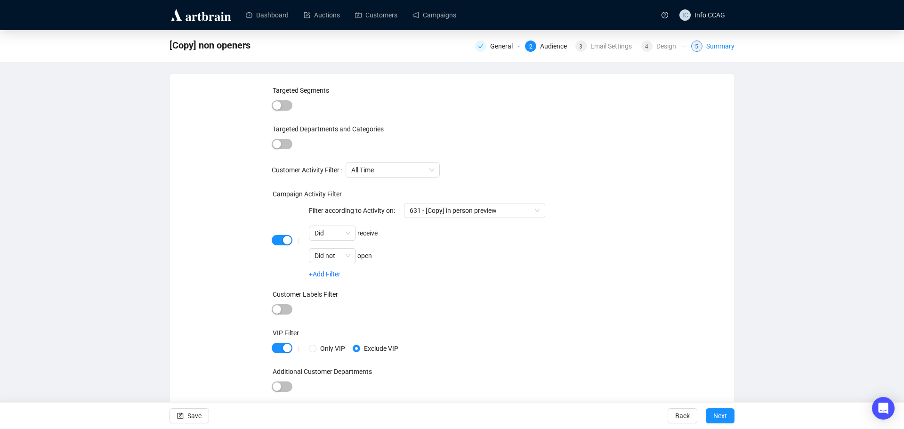
click at [713, 48] on div "Summary" at bounding box center [720, 45] width 28 height 11
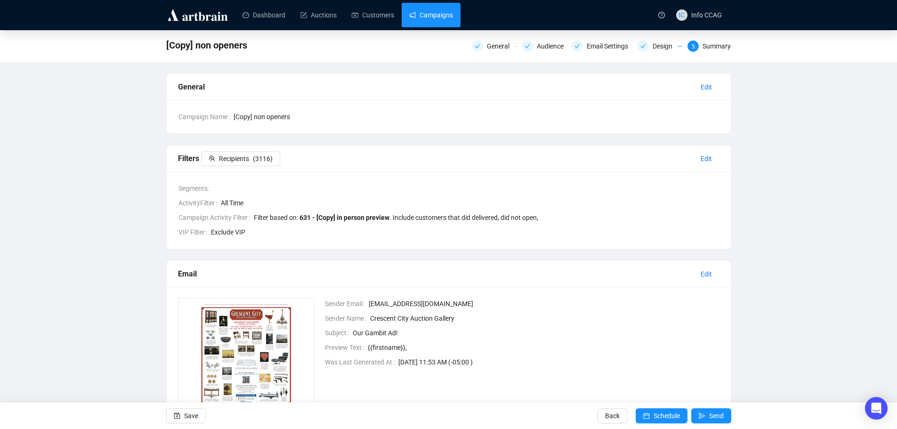
click at [439, 20] on link "Campaigns" at bounding box center [431, 15] width 44 height 24
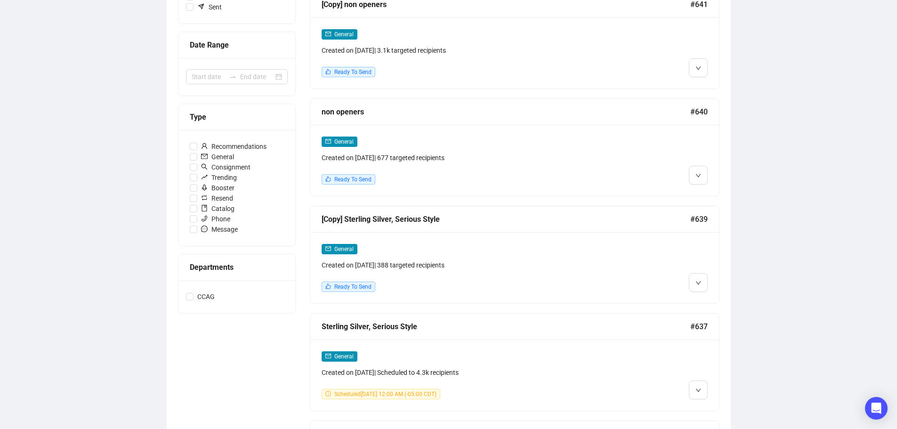
scroll to position [188, 0]
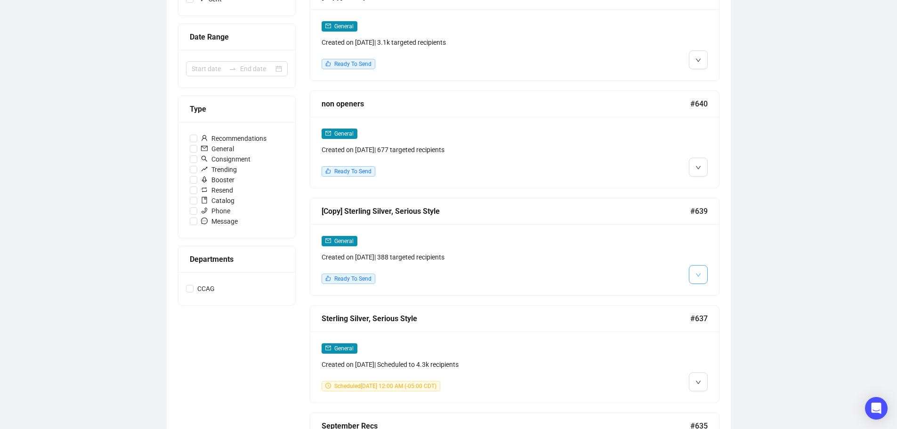
click at [699, 274] on icon "down" at bounding box center [698, 275] width 6 height 6
click at [712, 293] on span "Edit" at bounding box center [712, 294] width 11 height 8
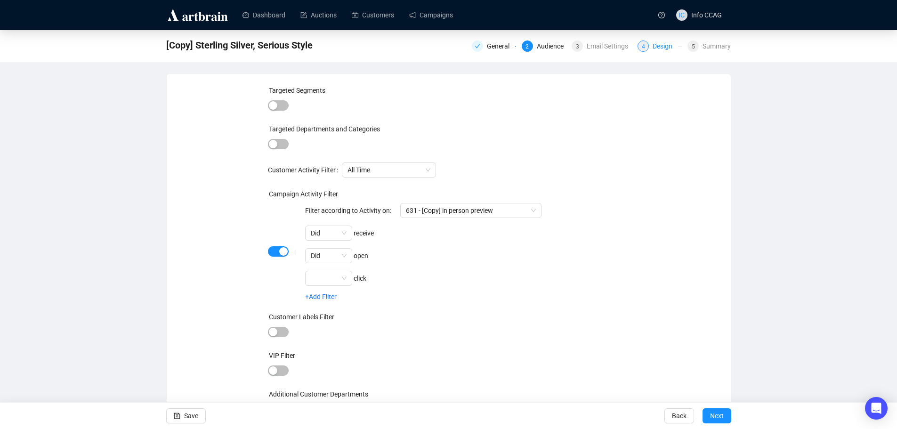
click at [650, 47] on div "4 Design" at bounding box center [659, 45] width 44 height 11
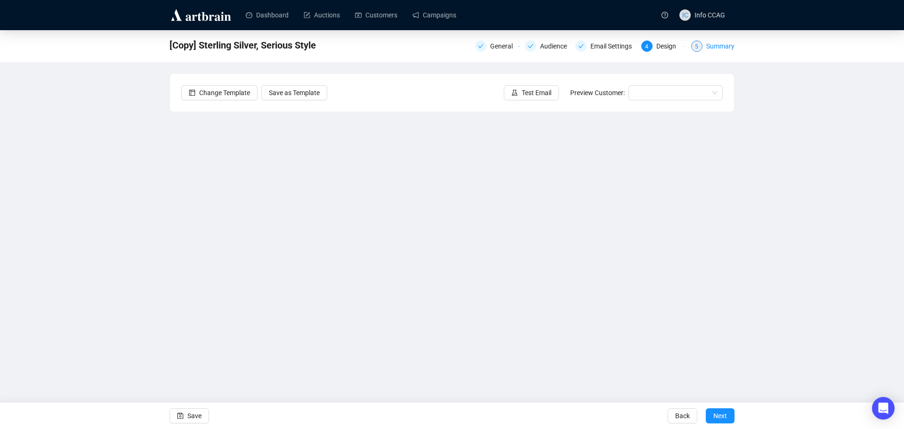
click at [705, 48] on div "5 Summary" at bounding box center [712, 45] width 43 height 11
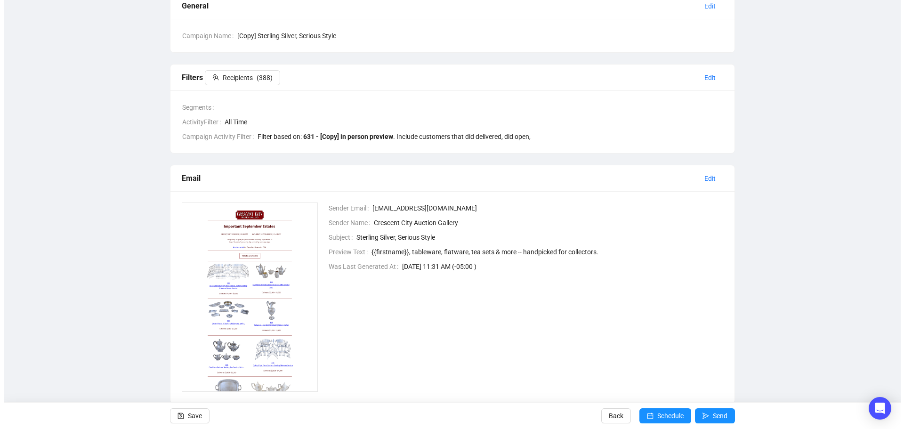
scroll to position [103, 0]
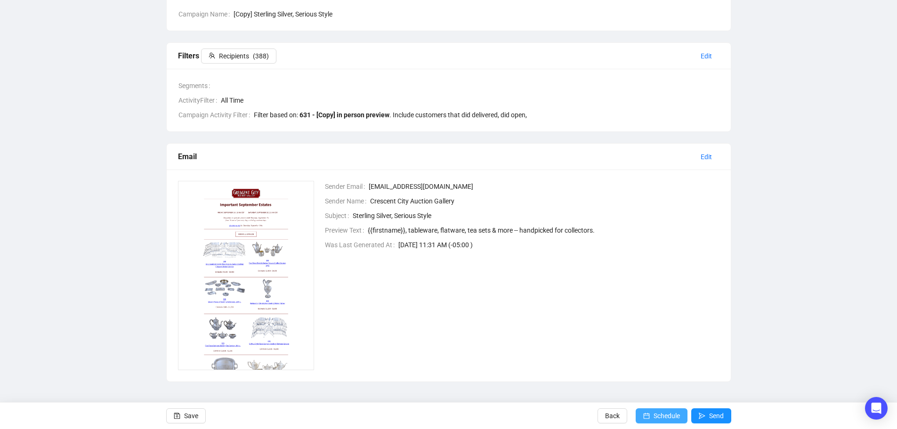
click at [644, 416] on icon "calendar" at bounding box center [646, 415] width 7 height 7
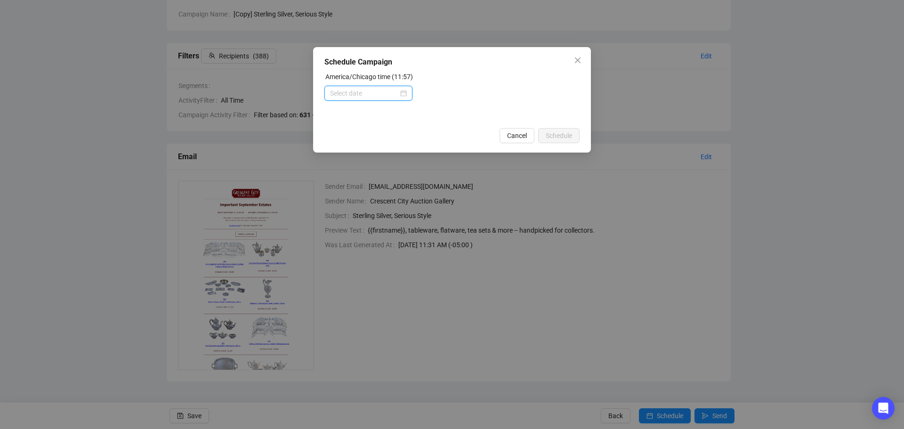
click at [391, 92] on input at bounding box center [364, 93] width 68 height 10
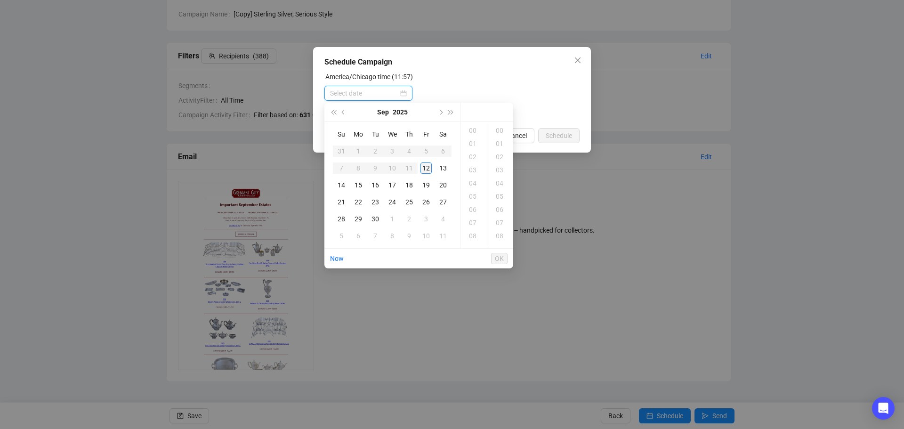
type input "2025-09-12 00:00"
click at [345, 184] on div "14" at bounding box center [341, 184] width 11 height 11
click at [473, 202] on div "09" at bounding box center [473, 201] width 23 height 13
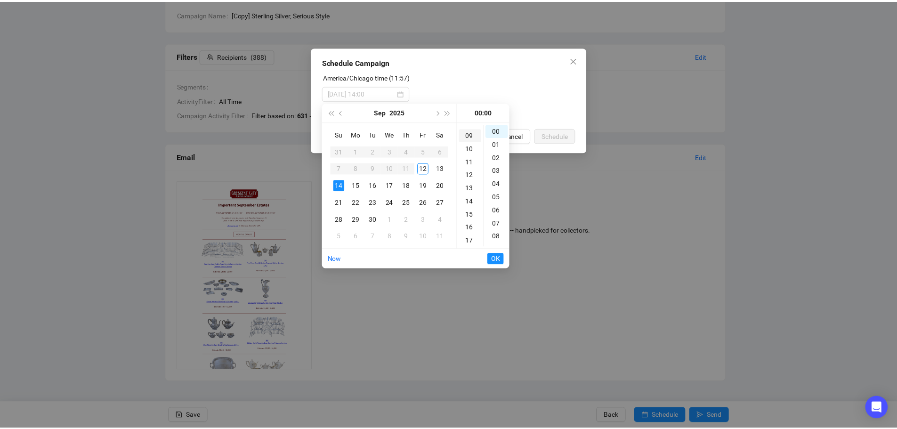
scroll to position [119, 0]
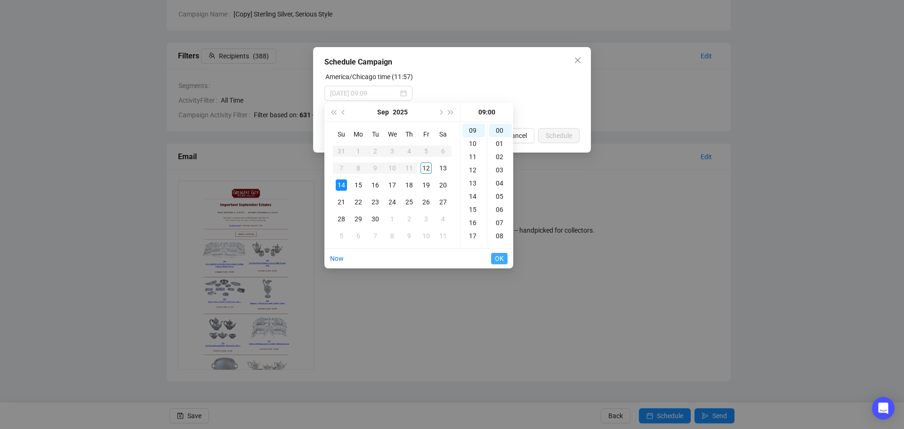
type input "2025-09-14 09:00"
click at [496, 263] on span "OK" at bounding box center [499, 258] width 9 height 18
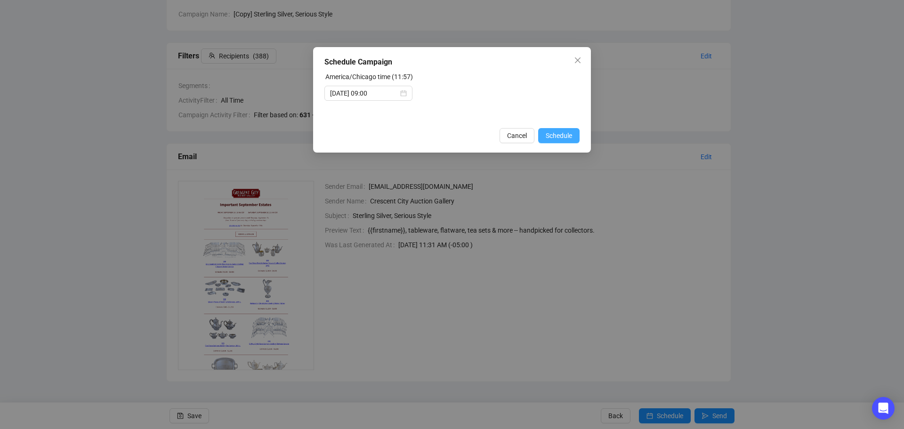
click at [570, 133] on span "Schedule" at bounding box center [558, 135] width 26 height 10
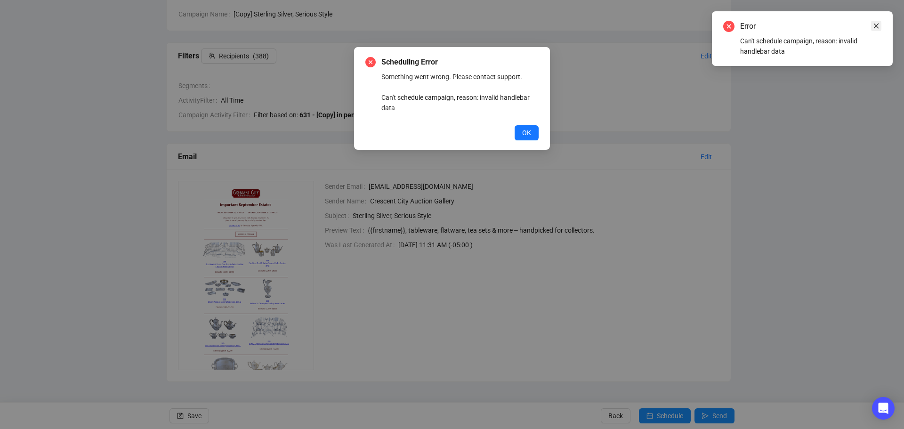
click at [877, 24] on icon "close" at bounding box center [876, 26] width 7 height 7
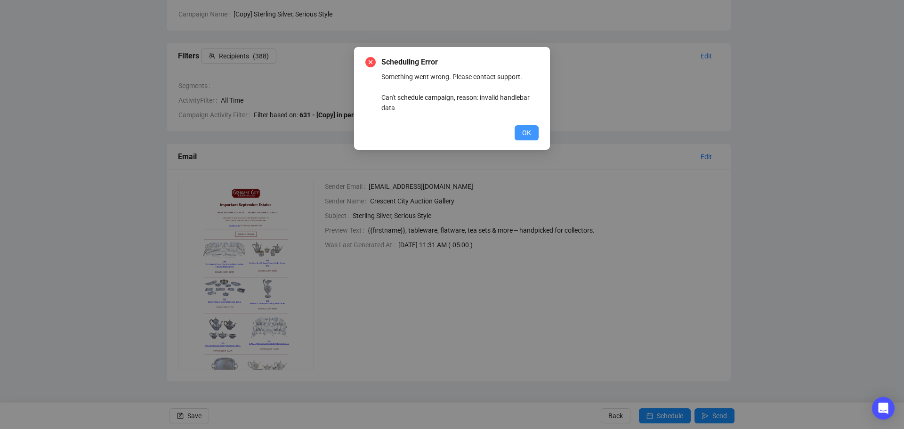
click at [522, 137] on span "OK" at bounding box center [526, 133] width 9 height 10
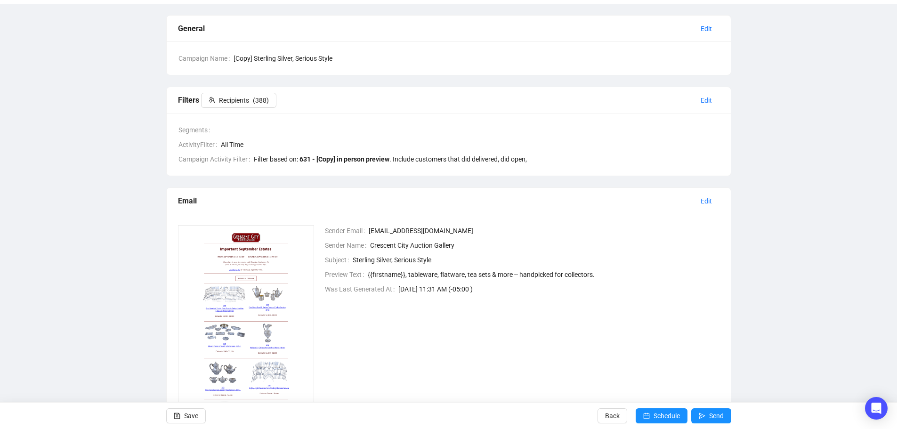
scroll to position [0, 0]
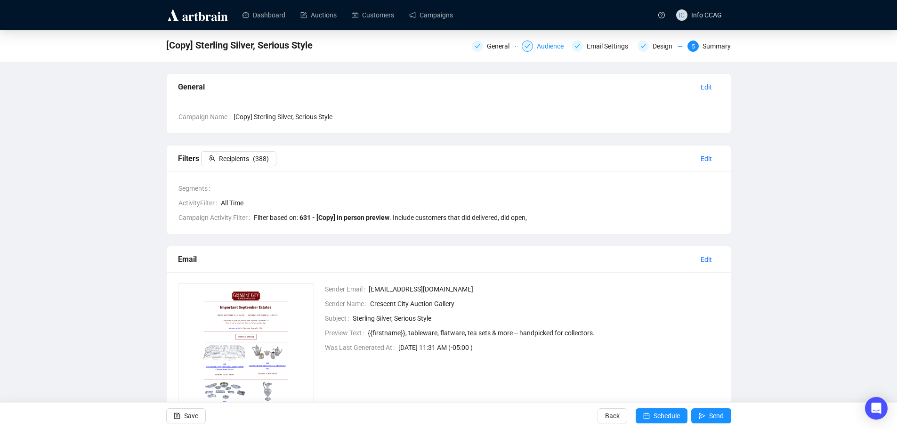
click at [544, 49] on div "Audience" at bounding box center [553, 45] width 32 height 11
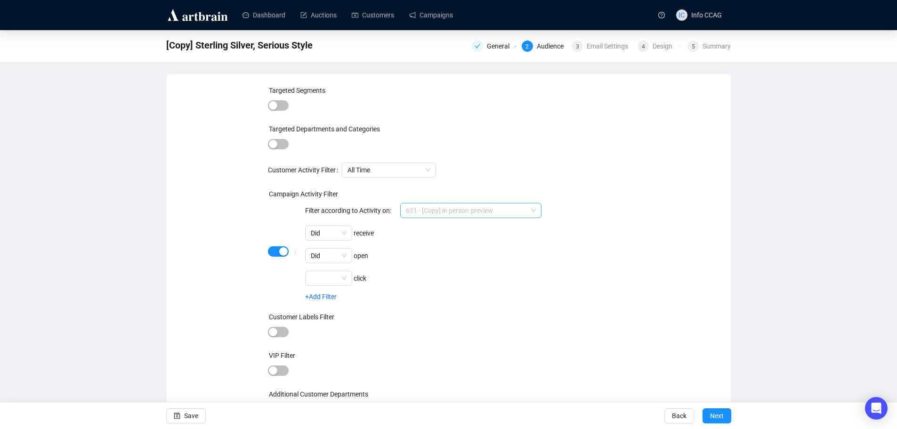
scroll to position [15, 0]
click at [483, 213] on span "631 - [Copy] in person preview" at bounding box center [471, 210] width 130 height 14
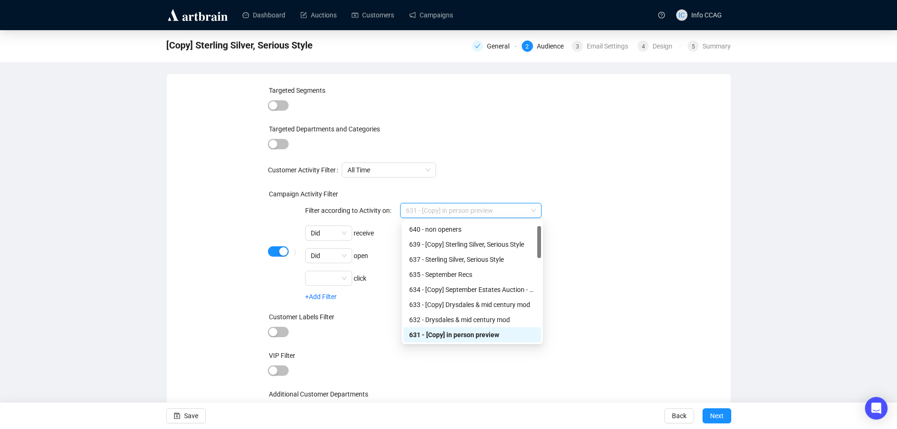
click at [472, 334] on div "631 - [Copy] in person preview" at bounding box center [472, 334] width 126 height 10
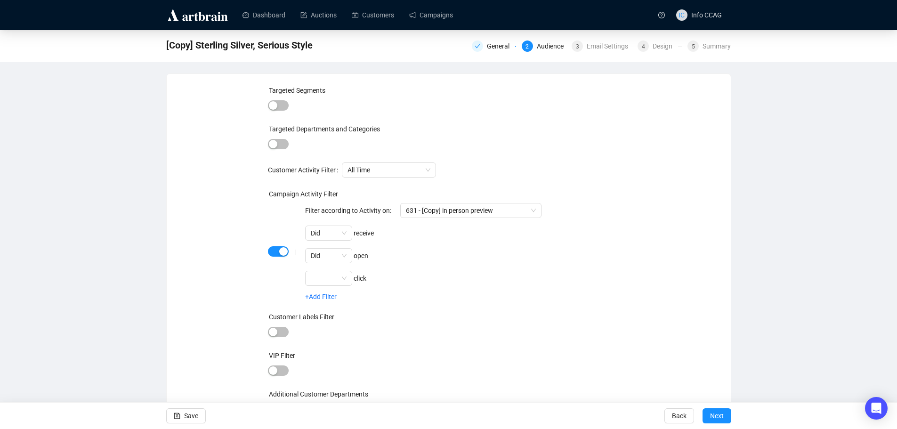
click at [401, 250] on div "Did open" at bounding box center [423, 255] width 236 height 15
click at [342, 233] on span "Did" at bounding box center [329, 233] width 36 height 14
click at [338, 252] on div "Did" at bounding box center [329, 252] width 32 height 10
click at [417, 244] on div "Filter according to Activity on: 631 - [Copy] in person preview Did receive Did…" at bounding box center [423, 244] width 236 height 83
click at [347, 252] on div "Did" at bounding box center [328, 255] width 47 height 15
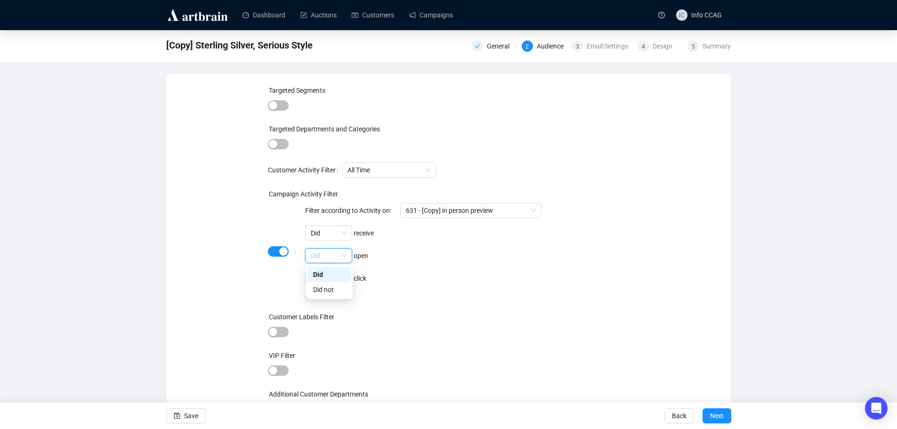
click at [337, 272] on div "Did" at bounding box center [329, 274] width 32 height 10
click at [185, 411] on span "Save" at bounding box center [191, 415] width 14 height 26
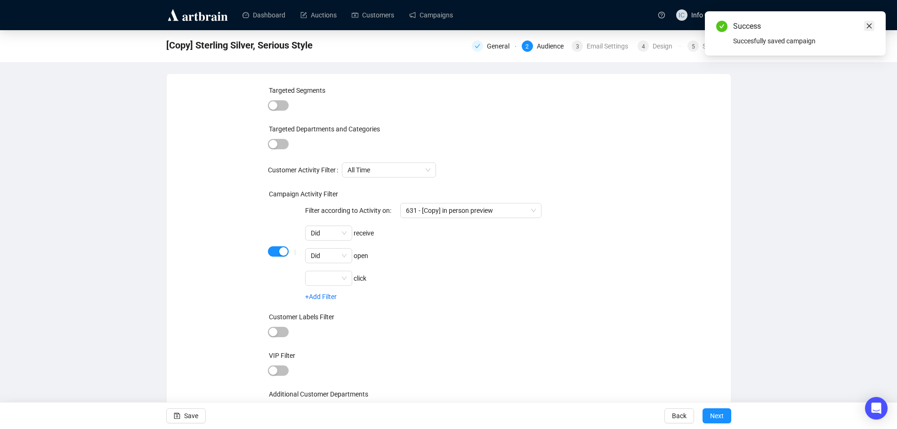
click at [869, 27] on icon "close" at bounding box center [869, 26] width 7 height 7
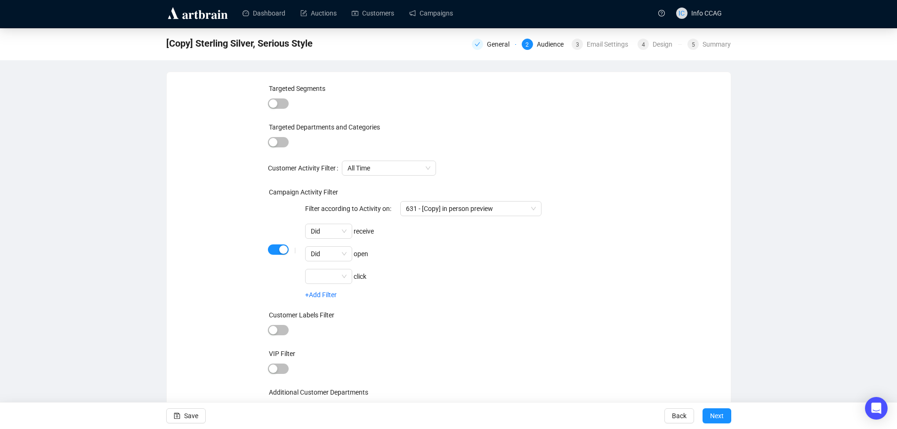
scroll to position [0, 0]
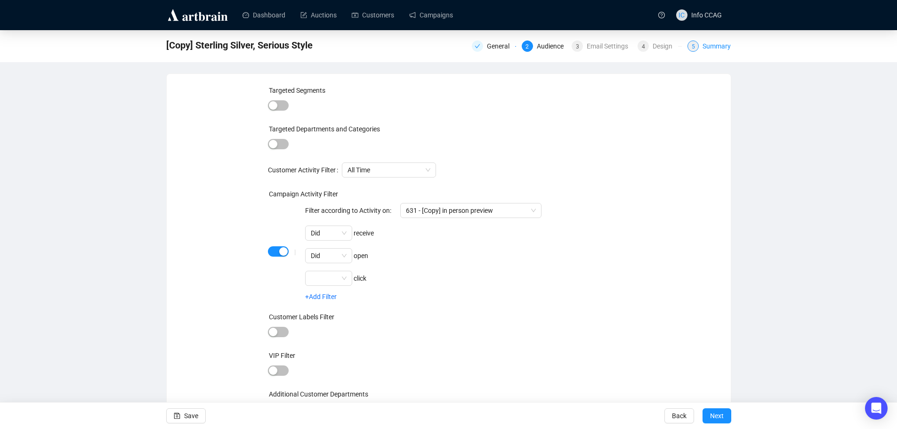
click at [705, 48] on div "Summary" at bounding box center [716, 45] width 28 height 11
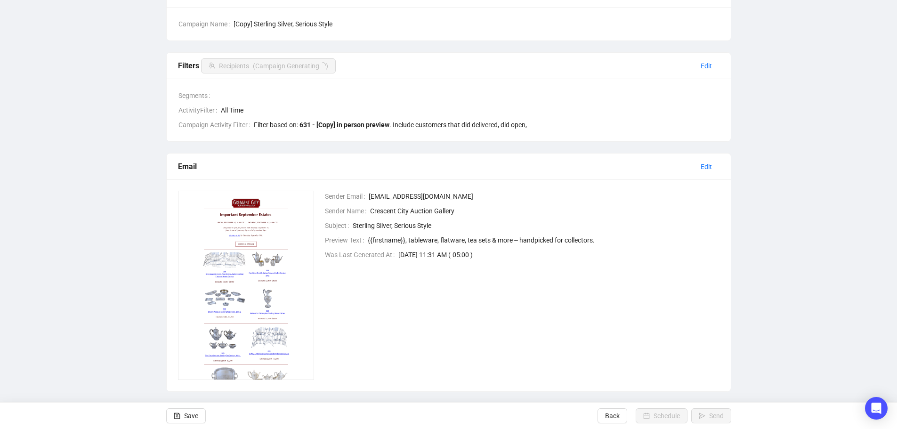
scroll to position [103, 0]
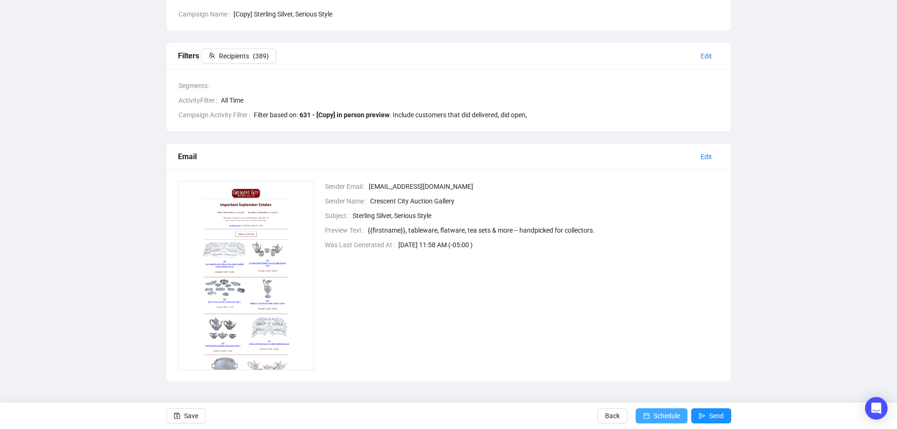
click at [650, 421] on button "Schedule" at bounding box center [661, 415] width 52 height 15
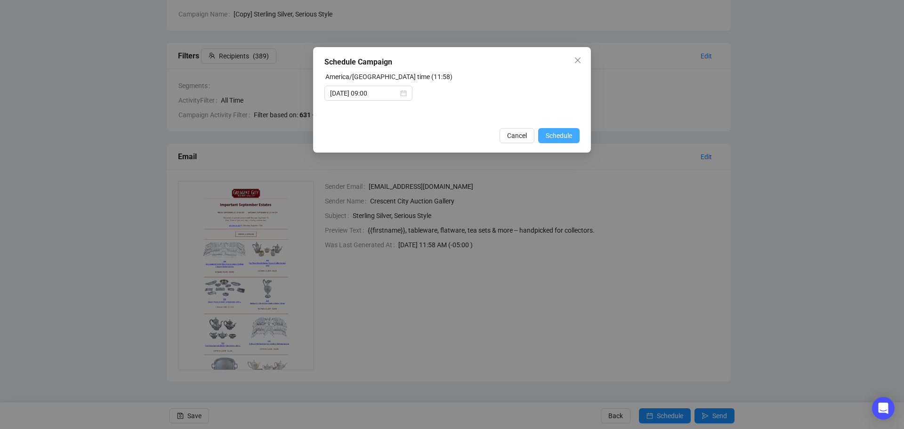
click at [566, 133] on span "Schedule" at bounding box center [558, 135] width 26 height 10
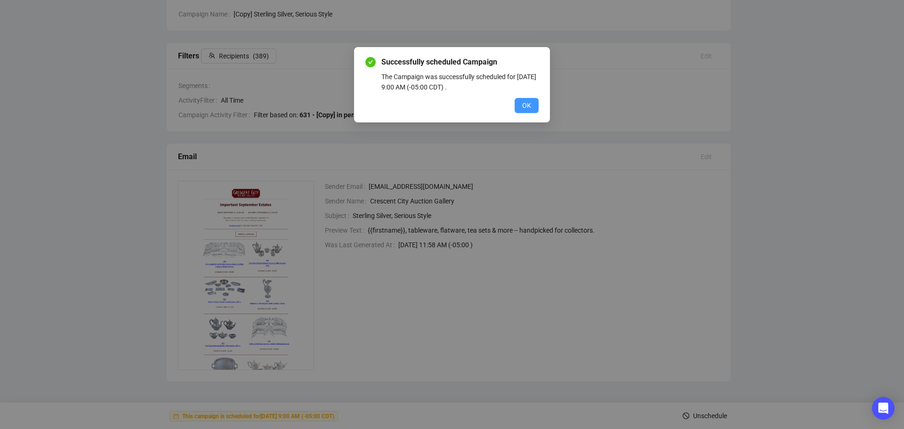
click at [523, 102] on span "OK" at bounding box center [526, 105] width 9 height 10
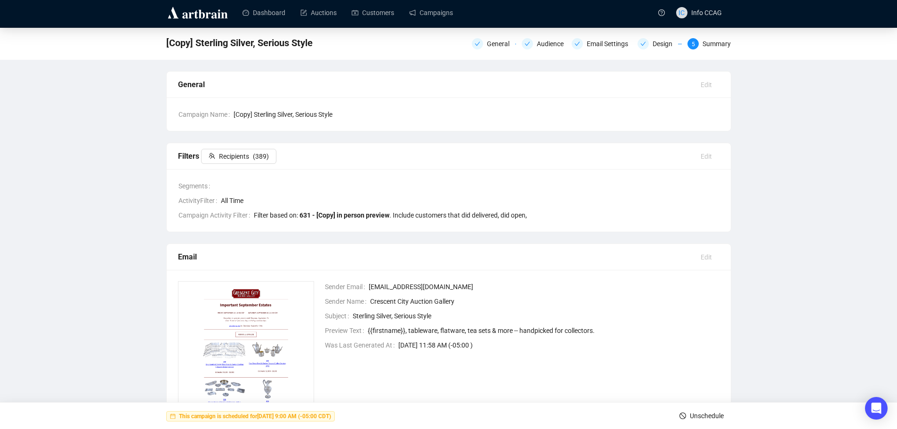
scroll to position [0, 0]
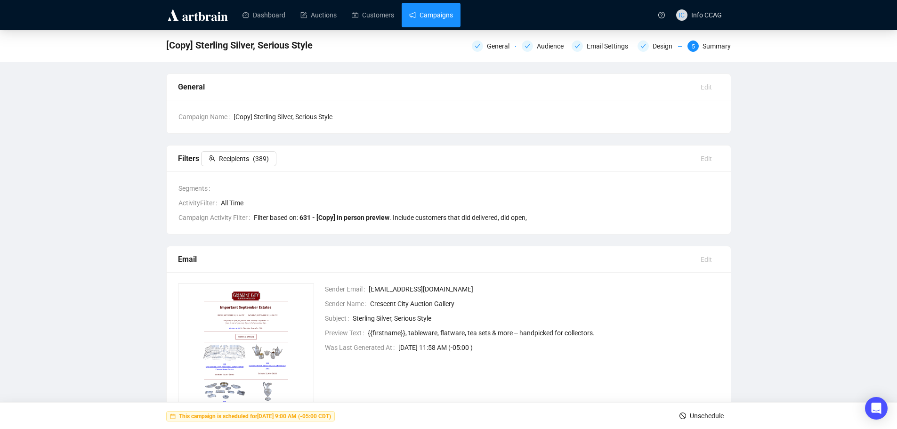
click at [430, 14] on link "Campaigns" at bounding box center [431, 15] width 44 height 24
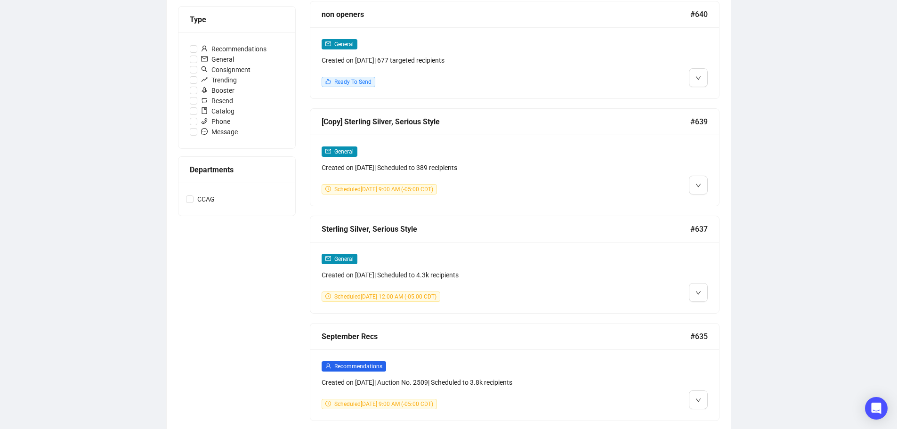
scroll to position [282, 0]
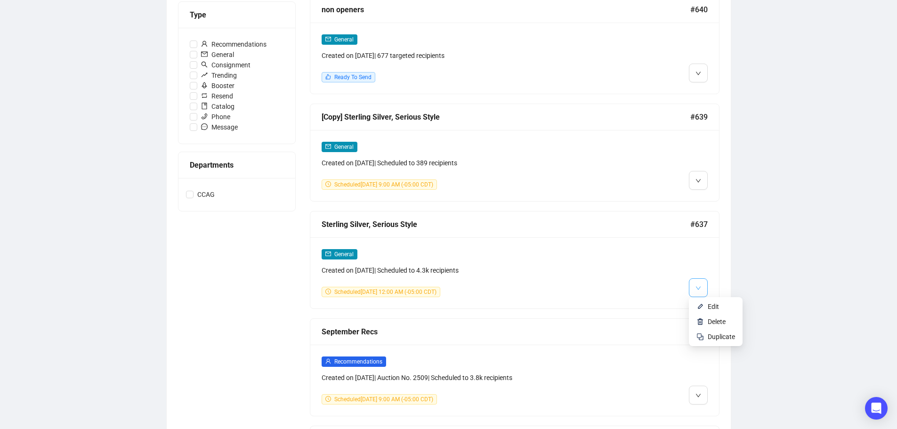
click at [694, 283] on button "button" at bounding box center [698, 287] width 19 height 19
click at [702, 306] on img at bounding box center [700, 307] width 8 height 8
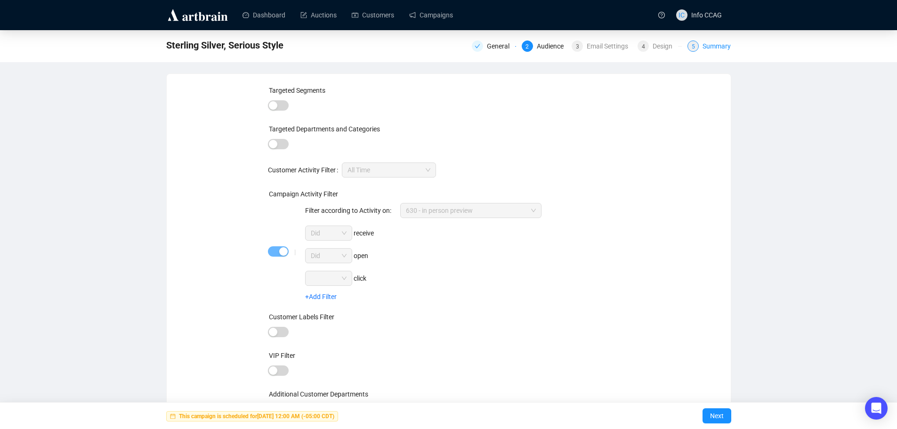
click at [720, 45] on div "Summary" at bounding box center [716, 45] width 28 height 11
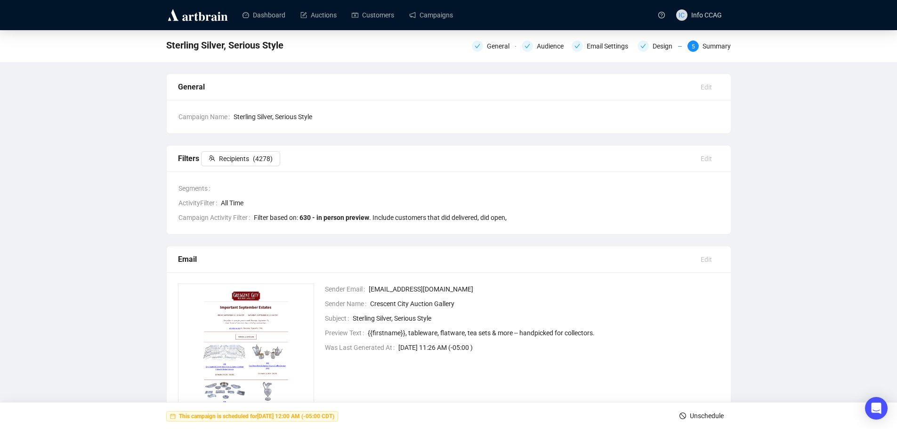
click at [689, 417] on span "Unschedule" at bounding box center [706, 415] width 34 height 26
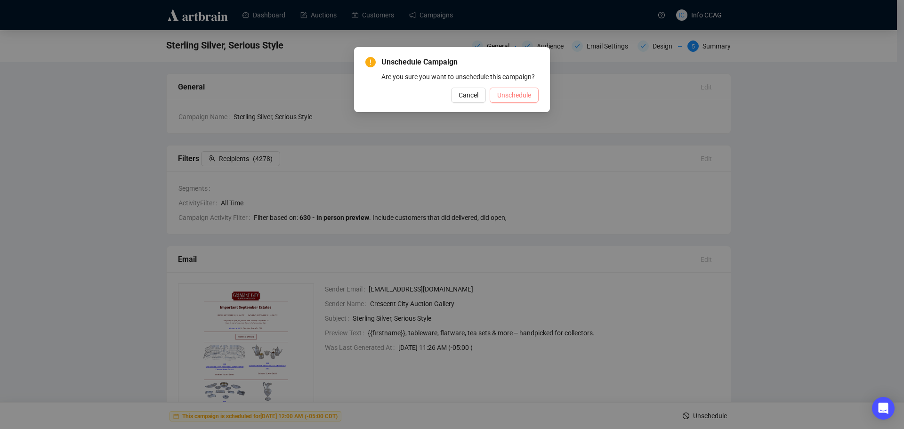
click at [519, 95] on span "Unschedule" at bounding box center [514, 95] width 34 height 10
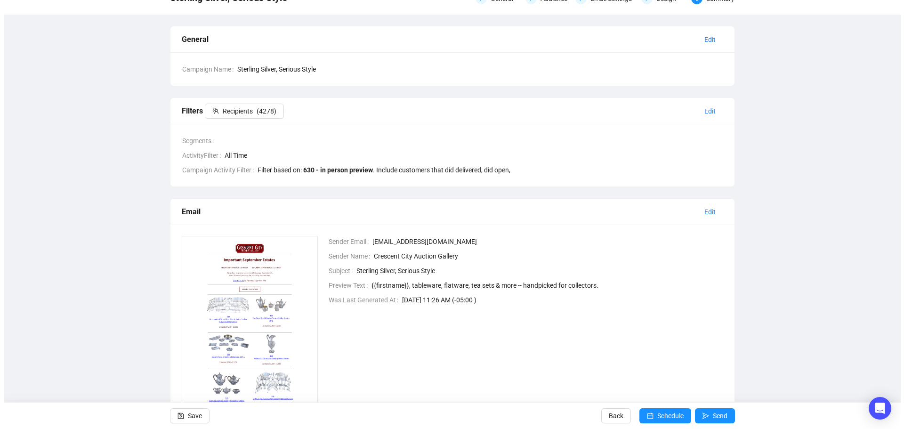
scroll to position [94, 0]
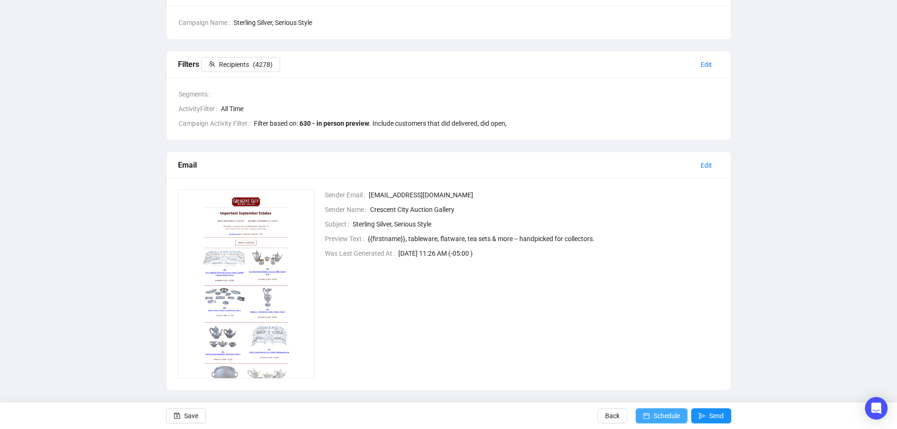
click at [664, 418] on span "Schedule" at bounding box center [666, 415] width 26 height 26
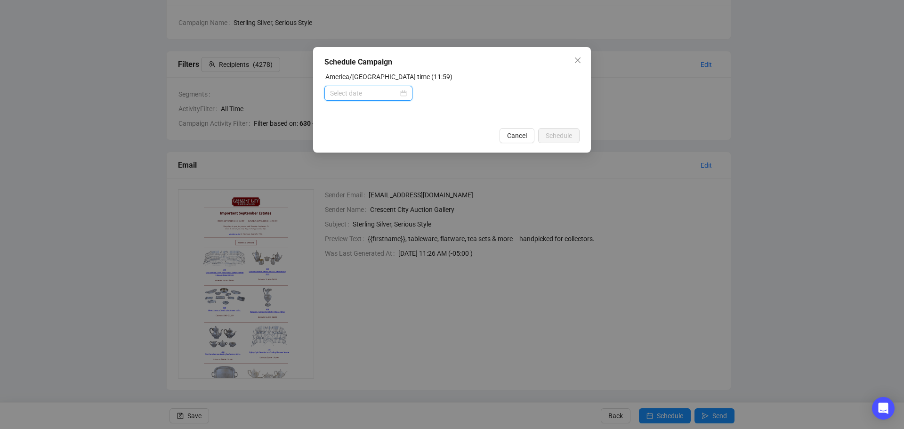
click at [373, 91] on input at bounding box center [364, 93] width 68 height 10
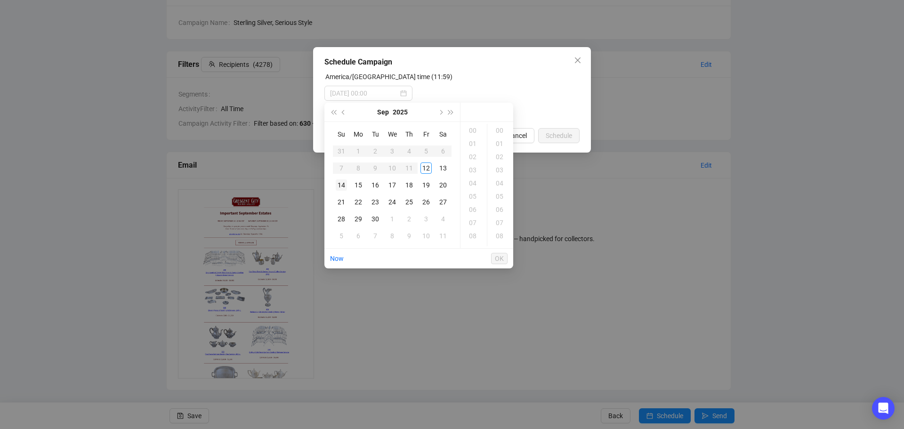
click at [343, 186] on div "14" at bounding box center [341, 184] width 11 height 11
click at [472, 201] on div "09" at bounding box center [473, 201] width 23 height 13
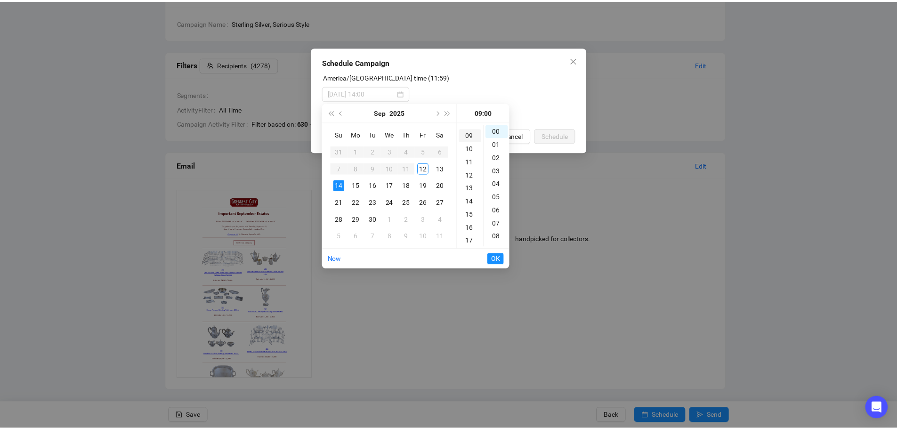
scroll to position [119, 0]
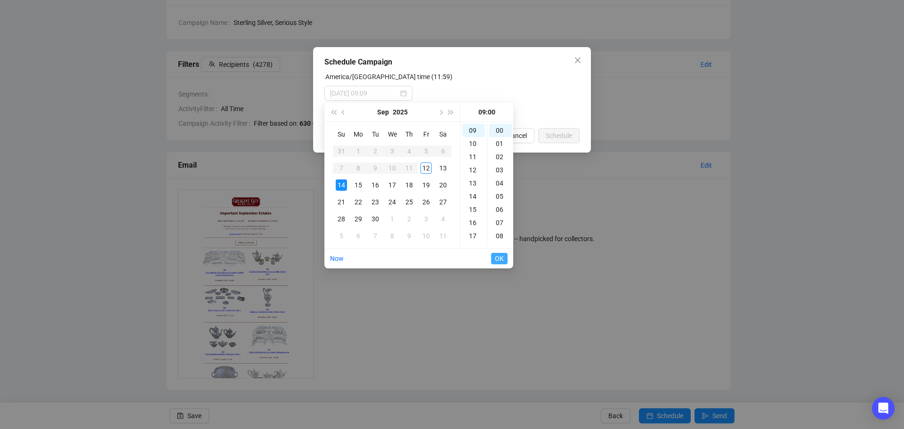
type input "2025-09-14 09:00"
click at [500, 256] on span "OK" at bounding box center [499, 258] width 9 height 18
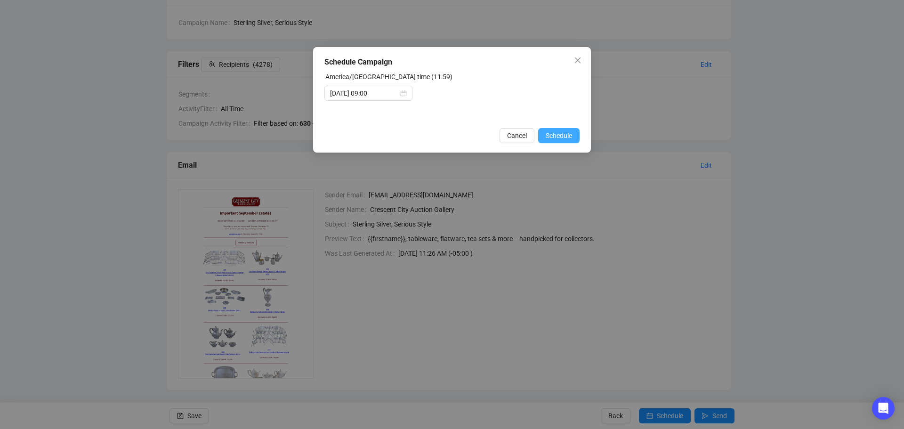
click at [557, 133] on span "Schedule" at bounding box center [558, 135] width 26 height 10
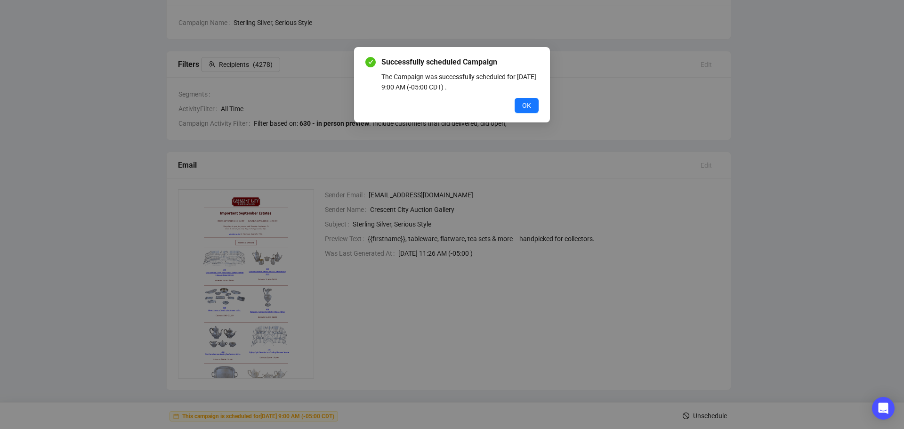
click at [513, 102] on div "OK" at bounding box center [451, 105] width 173 height 15
click at [523, 103] on span "OK" at bounding box center [526, 105] width 9 height 10
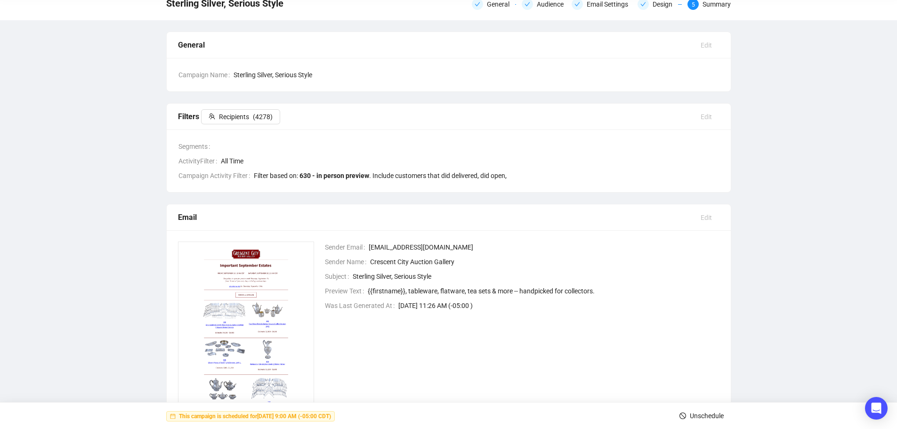
scroll to position [0, 0]
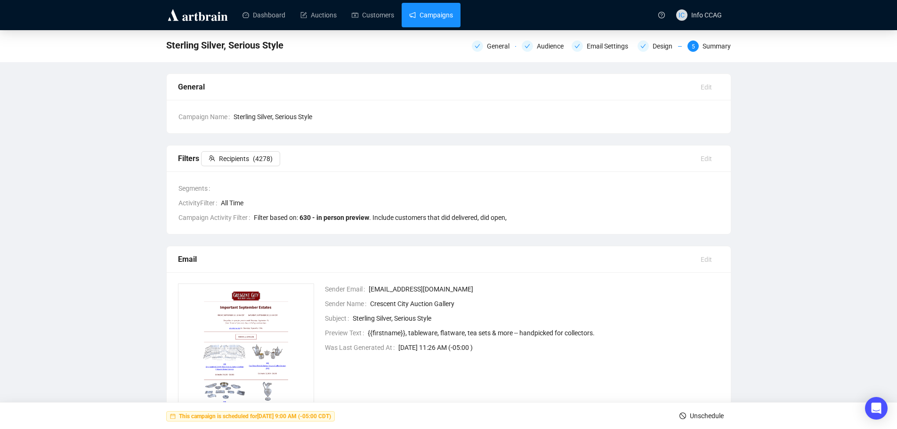
click at [433, 16] on link "Campaigns" at bounding box center [431, 15] width 44 height 24
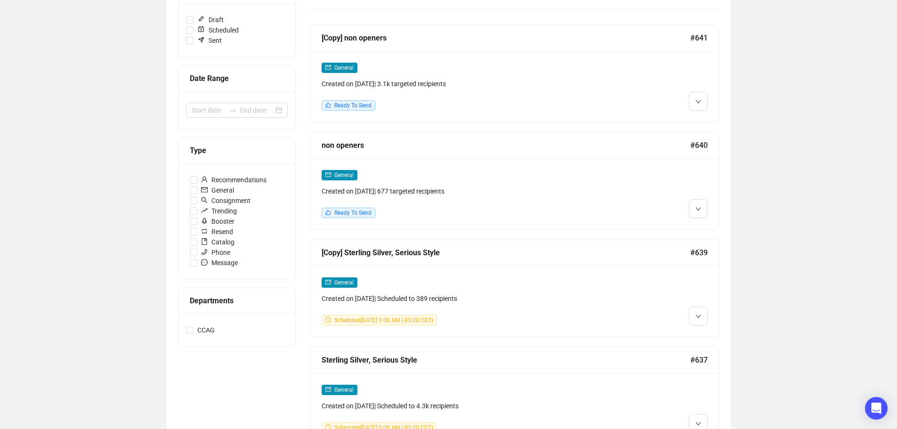
scroll to position [141, 0]
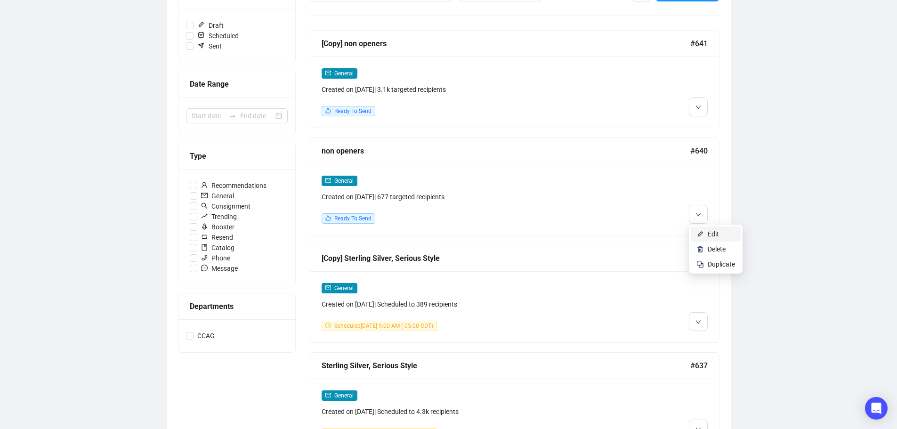
click at [706, 234] on li "Edit" at bounding box center [715, 233] width 50 height 15
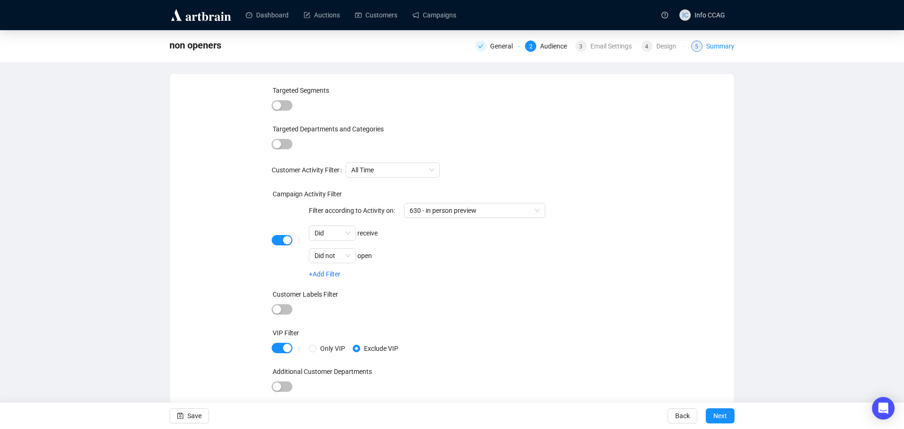
click at [704, 44] on div "5 Summary" at bounding box center [712, 45] width 43 height 11
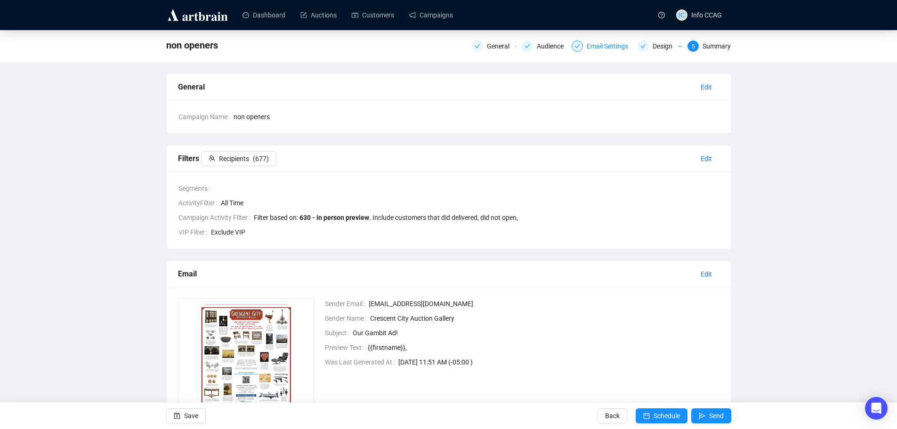
click at [601, 46] on div "Email Settings" at bounding box center [609, 45] width 47 height 11
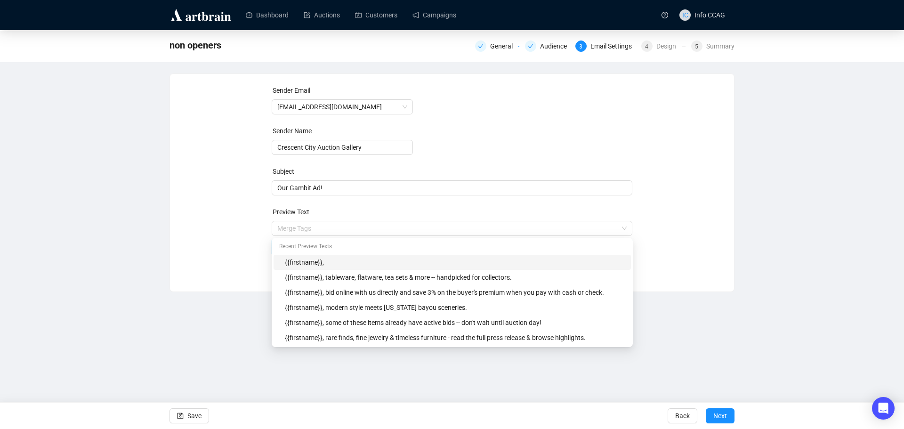
click at [348, 227] on span "Merge Tags {{firstname}}," at bounding box center [452, 237] width 361 height 26
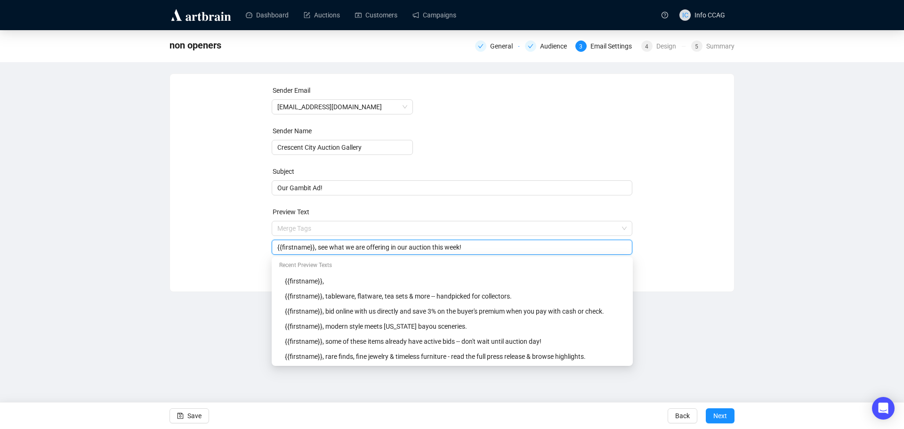
type input "{{firstname}}, see what we are offering in our auction this week!"
click at [666, 208] on div "Sender Email info@crescentcityauctiongallery.com Sender Name Crescent City Auct…" at bounding box center [451, 175] width 541 height 181
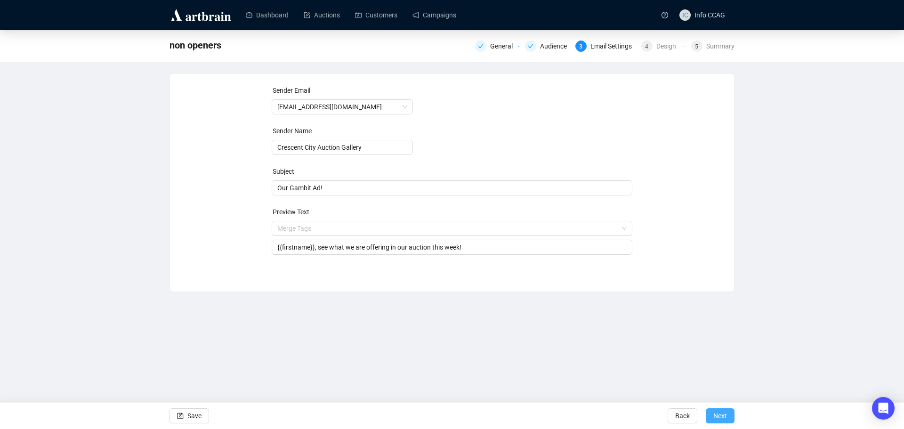
click at [723, 413] on span "Next" at bounding box center [720, 415] width 14 height 26
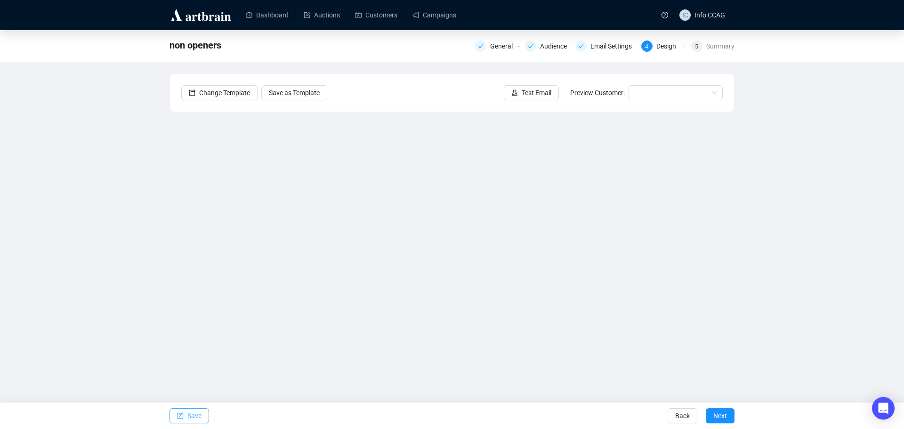
click at [180, 417] on icon "save" at bounding box center [180, 416] width 6 height 6
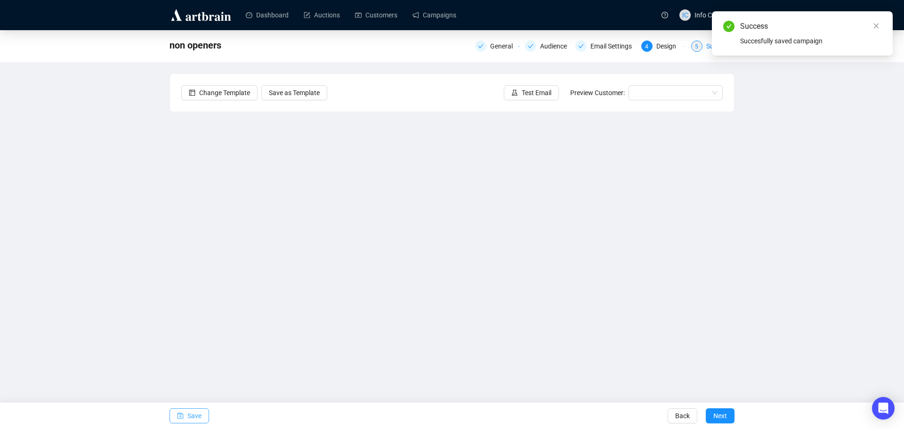
click at [697, 46] on span "5" at bounding box center [696, 46] width 3 height 7
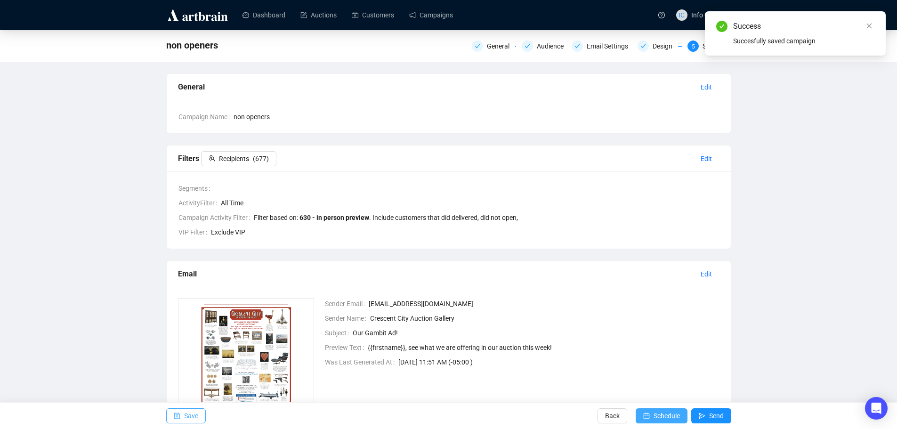
click at [653, 414] on span "Schedule" at bounding box center [666, 415] width 26 height 26
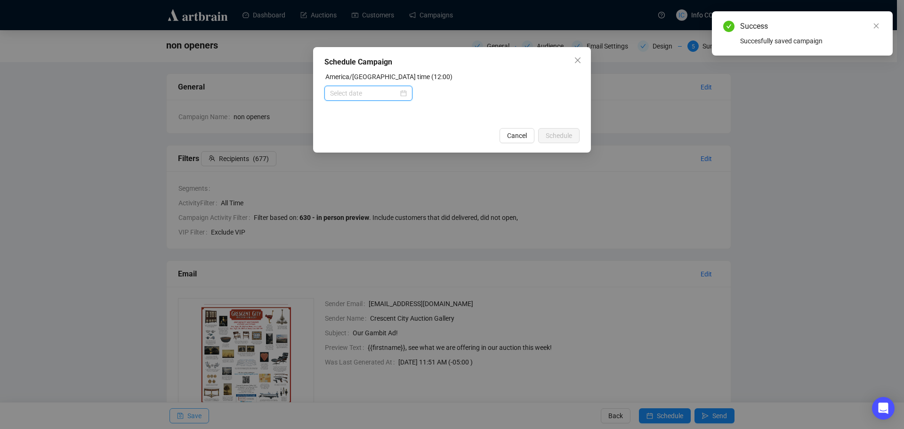
click at [357, 91] on input at bounding box center [364, 93] width 68 height 10
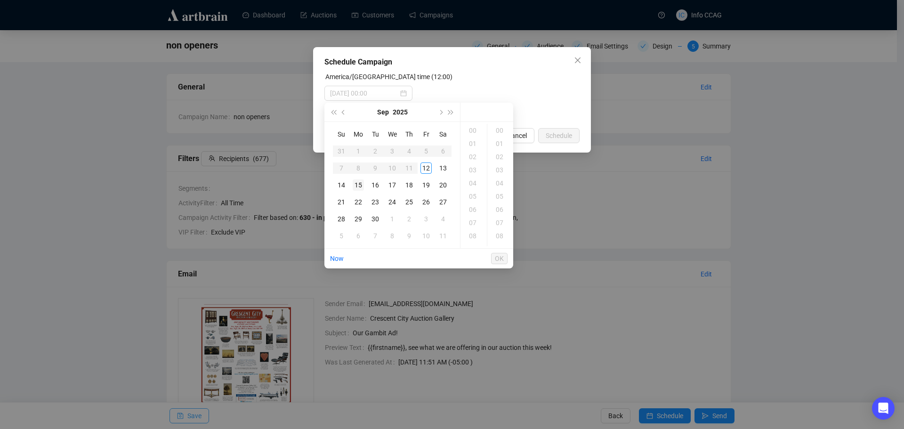
click at [358, 181] on div "15" at bounding box center [358, 184] width 11 height 11
click at [474, 153] on div "09" at bounding box center [473, 154] width 23 height 13
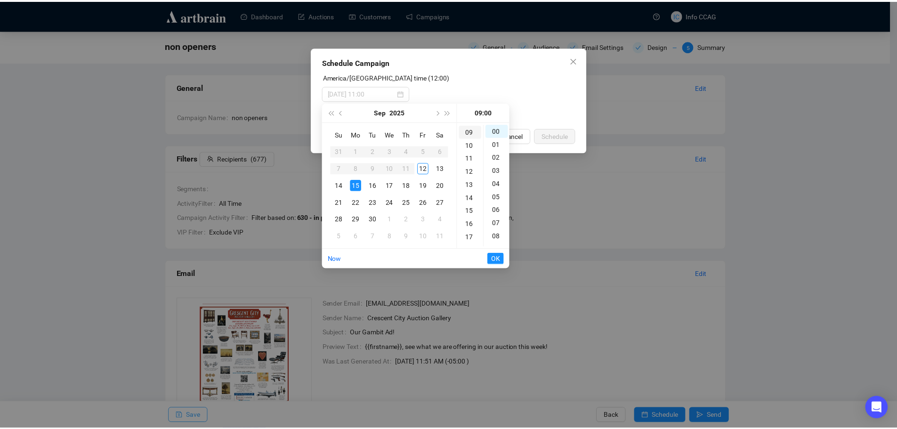
scroll to position [119, 0]
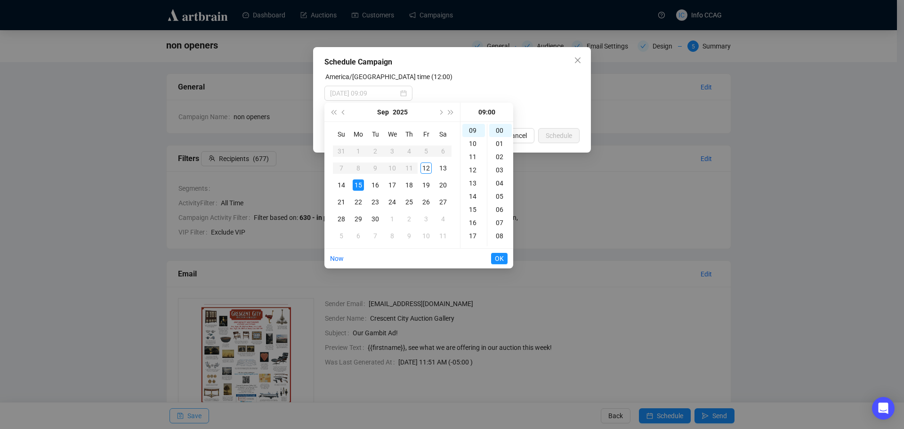
type input "2025-09-15 09:00"
click at [498, 260] on span "OK" at bounding box center [499, 258] width 9 height 18
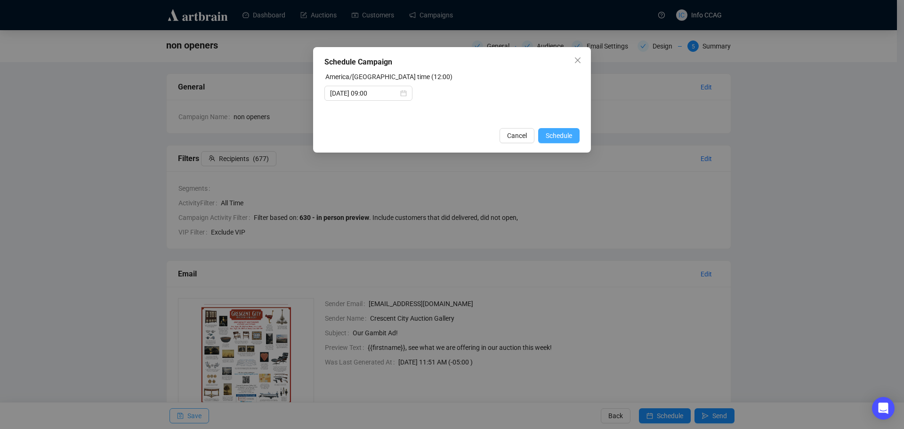
click at [555, 135] on span "Schedule" at bounding box center [558, 135] width 26 height 10
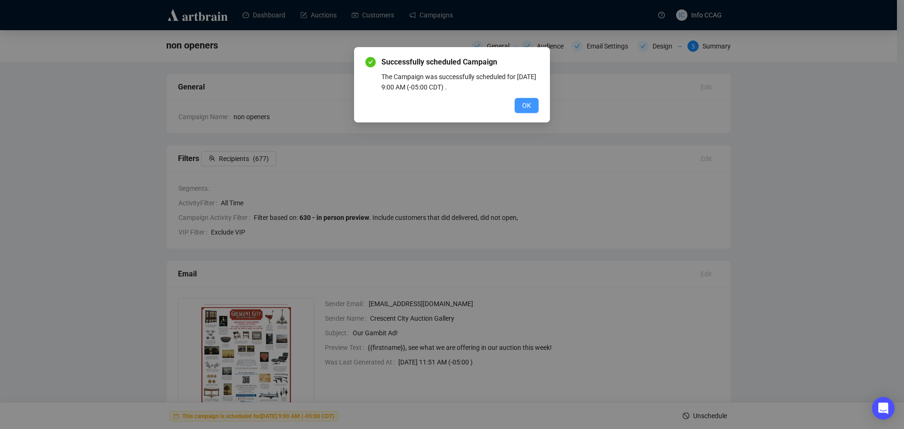
click at [523, 107] on span "OK" at bounding box center [526, 105] width 9 height 10
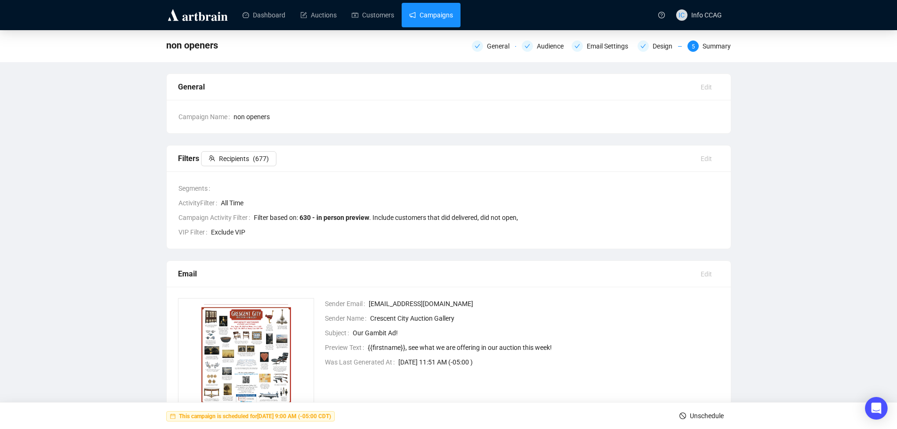
click at [446, 20] on link "Campaigns" at bounding box center [431, 15] width 44 height 24
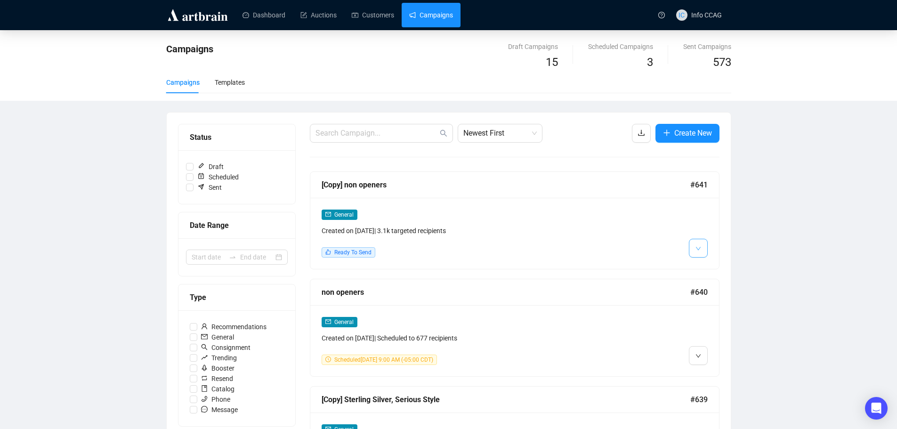
click at [698, 243] on span "button" at bounding box center [698, 248] width 6 height 12
click at [705, 270] on li "Edit" at bounding box center [715, 268] width 50 height 15
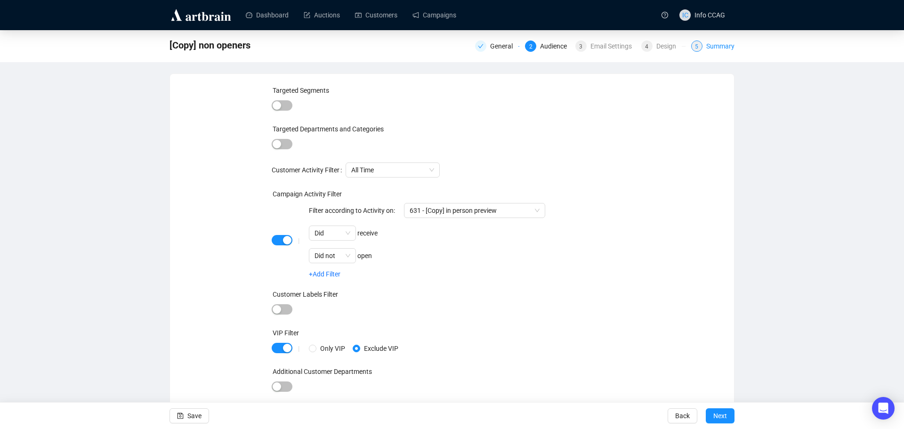
click at [706, 45] on div "Summary" at bounding box center [720, 45] width 28 height 11
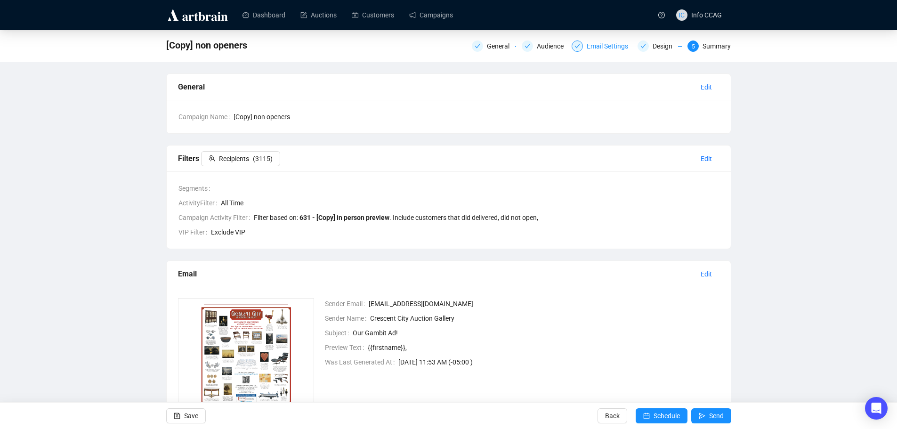
click at [588, 46] on div "Email Settings" at bounding box center [609, 45] width 47 height 11
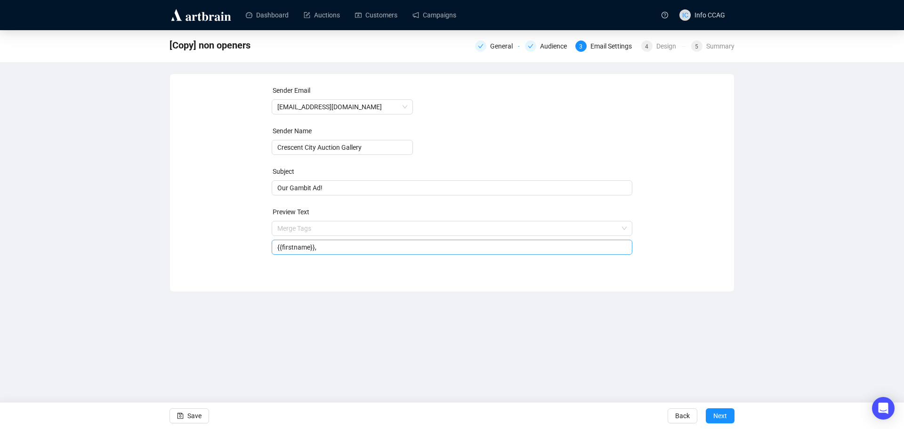
click at [343, 231] on span "Merge Tags {{firstname}}," at bounding box center [452, 237] width 361 height 26
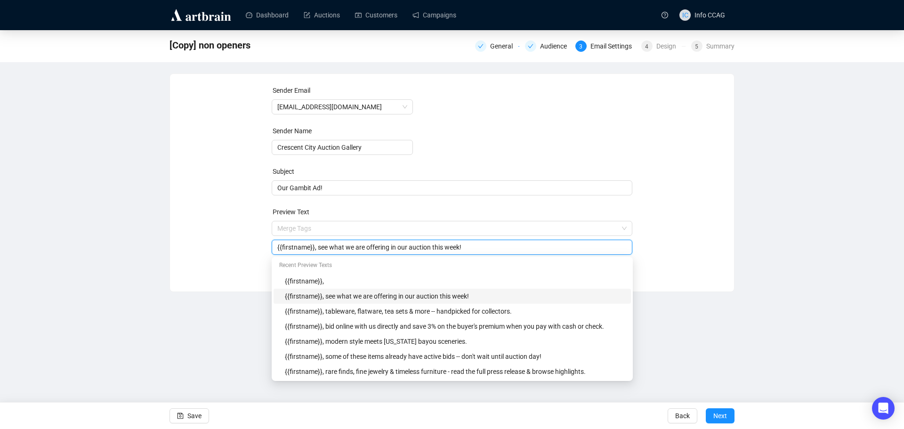
type input "{{firstname}}, see what we are offering in our auction this week!"
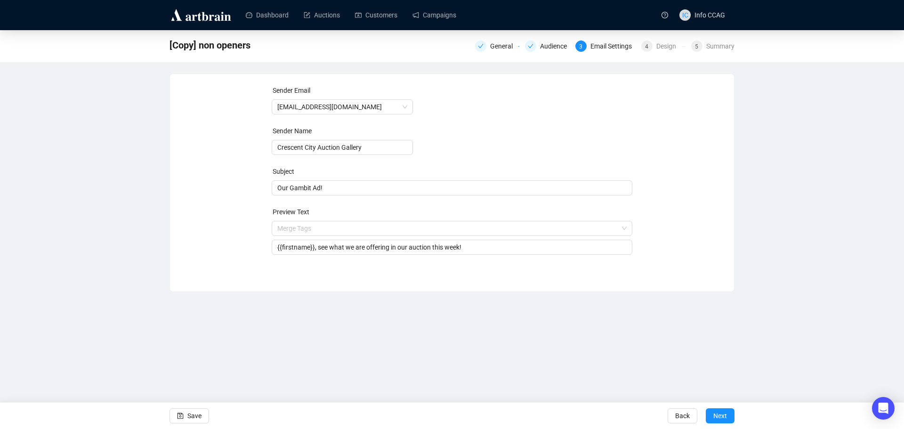
click at [697, 216] on div "Sender Email info@crescentcityauctiongallery.com Sender Name Crescent City Auct…" at bounding box center [451, 175] width 541 height 181
click at [714, 422] on span "Next" at bounding box center [720, 415] width 14 height 26
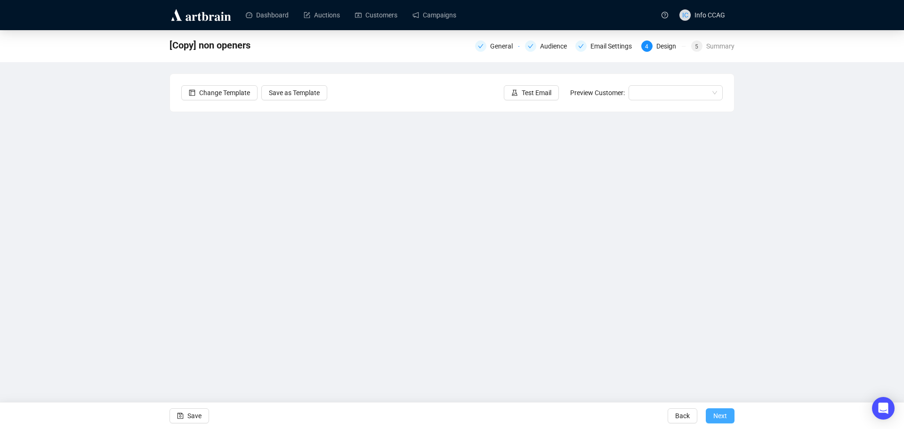
click at [725, 413] on span "Next" at bounding box center [720, 415] width 14 height 26
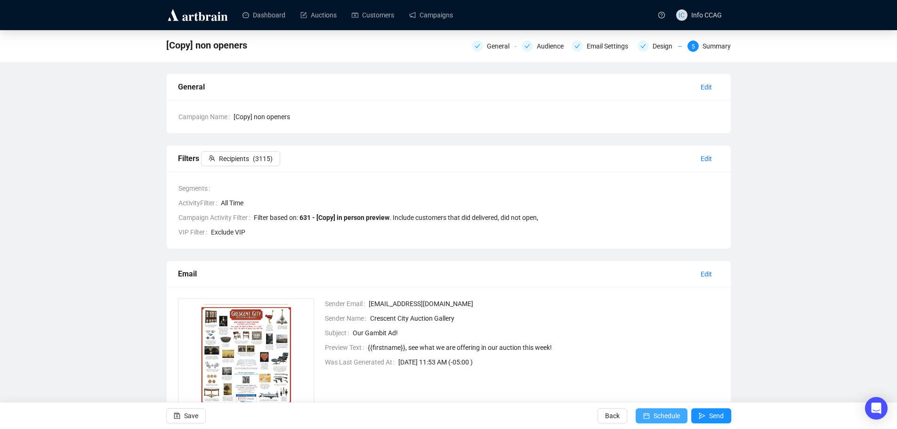
click at [668, 416] on span "Schedule" at bounding box center [666, 415] width 26 height 26
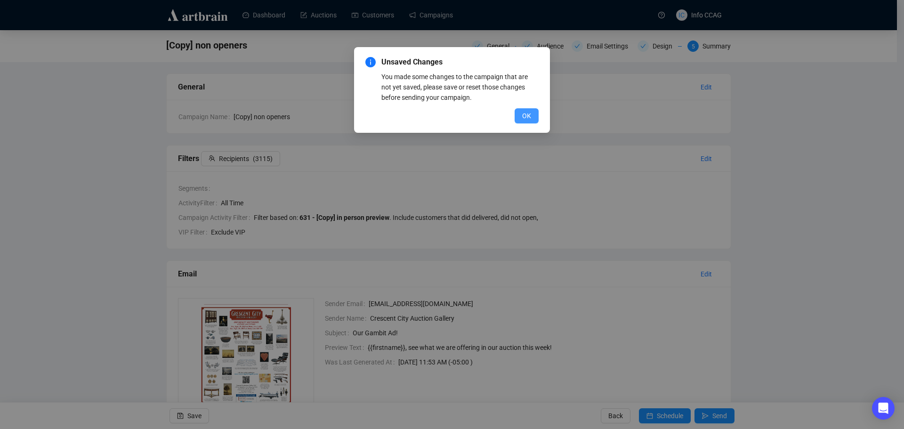
click at [529, 113] on span "OK" at bounding box center [526, 116] width 9 height 10
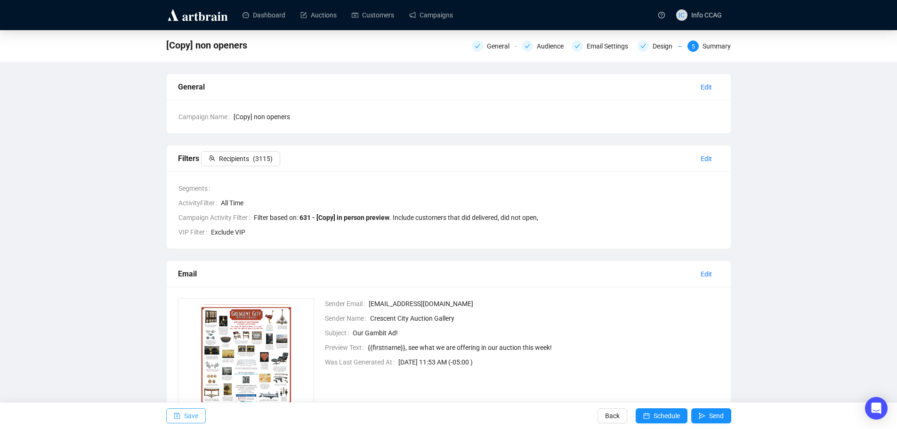
click at [183, 419] on button "Save" at bounding box center [186, 415] width 40 height 15
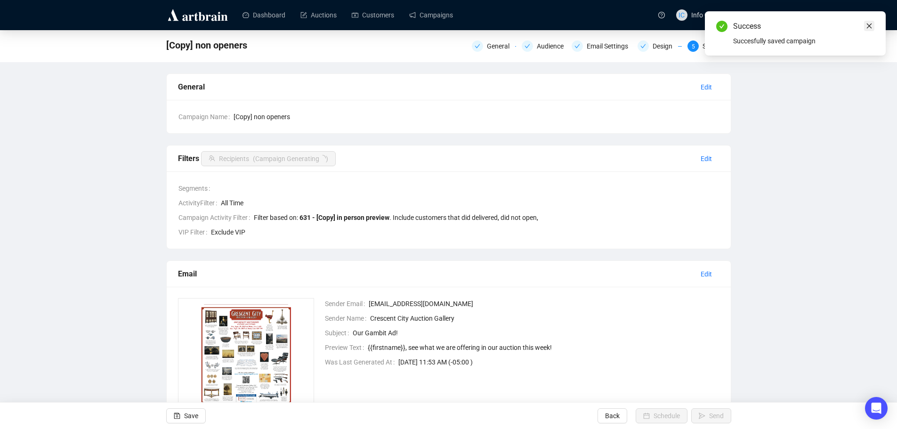
click at [873, 23] on link "Close" at bounding box center [869, 26] width 10 height 10
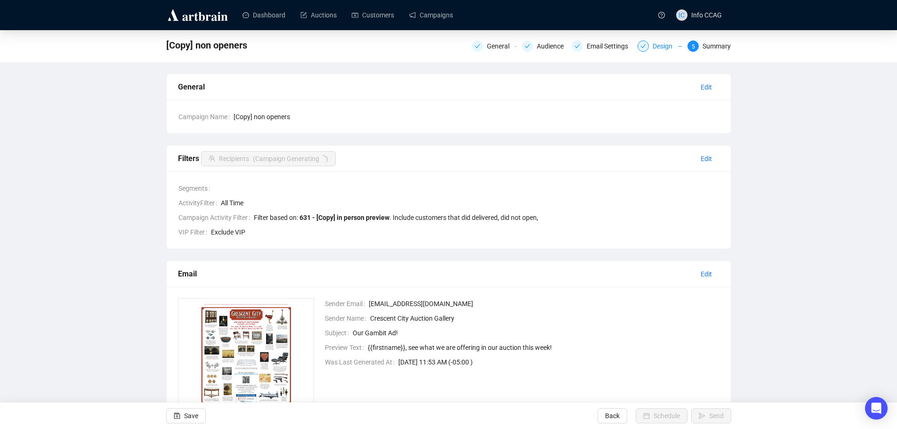
click at [658, 47] on div "Design" at bounding box center [664, 45] width 25 height 11
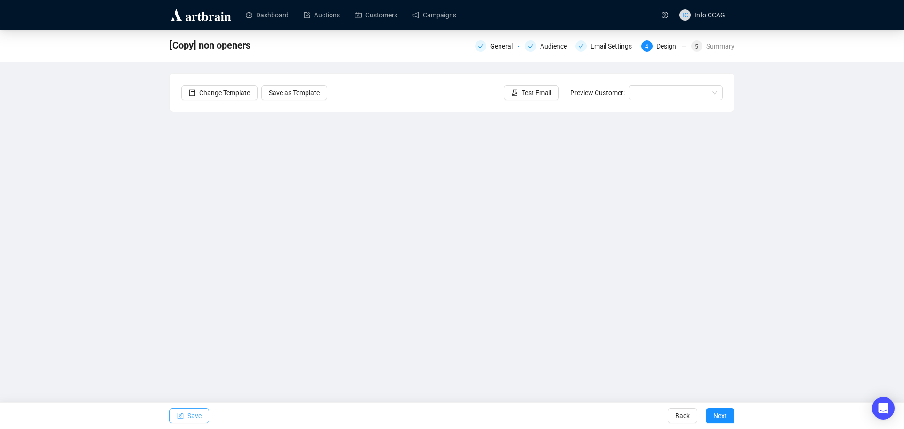
click at [186, 419] on button "Save" at bounding box center [189, 415] width 40 height 15
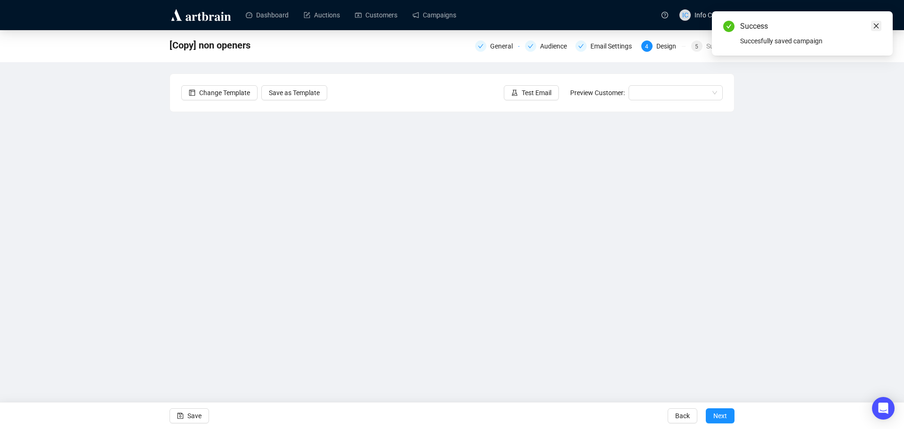
click at [876, 24] on icon "close" at bounding box center [876, 26] width 7 height 7
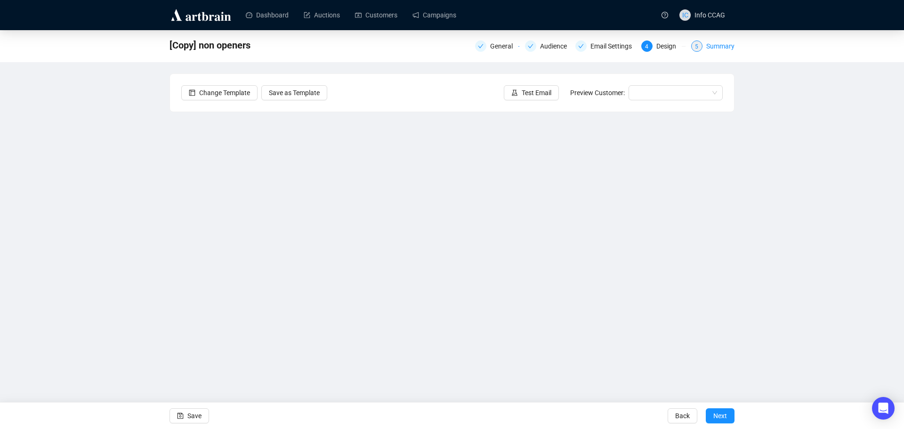
click at [734, 46] on div "Summary" at bounding box center [720, 45] width 28 height 11
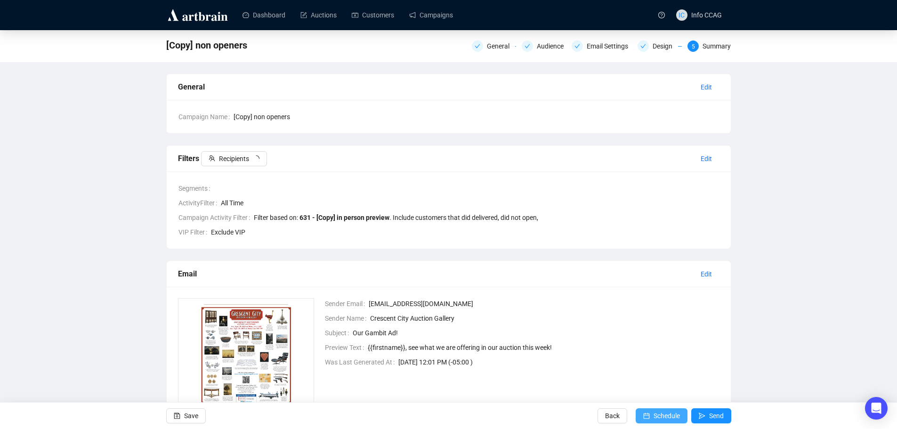
click at [648, 415] on icon "calendar" at bounding box center [646, 416] width 6 height 6
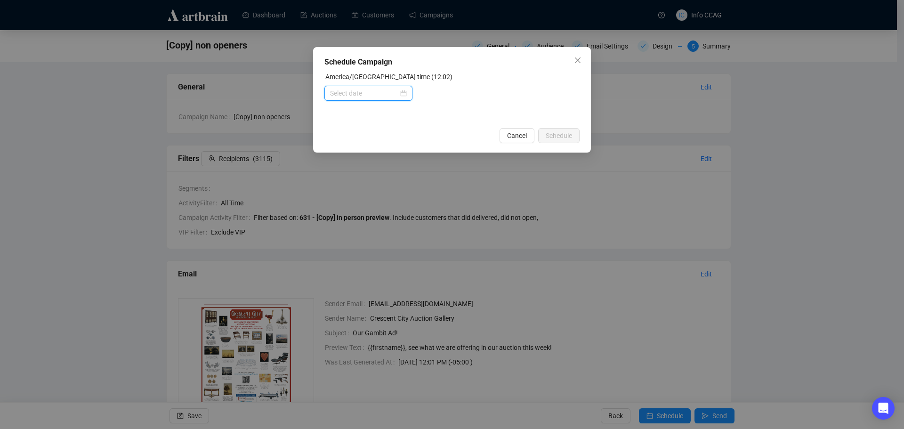
click at [366, 94] on input at bounding box center [364, 93] width 68 height 10
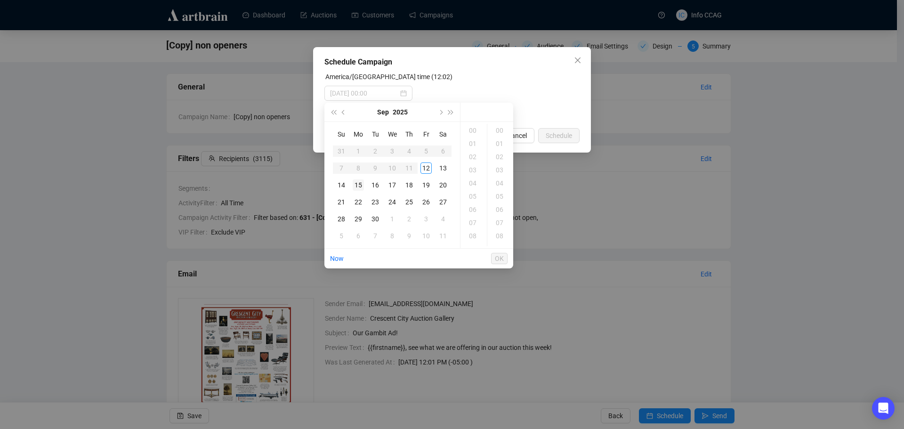
click at [356, 185] on div "15" at bounding box center [358, 184] width 11 height 11
click at [473, 202] on div "09" at bounding box center [473, 201] width 23 height 13
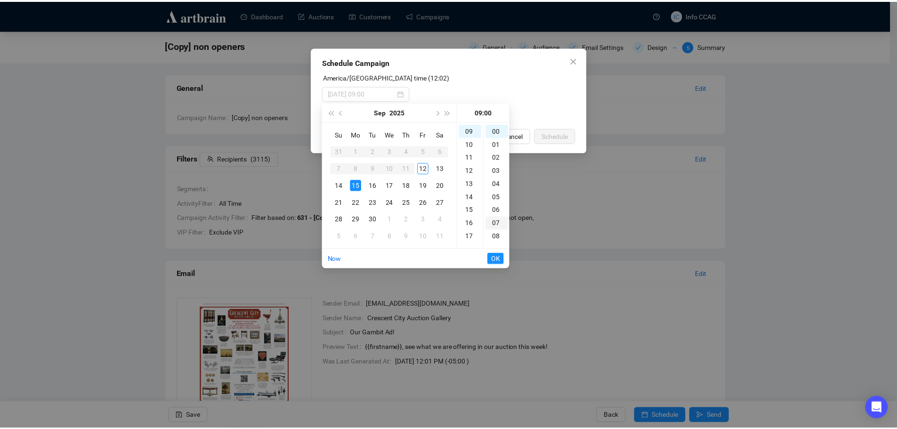
scroll to position [119, 0]
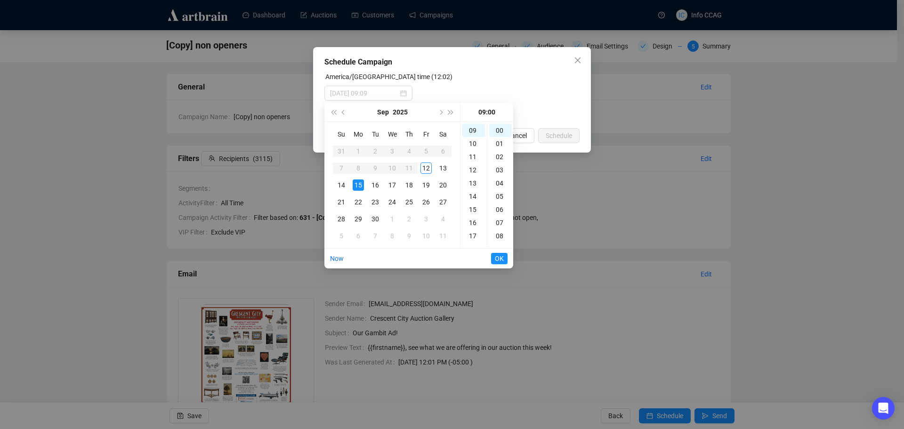
type input "2025-09-15 09:00"
click at [500, 259] on span "OK" at bounding box center [499, 258] width 9 height 18
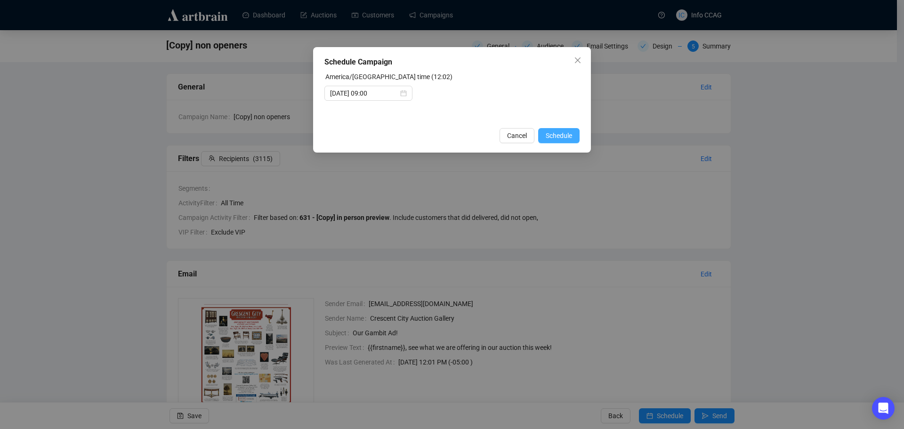
click at [556, 134] on span "Schedule" at bounding box center [558, 135] width 26 height 10
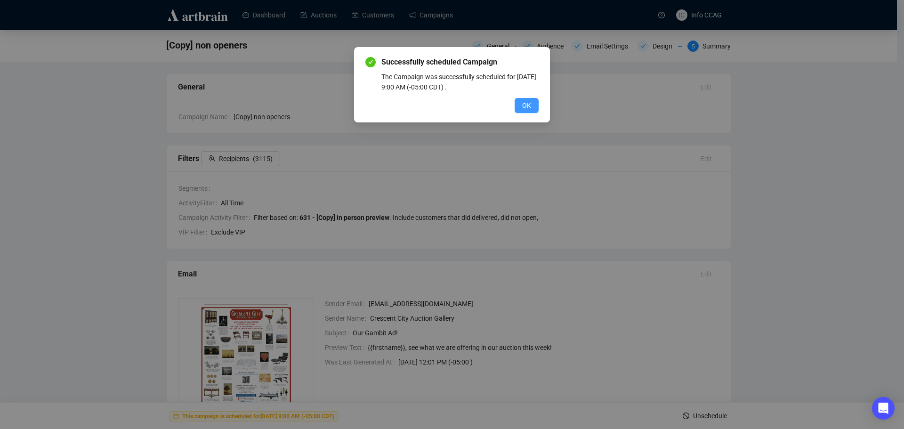
click at [527, 108] on span "OK" at bounding box center [526, 105] width 9 height 10
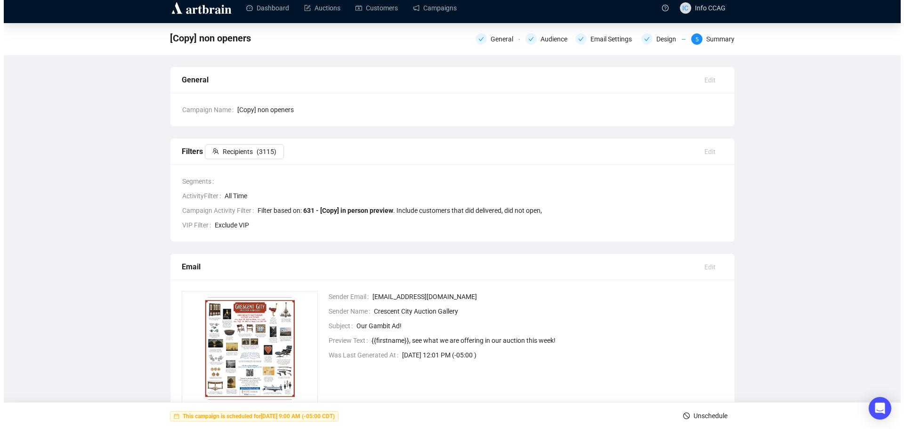
scroll to position [0, 0]
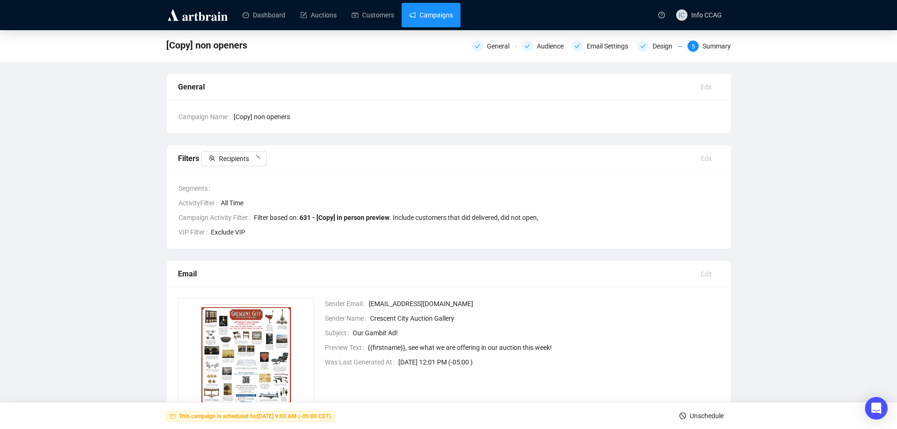
click at [446, 14] on link "Campaigns" at bounding box center [431, 15] width 44 height 24
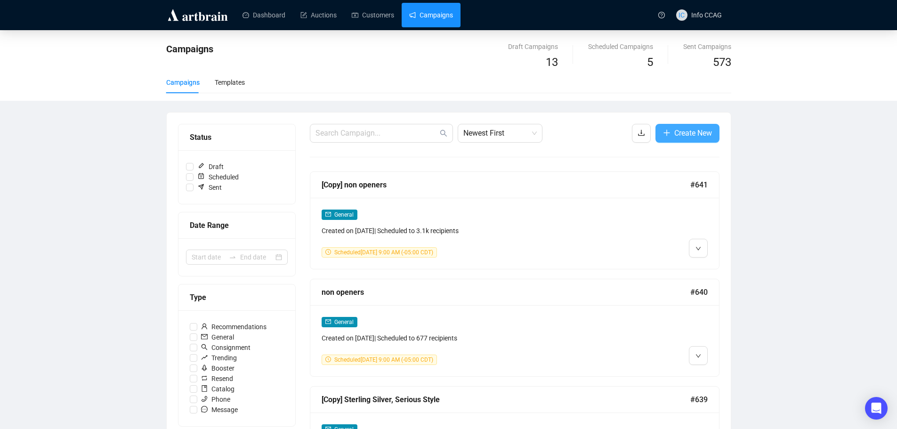
click at [672, 124] on button "Create New" at bounding box center [687, 133] width 64 height 19
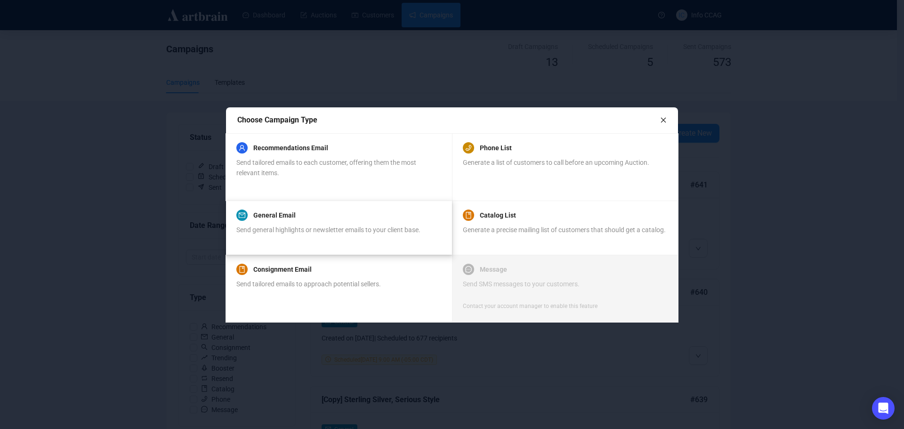
click at [367, 231] on span "Send general highlights or newsletter emails to your client base." at bounding box center [328, 230] width 184 height 8
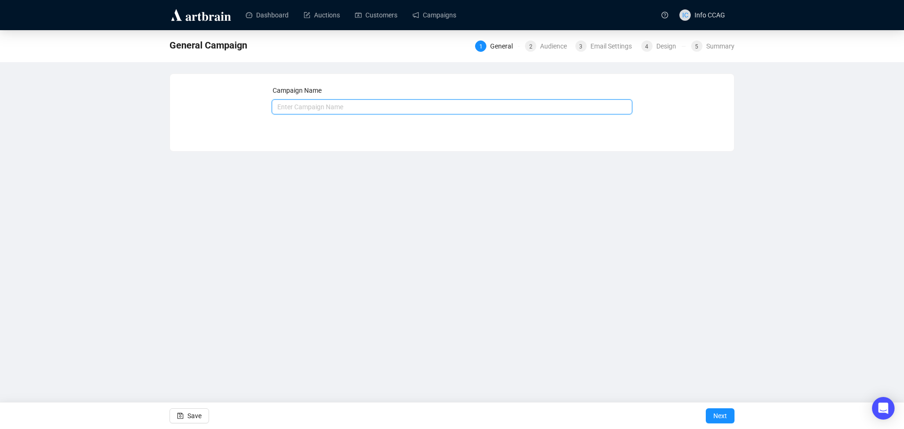
click at [357, 103] on input "text" at bounding box center [452, 106] width 361 height 15
type input "Watches"
click at [719, 420] on span "Next" at bounding box center [720, 415] width 14 height 26
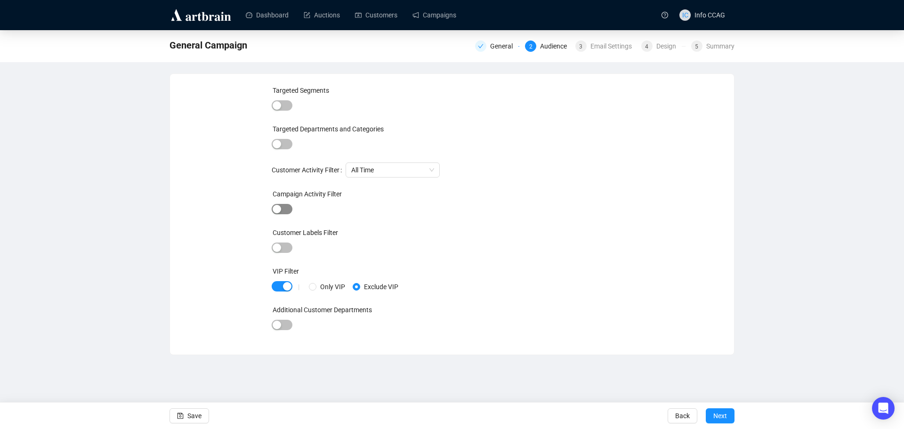
click at [289, 207] on span "button" at bounding box center [282, 209] width 21 height 10
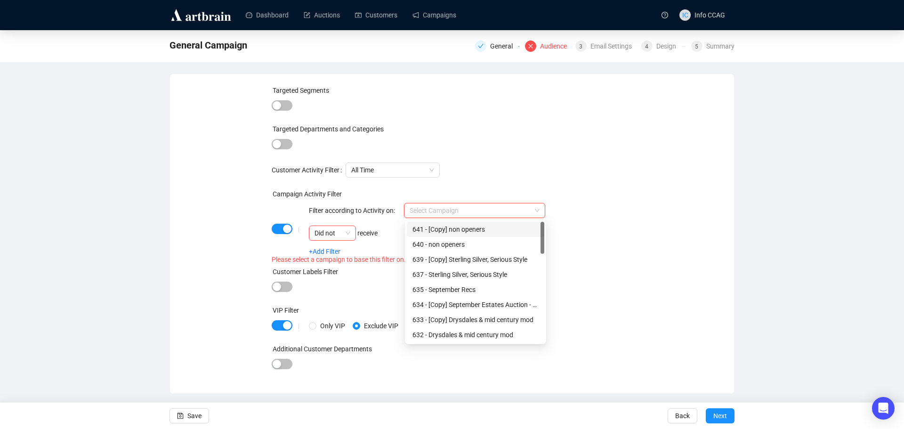
click at [479, 214] on input "search" at bounding box center [469, 210] width 121 height 14
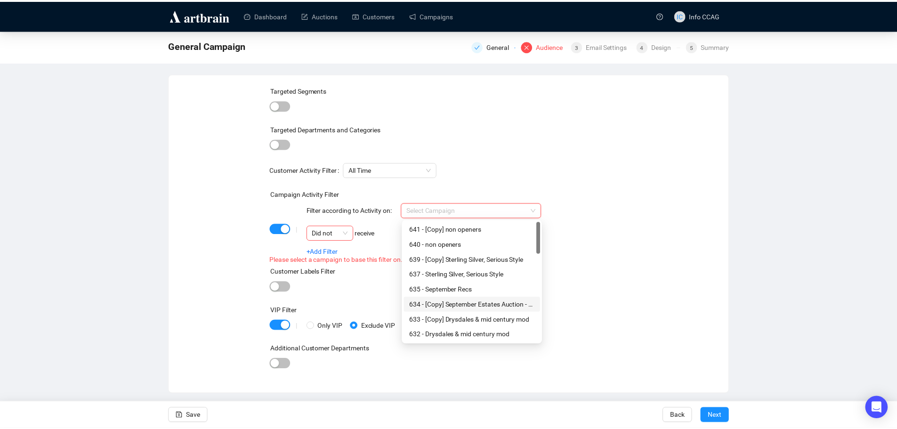
scroll to position [94, 0]
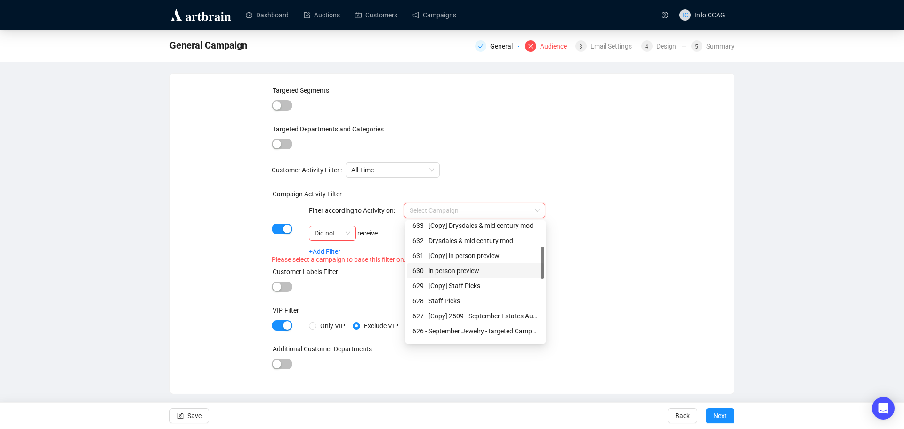
click at [487, 270] on div "630 - in person preview" at bounding box center [475, 270] width 126 height 10
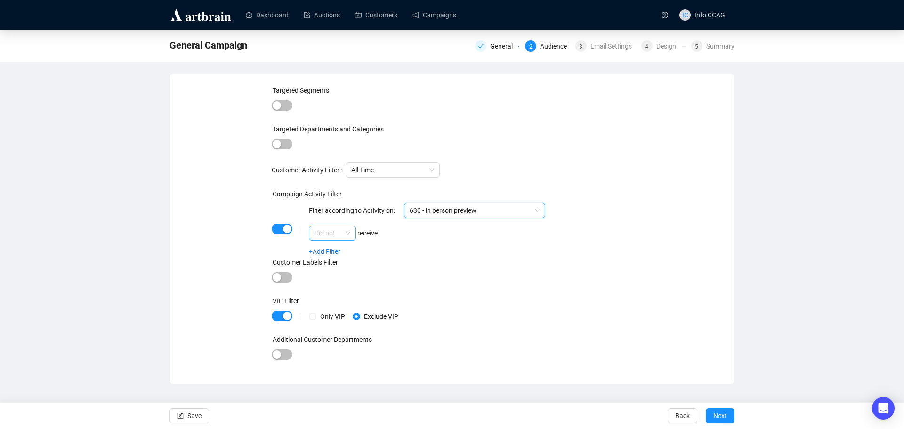
click at [353, 230] on div "Did not" at bounding box center [332, 232] width 47 height 15
click at [347, 252] on div "Did" at bounding box center [332, 252] width 32 height 10
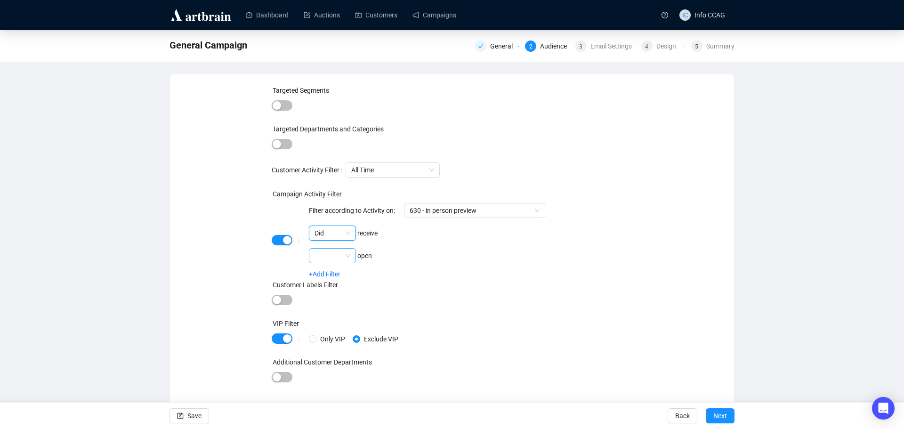
click at [346, 253] on span at bounding box center [332, 255] width 36 height 14
click at [344, 271] on div "Did" at bounding box center [332, 274] width 32 height 10
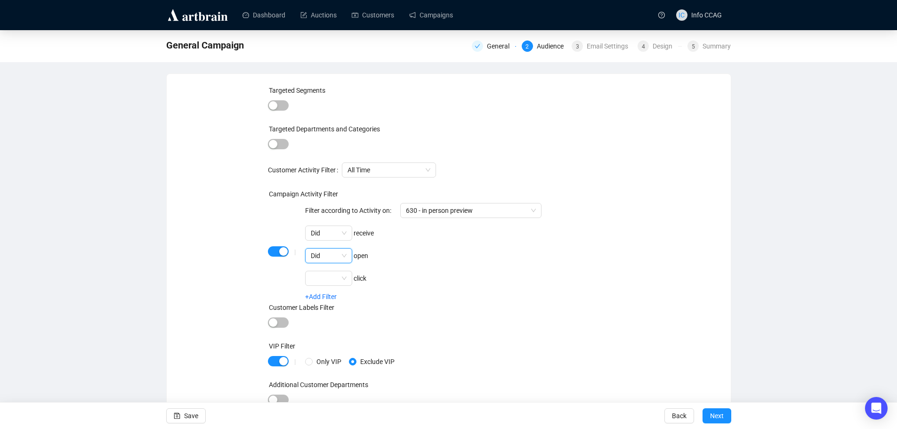
click at [608, 310] on div "Customer Labels Filter" at bounding box center [448, 309] width 361 height 14
click at [707, 411] on button "Next" at bounding box center [716, 415] width 29 height 15
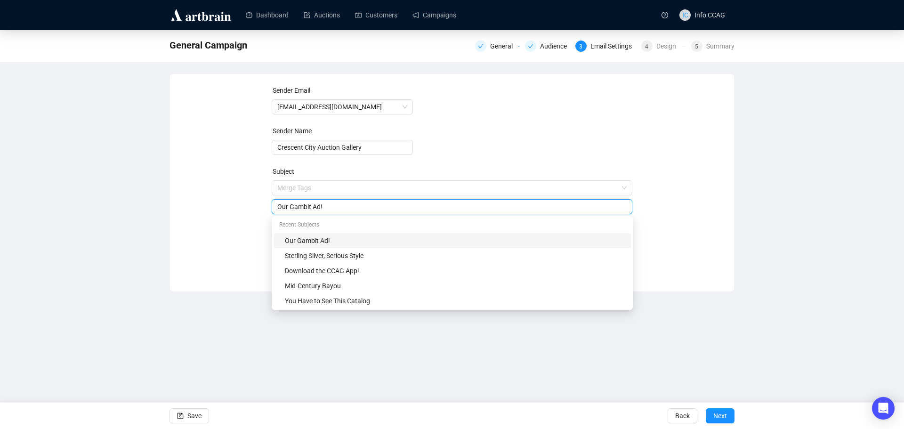
drag, startPoint x: 335, startPoint y: 191, endPoint x: 231, endPoint y: 187, distance: 104.1
click at [231, 187] on div "Sender Email info@crescentcityauctiongallery.com Sender Name Crescent City Auct…" at bounding box center [451, 175] width 541 height 181
click at [343, 208] on input "Our Gambit Ad!" at bounding box center [452, 206] width 350 height 10
drag, startPoint x: 343, startPoint y: 208, endPoint x: 240, endPoint y: 201, distance: 103.3
click at [240, 201] on div "Sender Email info@crescentcityauctiongallery.com Sender Name Crescent City Auct…" at bounding box center [451, 175] width 541 height 181
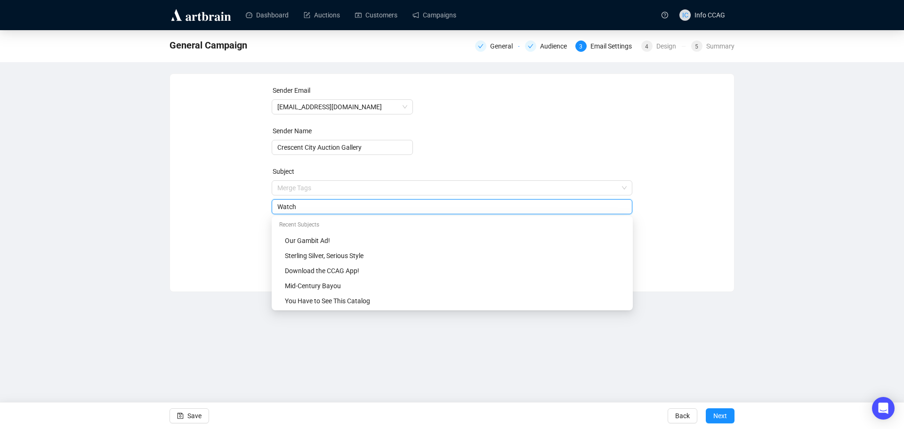
type input "Watch"
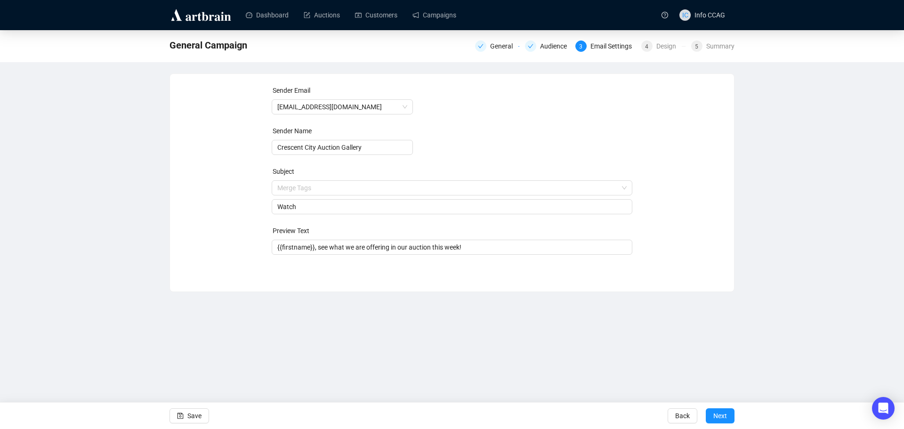
click at [501, 147] on form "Sender Email info@crescentcityauctiongallery.com Sender Name Crescent City Auct…" at bounding box center [452, 169] width 361 height 169
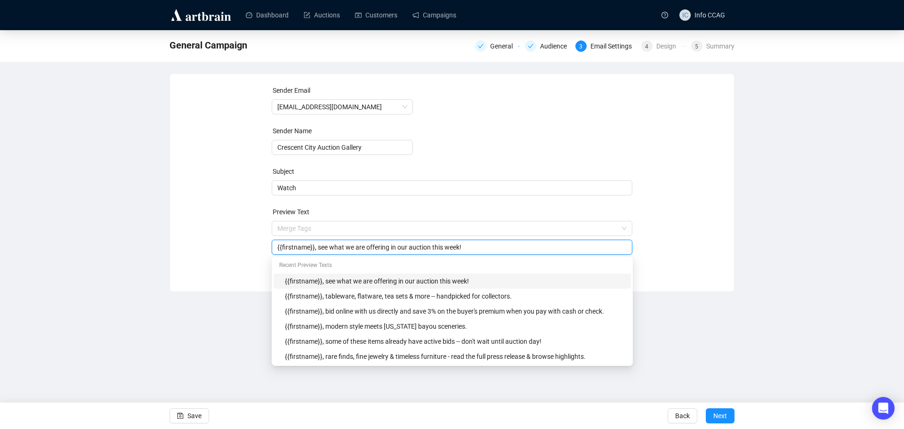
drag, startPoint x: 473, startPoint y: 248, endPoint x: 314, endPoint y: 252, distance: 159.1
click at [314, 252] on span "{{firstname}}, see what we are offering in our auction this week!" at bounding box center [452, 247] width 350 height 10
type input "{{firstname}},"
click at [682, 215] on div "Sender Email info@crescentcityauctiongallery.com Sender Name Crescent City Auct…" at bounding box center [451, 175] width 541 height 181
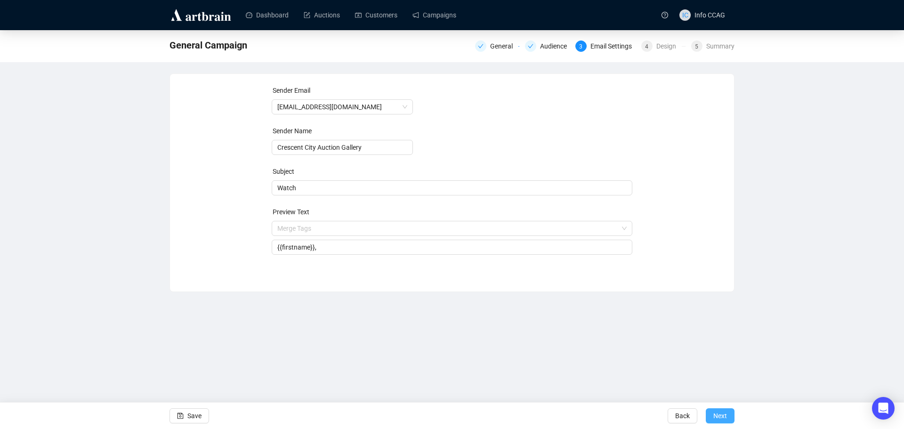
click at [720, 419] on span "Next" at bounding box center [720, 415] width 14 height 26
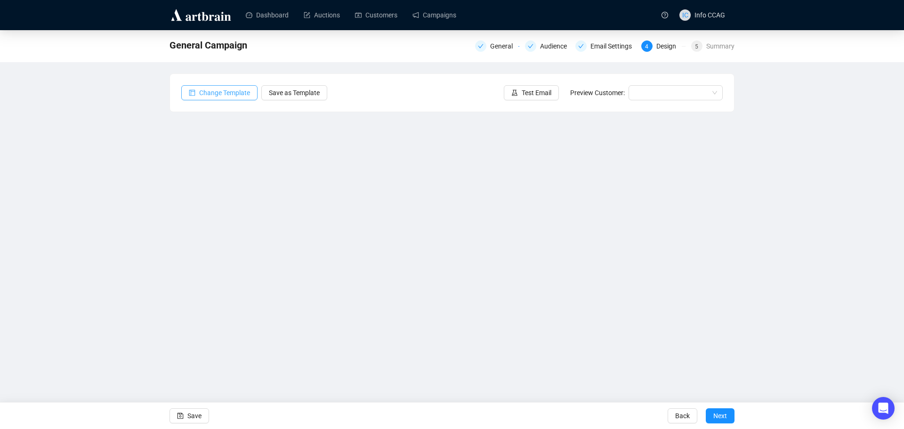
click at [230, 94] on span "Change Template" at bounding box center [224, 93] width 51 height 10
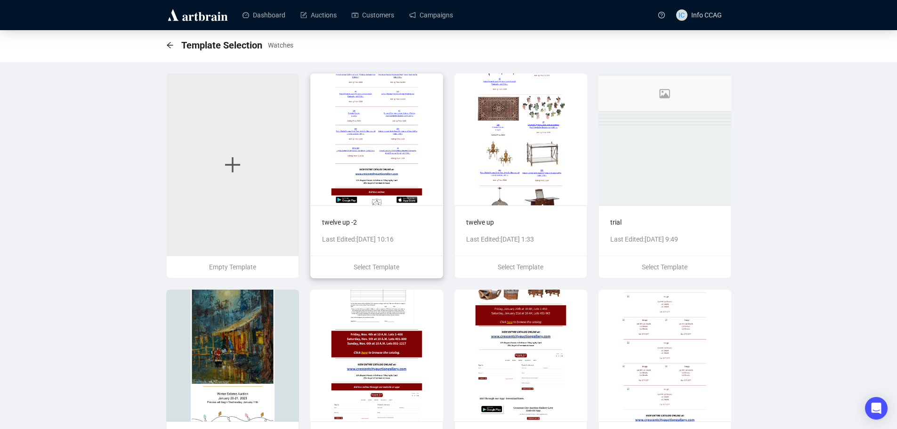
click at [404, 167] on img at bounding box center [376, 139] width 133 height 132
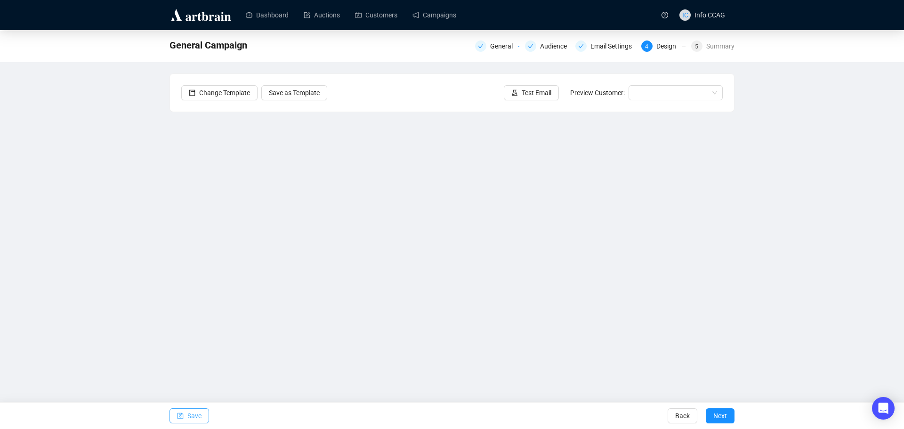
click at [194, 419] on span "Save" at bounding box center [194, 415] width 14 height 26
click at [193, 416] on span "Save" at bounding box center [194, 415] width 14 height 26
click at [188, 414] on span "Save" at bounding box center [194, 415] width 14 height 26
click at [189, 414] on span "Save" at bounding box center [194, 415] width 14 height 26
click at [192, 418] on span "Save" at bounding box center [194, 415] width 14 height 26
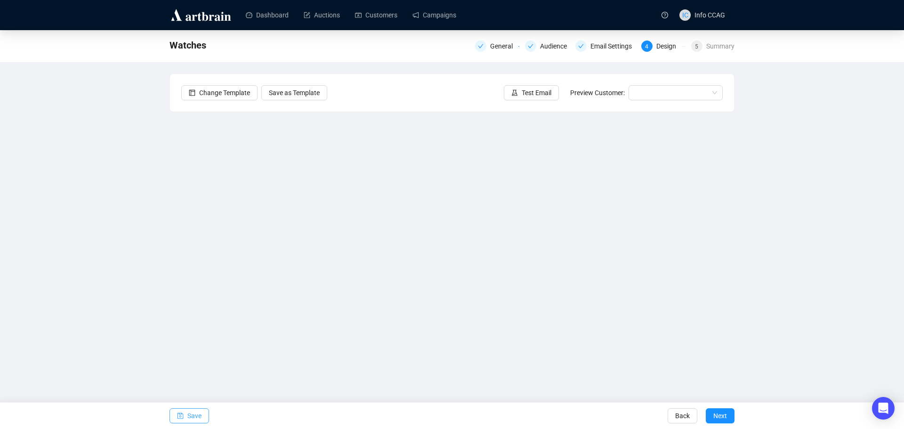
click at [195, 420] on span "Save" at bounding box center [194, 415] width 14 height 26
click at [195, 419] on span "Save" at bounding box center [194, 415] width 14 height 26
click at [185, 413] on button "Save" at bounding box center [189, 415] width 40 height 15
click at [188, 410] on span "Save" at bounding box center [194, 415] width 14 height 26
click at [182, 416] on icon "save" at bounding box center [180, 415] width 7 height 7
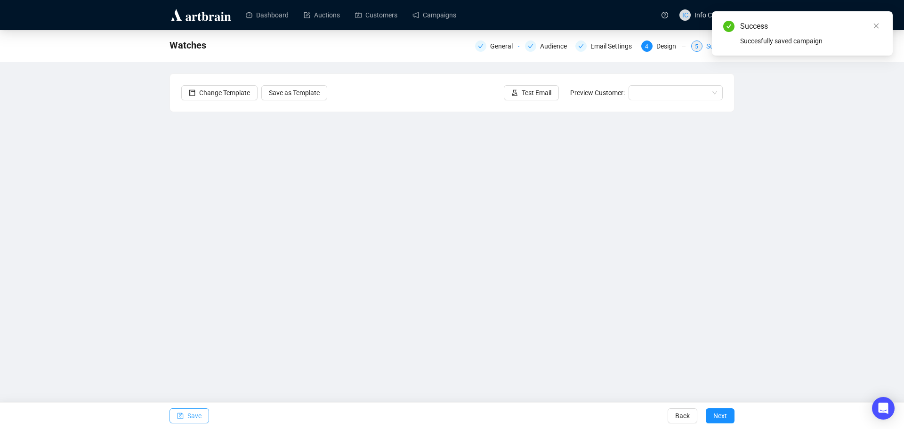
click at [696, 46] on div "5" at bounding box center [696, 45] width 11 height 11
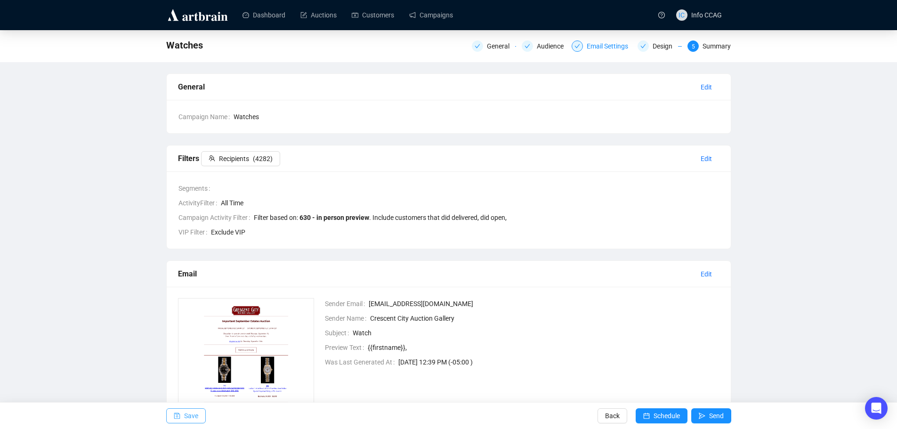
click at [589, 45] on div "Email Settings" at bounding box center [609, 45] width 47 height 11
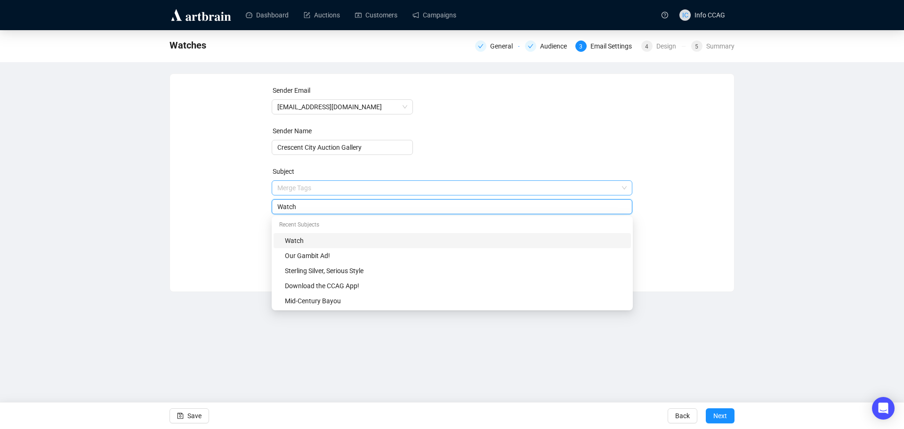
drag, startPoint x: 332, startPoint y: 186, endPoint x: 273, endPoint y: 184, distance: 58.4
click at [273, 184] on span "Merge Tags Watch" at bounding box center [452, 197] width 361 height 26
click at [491, 159] on form "Sender Email info@crescentcityauctiongallery.com Sender Name Crescent City Auct…" at bounding box center [452, 169] width 361 height 169
click at [406, 208] on input "The Watch You'll Want to Pass Down" at bounding box center [452, 206] width 350 height 10
drag, startPoint x: 406, startPoint y: 208, endPoint x: 275, endPoint y: 208, distance: 130.8
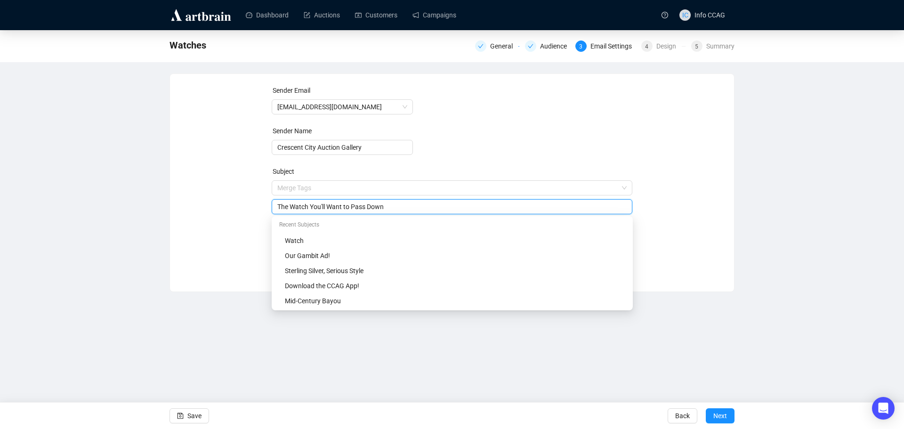
click at [275, 208] on div "The Watch You'll Want to Pass Down" at bounding box center [452, 206] width 361 height 15
type input "Power, Precision, Provenance"
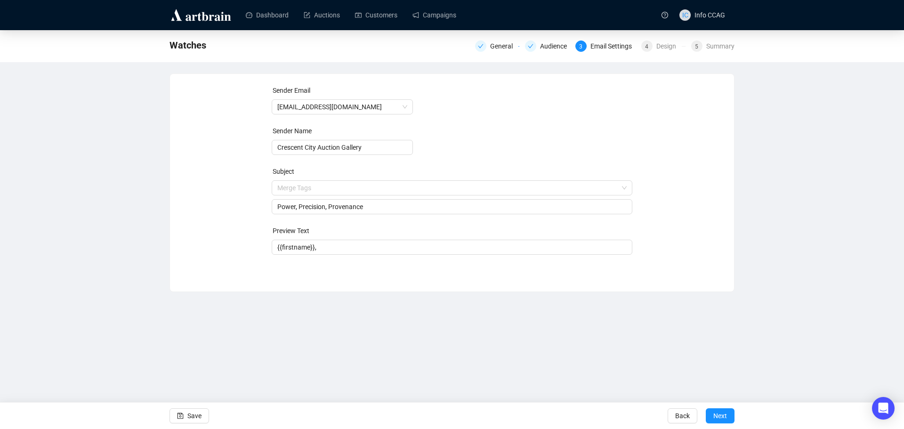
click at [476, 150] on form "Sender Email info@crescentcityauctiongallery.com Sender Name Crescent City Auct…" at bounding box center [452, 169] width 361 height 169
click at [349, 249] on input "{{firstname}}," at bounding box center [452, 247] width 350 height 10
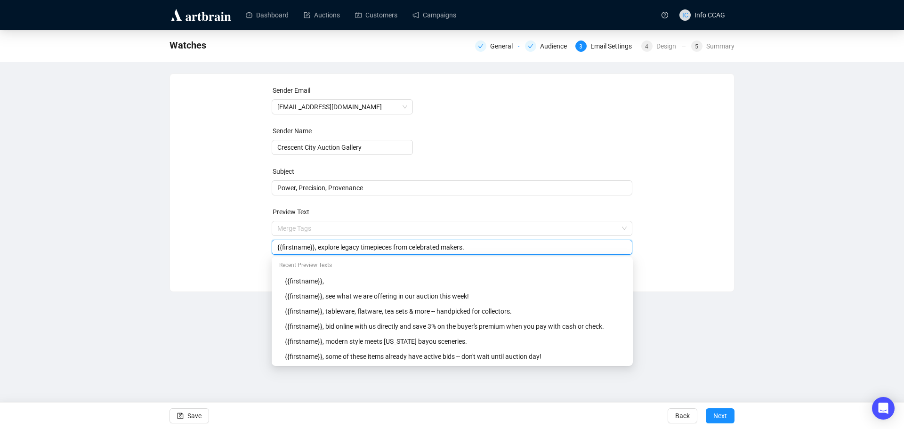
type input "{{firstname}}, explore legacy timepieces from celebrated makers."
click at [700, 227] on div "Sender Email info@crescentcityauctiongallery.com Sender Name Crescent City Auct…" at bounding box center [451, 175] width 541 height 181
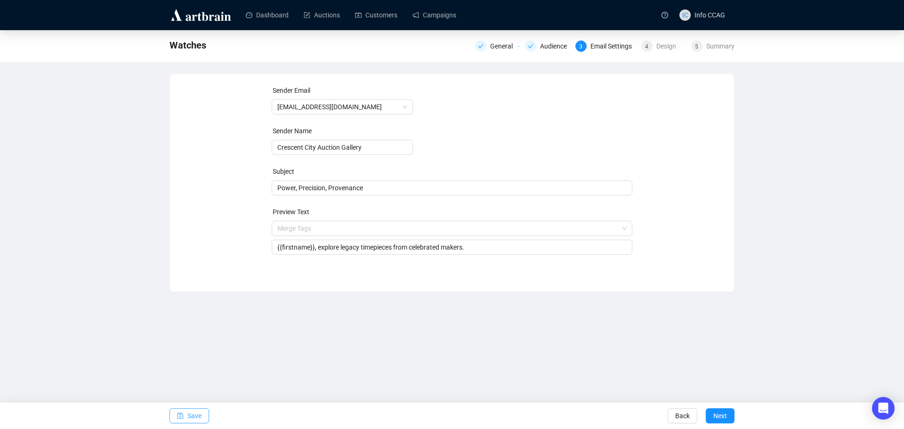
click at [203, 415] on button "Save" at bounding box center [189, 415] width 40 height 15
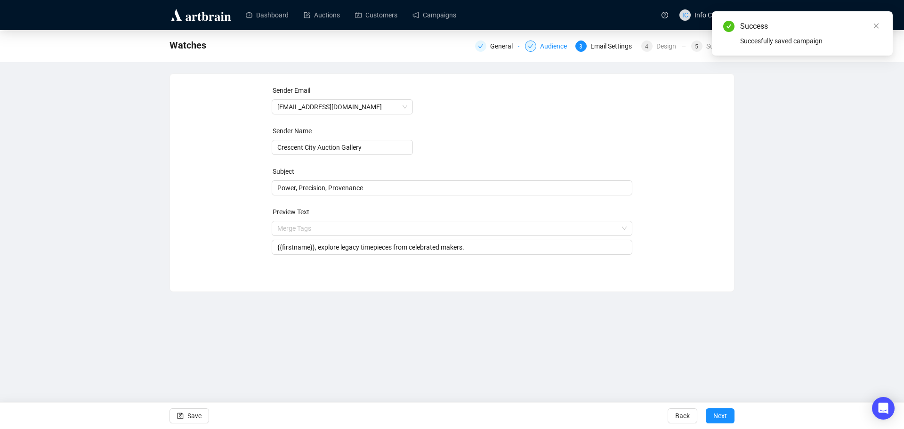
click at [557, 45] on div "Audience" at bounding box center [556, 45] width 32 height 11
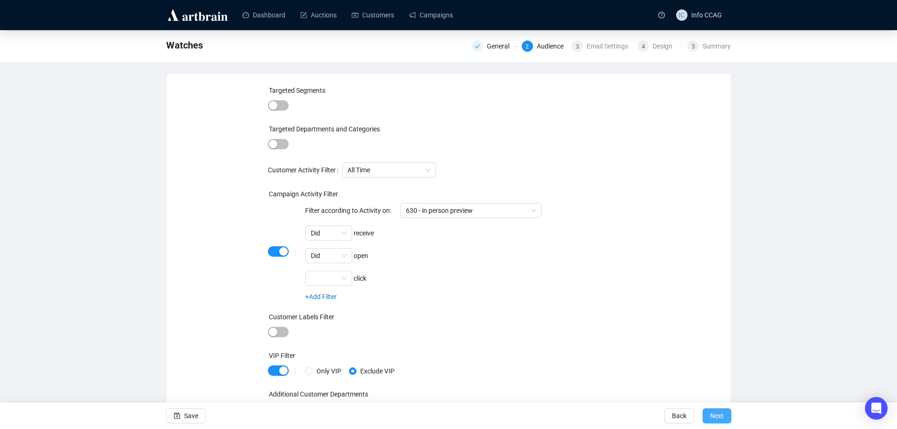
click at [716, 414] on span "Next" at bounding box center [717, 415] width 14 height 26
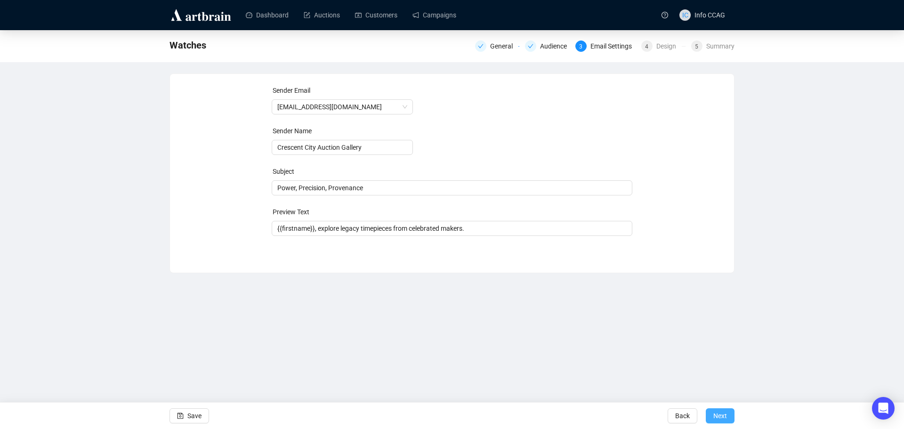
click at [724, 416] on span "Next" at bounding box center [720, 415] width 14 height 26
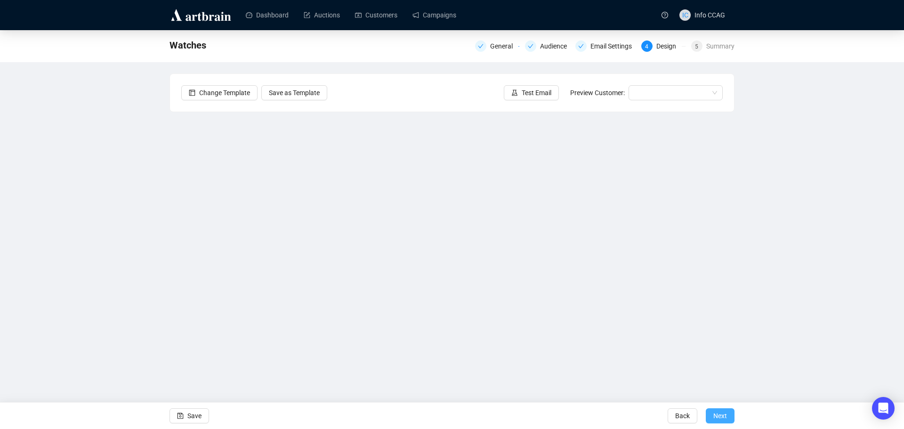
click at [721, 409] on span "Next" at bounding box center [720, 415] width 14 height 26
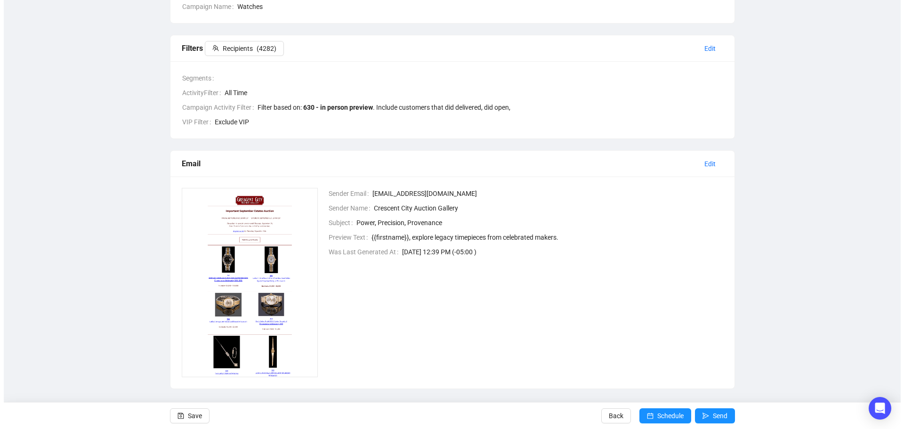
scroll to position [117, 0]
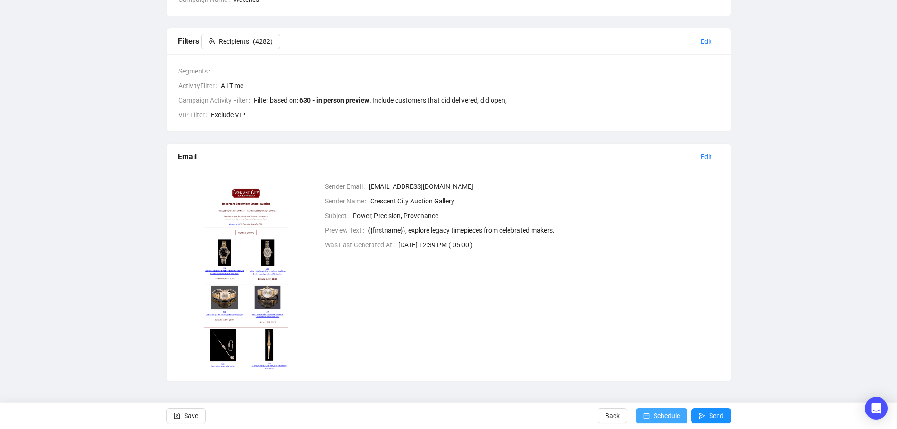
click at [646, 415] on icon "calendar" at bounding box center [646, 416] width 6 height 6
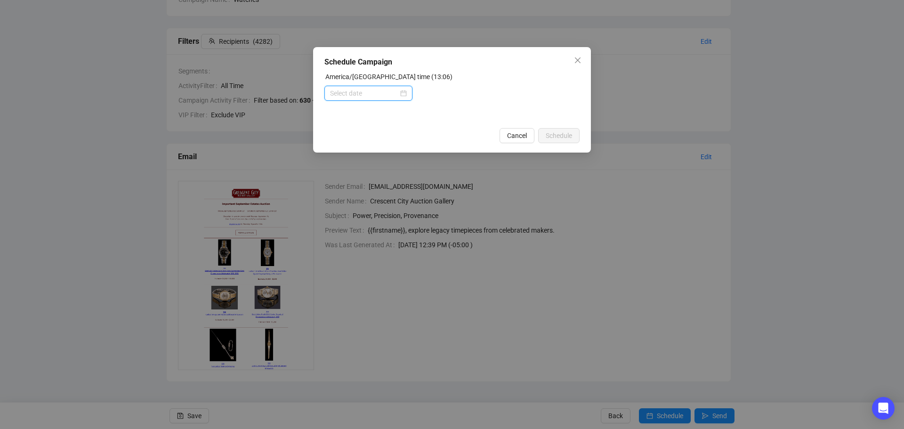
click at [385, 89] on input at bounding box center [364, 93] width 68 height 10
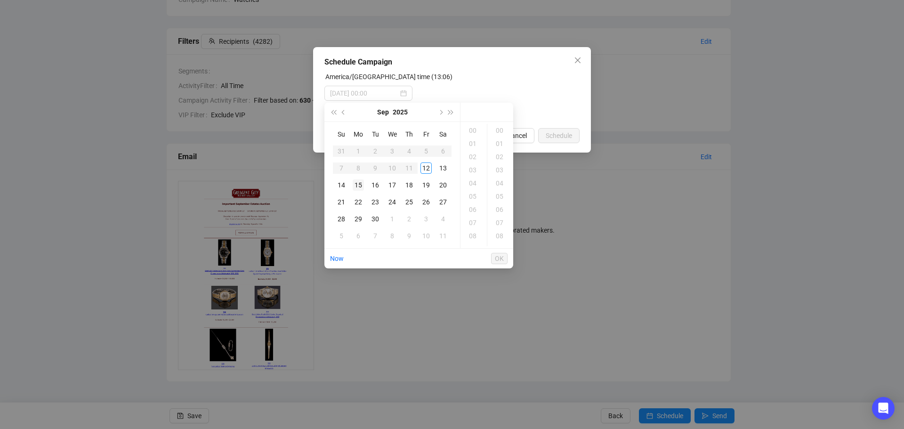
click at [361, 185] on div "15" at bounding box center [358, 184] width 11 height 11
click at [468, 198] on div "09" at bounding box center [473, 201] width 23 height 13
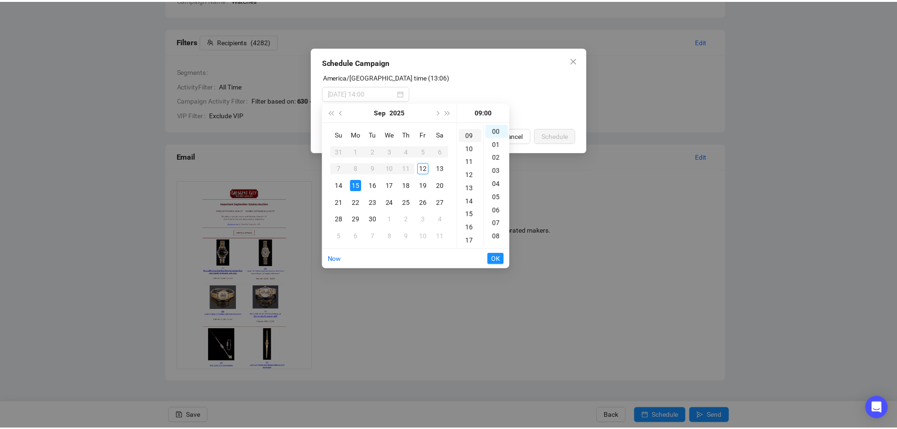
scroll to position [119, 0]
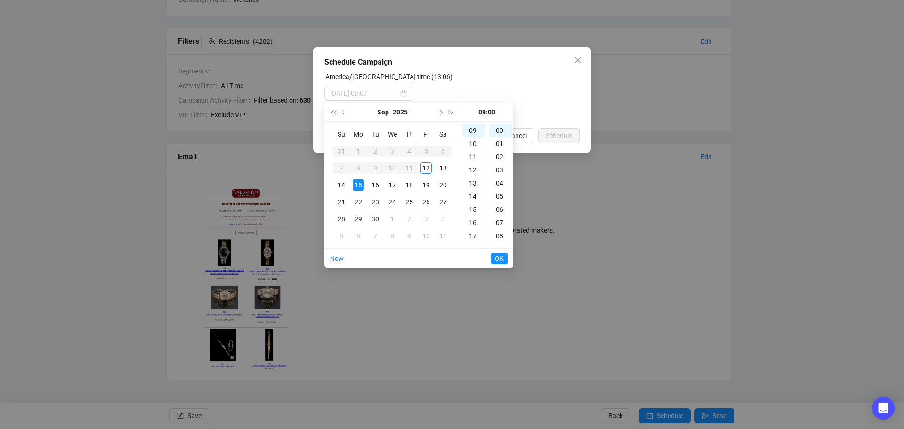
type input "2025-09-15 09:00"
click at [505, 256] on button "OK" at bounding box center [499, 258] width 16 height 11
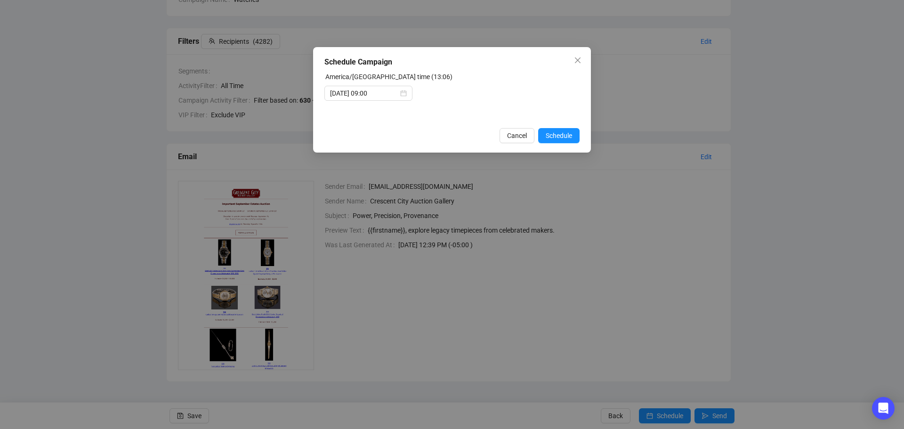
click at [560, 144] on div "Schedule Campaign America/Chicago time (13:06) 2025-09-15 09:00 Cancel Schedule" at bounding box center [452, 99] width 278 height 105
click at [565, 135] on span "Schedule" at bounding box center [558, 135] width 26 height 10
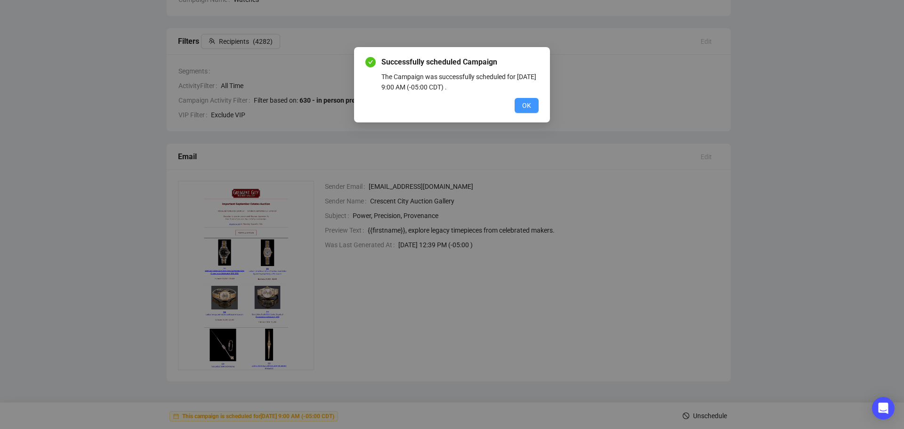
click at [525, 104] on span "OK" at bounding box center [526, 105] width 9 height 10
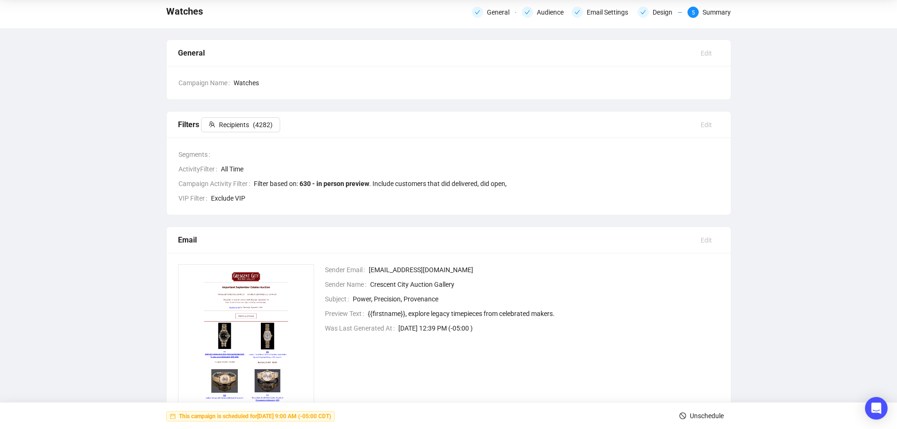
scroll to position [0, 0]
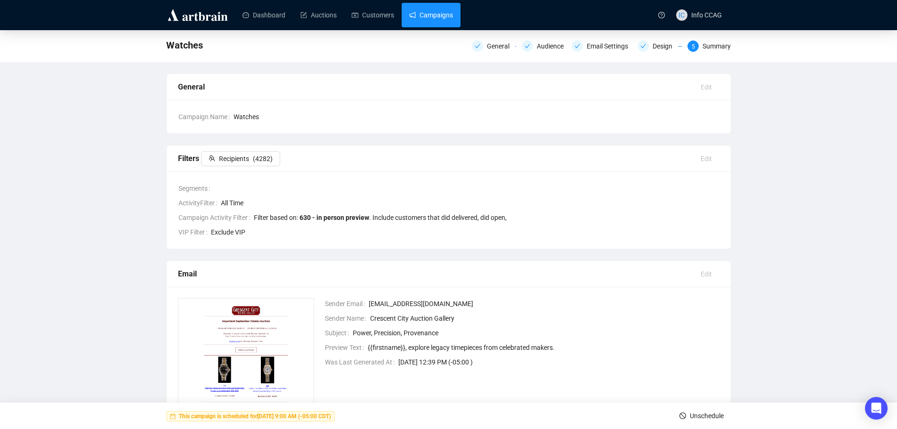
click at [443, 23] on link "Campaigns" at bounding box center [431, 15] width 44 height 24
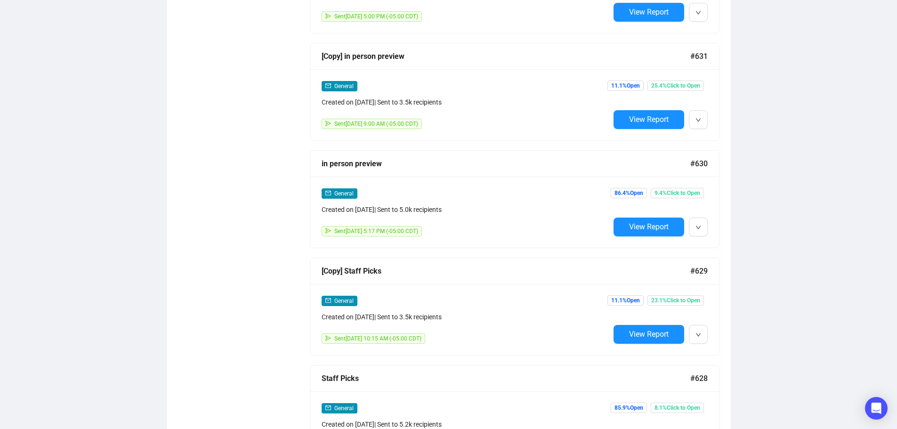
scroll to position [1082, 0]
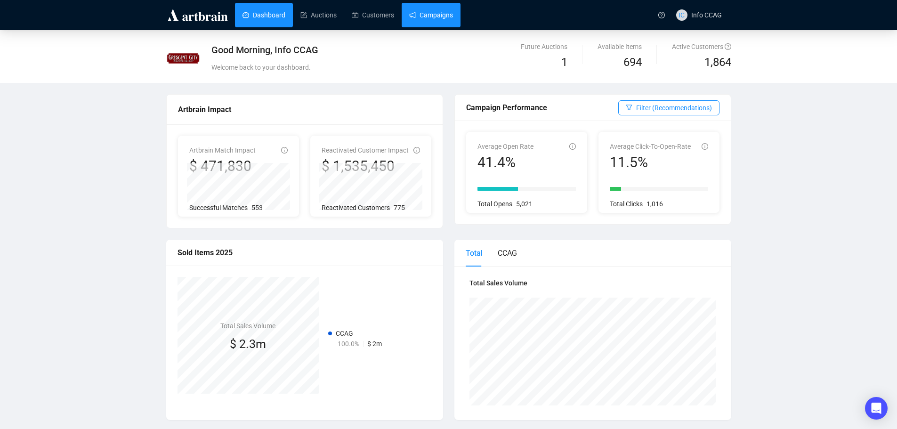
click at [428, 13] on link "Campaigns" at bounding box center [431, 15] width 44 height 24
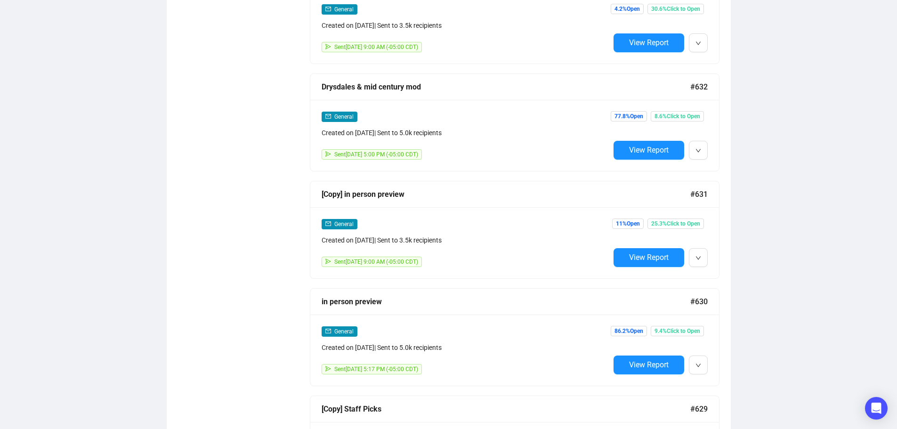
scroll to position [424, 0]
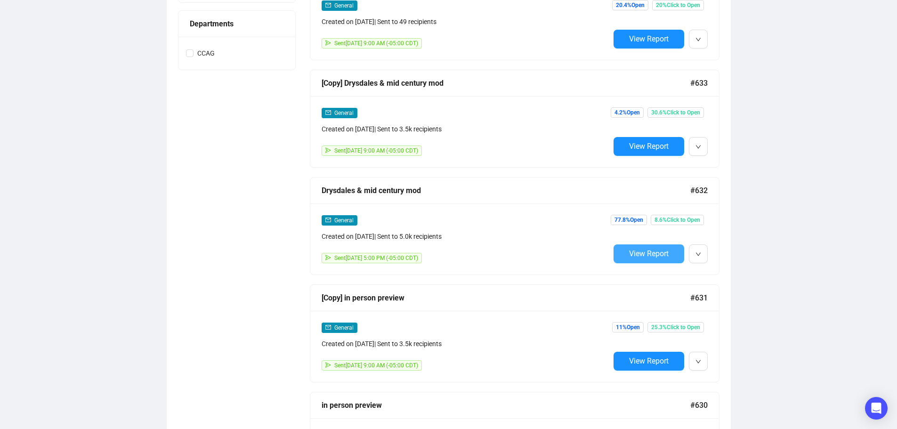
click at [663, 250] on span "View Report" at bounding box center [649, 253] width 40 height 9
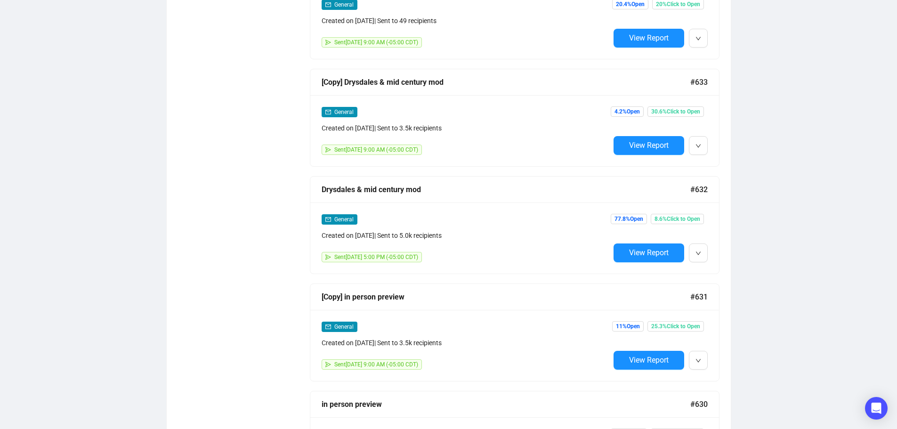
scroll to position [425, 0]
click at [650, 143] on span "View Report" at bounding box center [649, 145] width 40 height 9
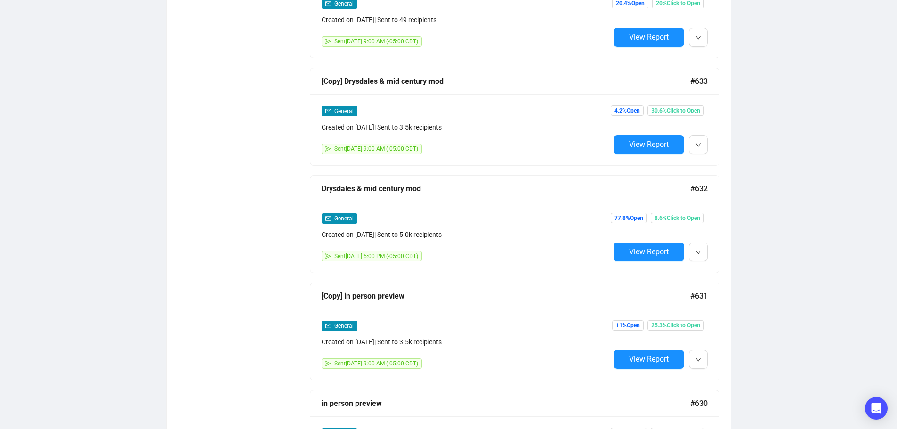
scroll to position [425, 0]
click at [643, 256] on button "View Report" at bounding box center [648, 251] width 71 height 19
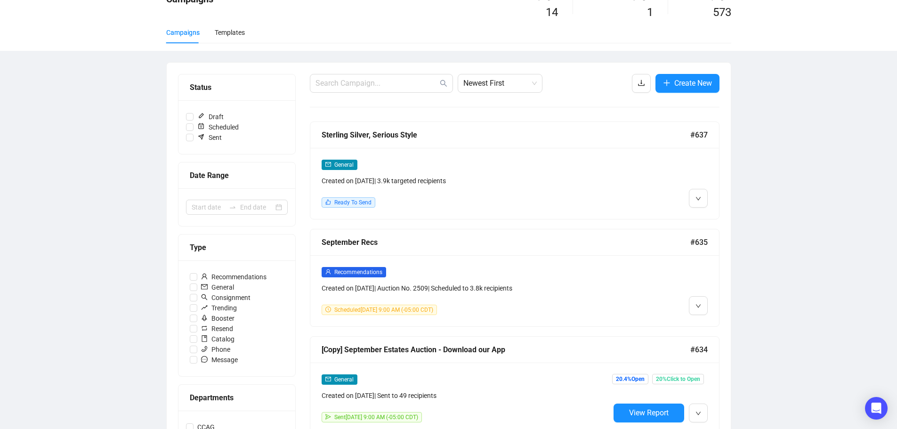
scroll to position [191, 0]
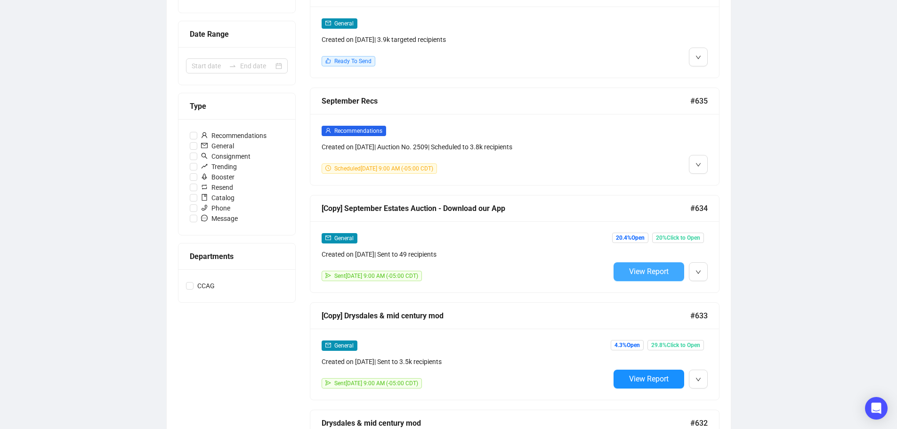
click at [668, 269] on span "View Report" at bounding box center [649, 271] width 40 height 9
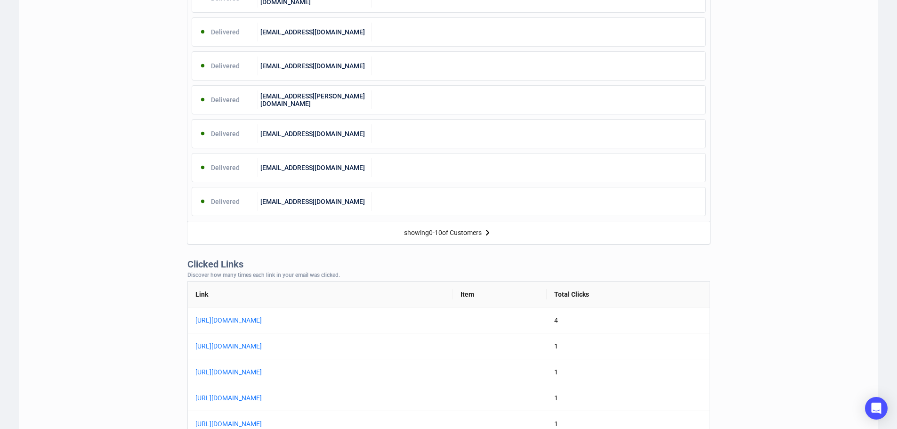
scroll to position [565, 0]
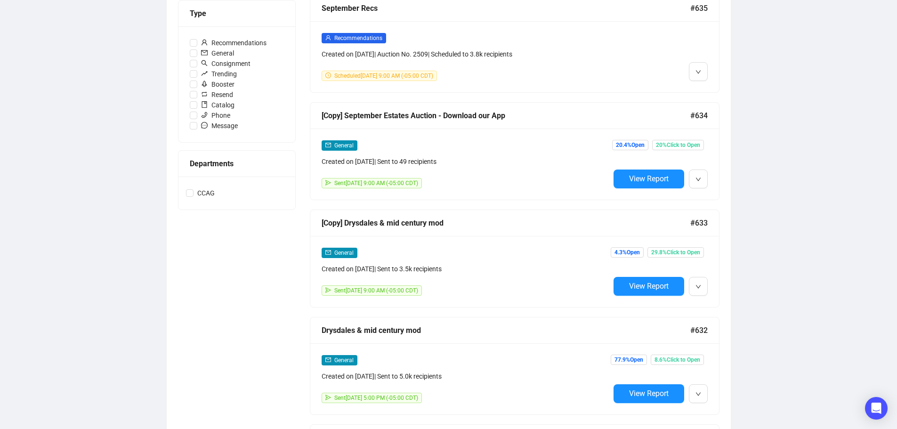
scroll to position [286, 0]
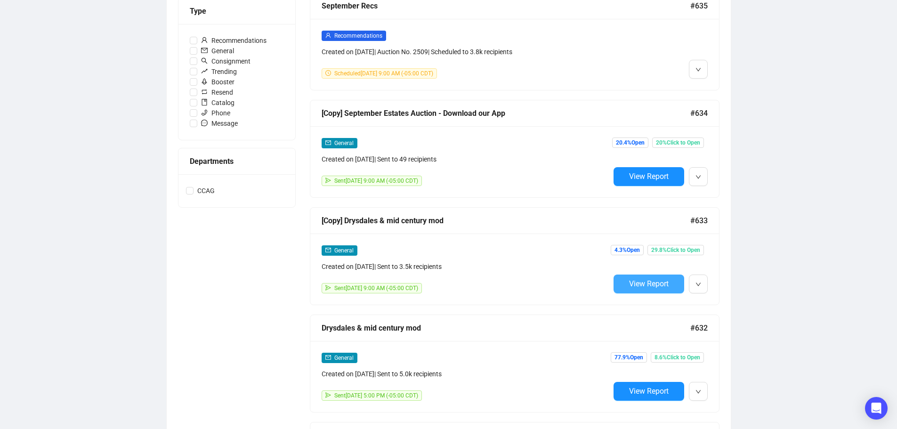
click at [653, 279] on span "View Report" at bounding box center [649, 283] width 40 height 9
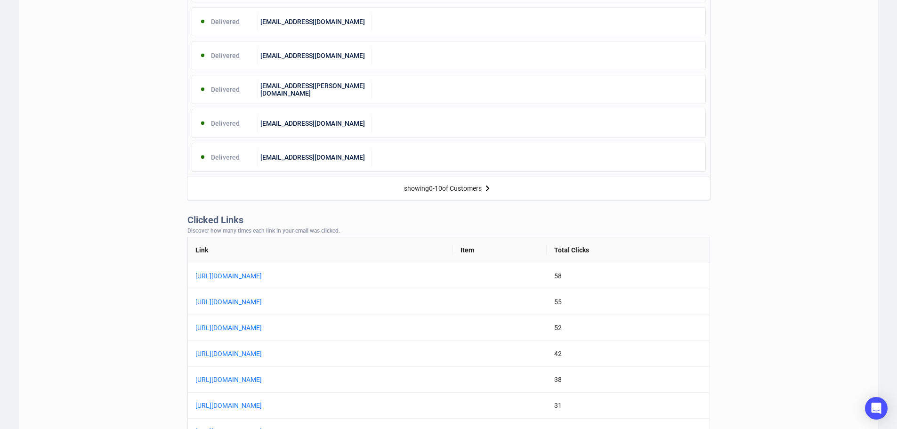
scroll to position [565, 0]
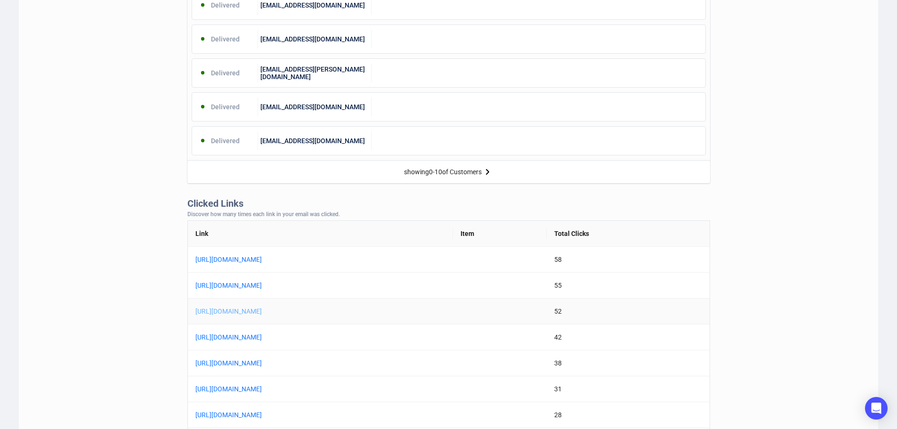
click at [386, 315] on link "[URL][DOMAIN_NAME]" at bounding box center [312, 311] width 235 height 10
